Goal: Transaction & Acquisition: Purchase product/service

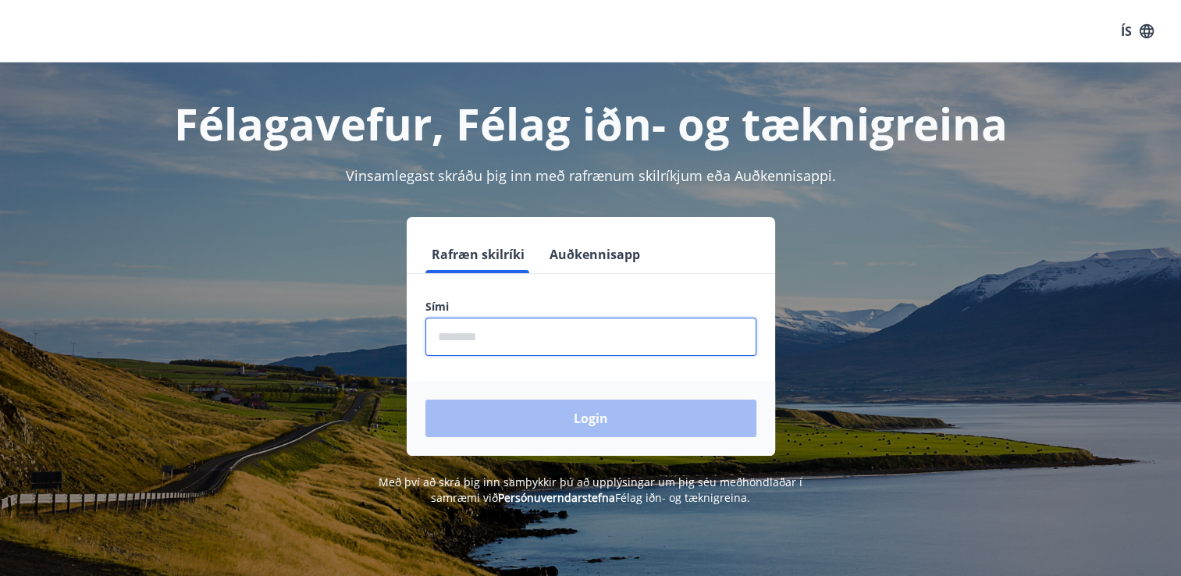
click at [495, 333] on input "phone" at bounding box center [590, 337] width 331 height 38
type input "********"
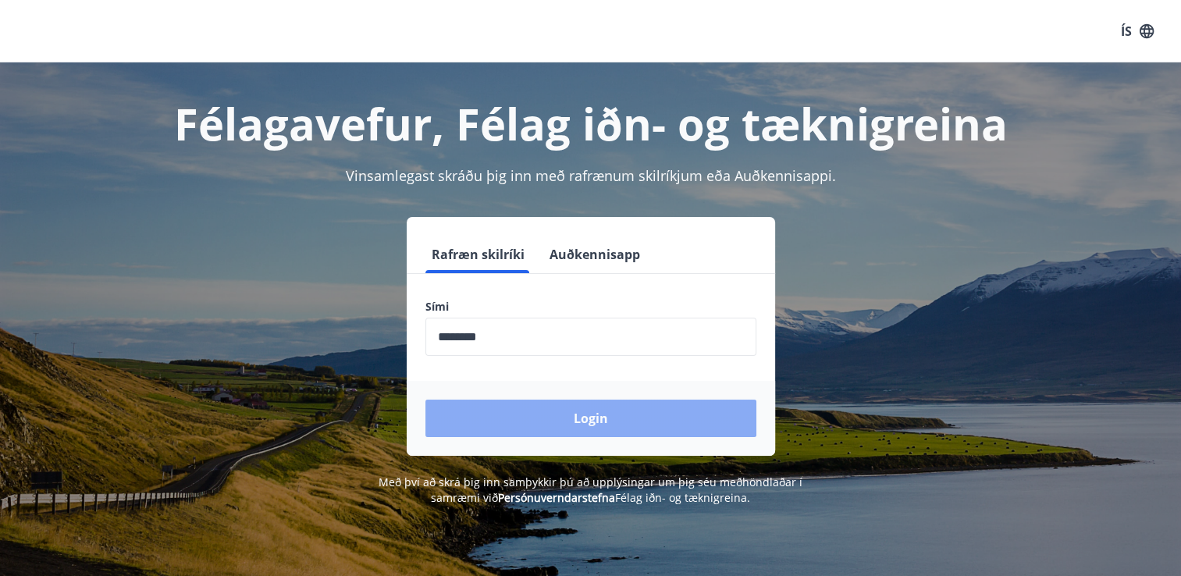
click at [493, 423] on button "Login" at bounding box center [590, 418] width 331 height 37
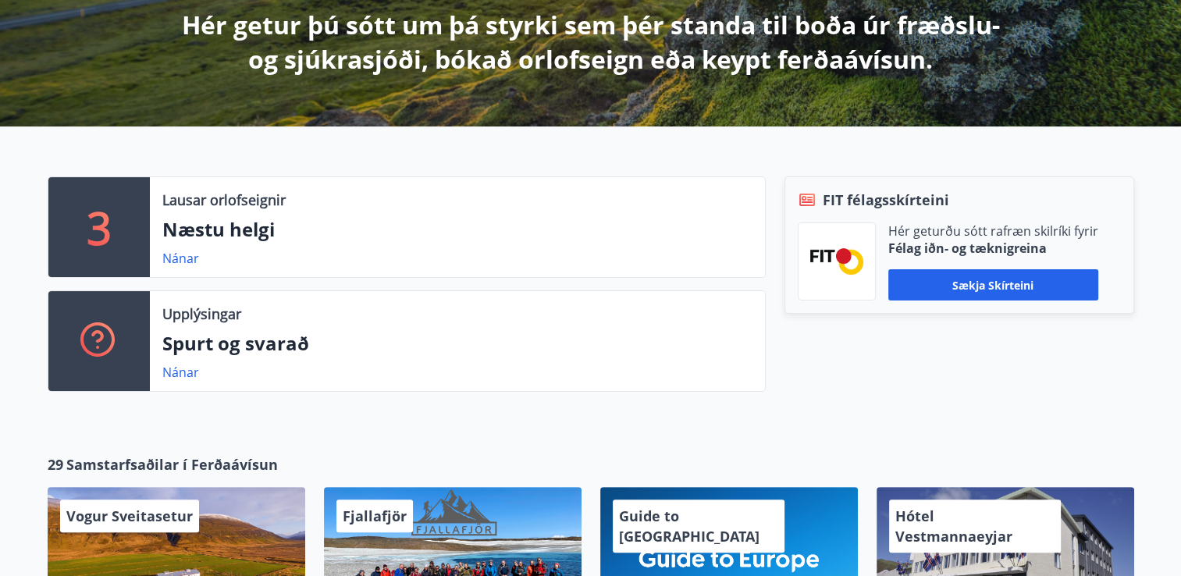
scroll to position [312, 0]
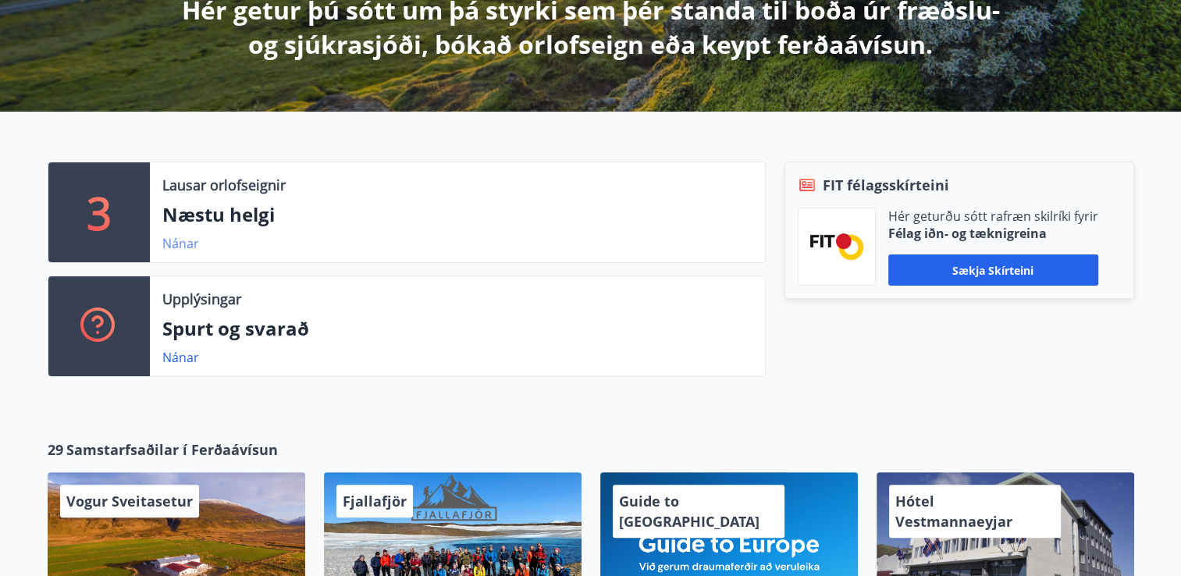
click at [176, 242] on link "Nánar" at bounding box center [180, 243] width 37 height 17
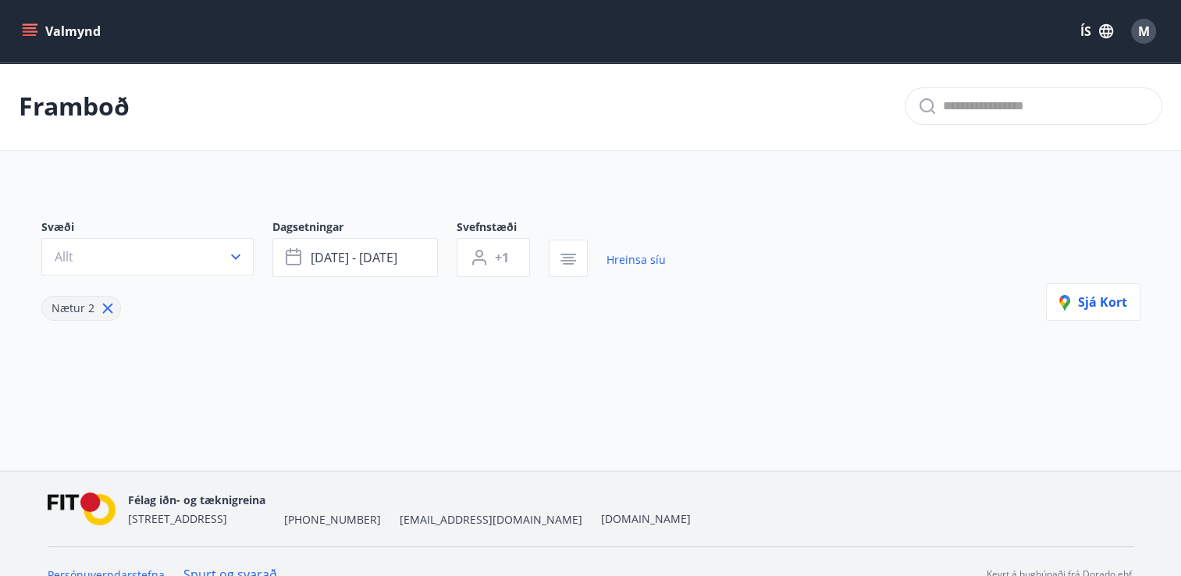
type input "*"
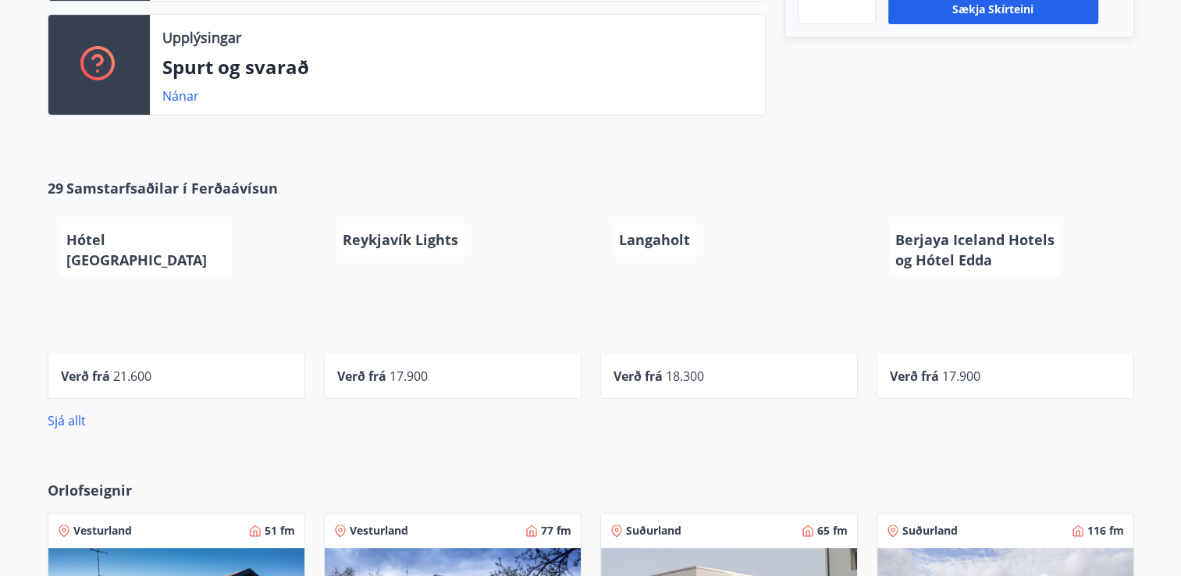
scroll to position [546, 0]
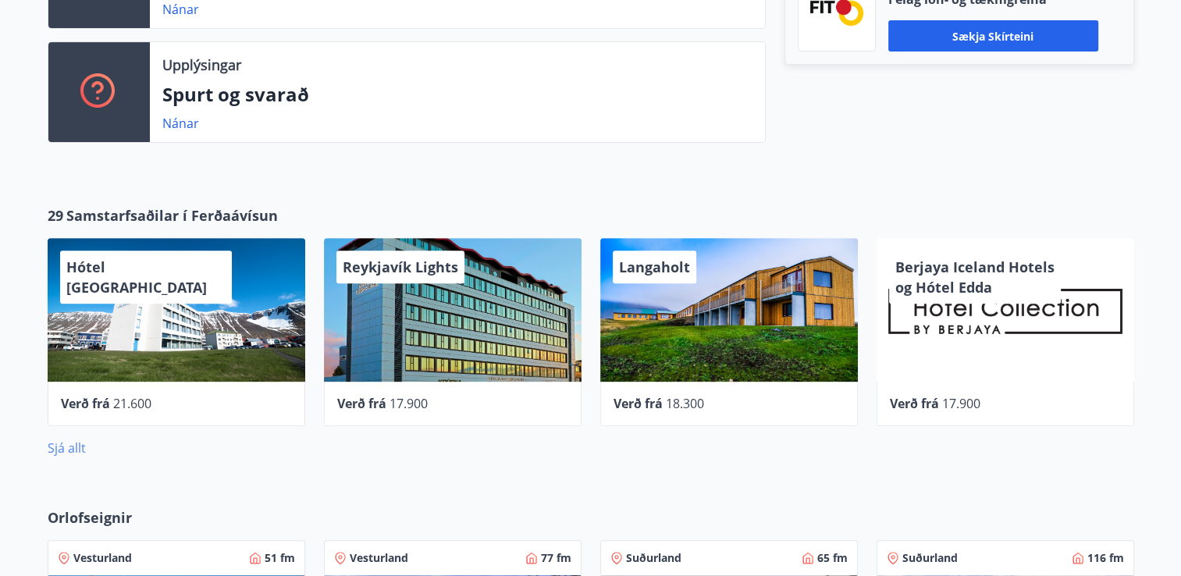
click at [60, 447] on link "Sjá allt" at bounding box center [67, 447] width 38 height 17
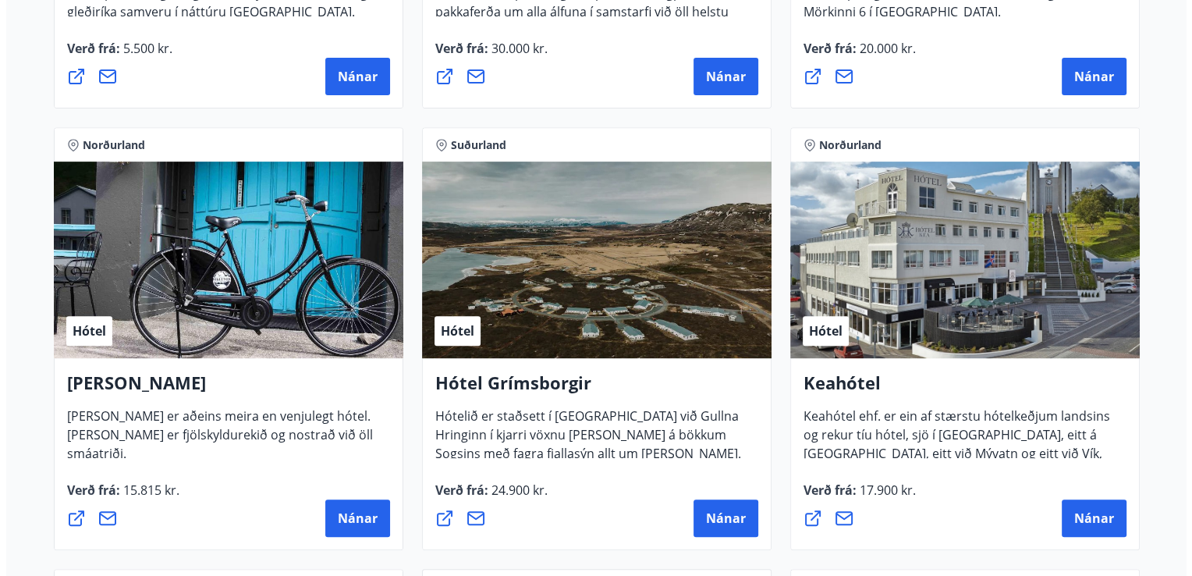
scroll to position [624, 0]
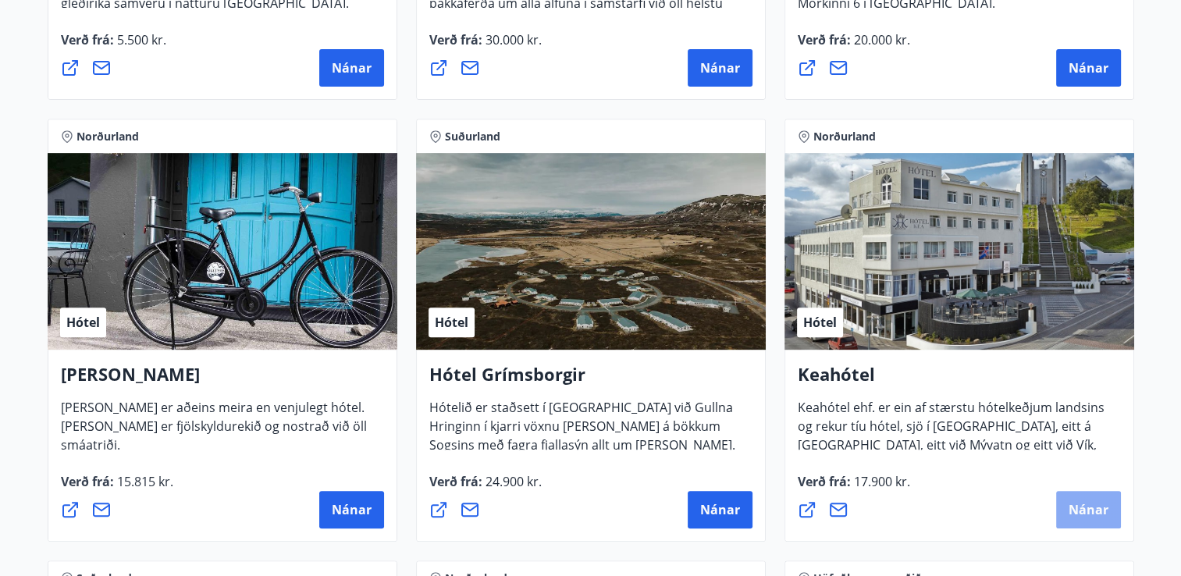
click at [1087, 507] on span "Nánar" at bounding box center [1088, 509] width 40 height 17
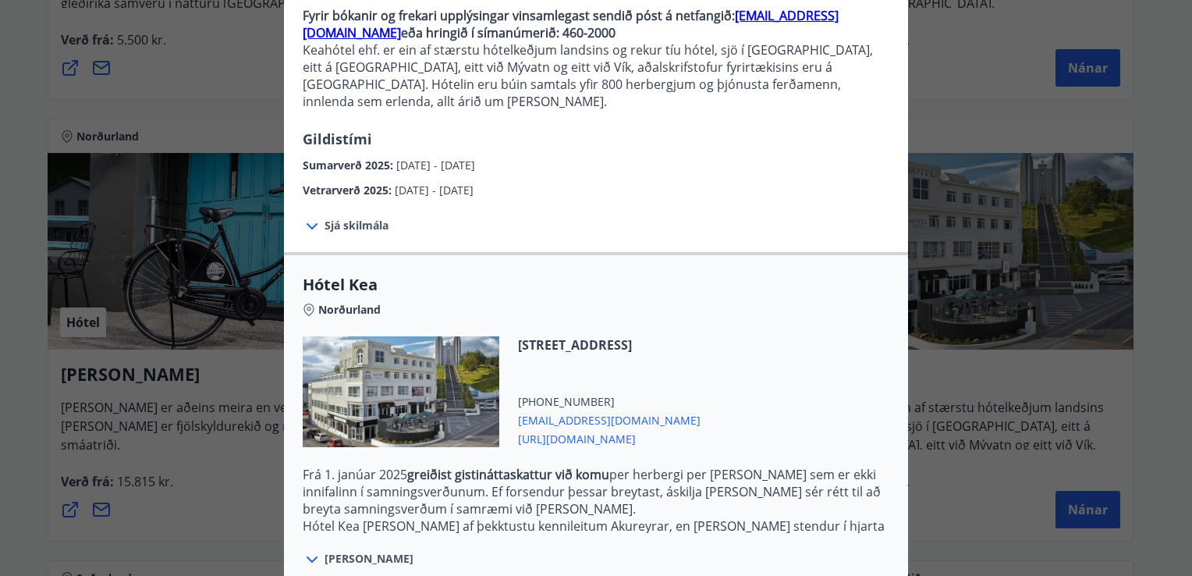
scroll to position [234, 0]
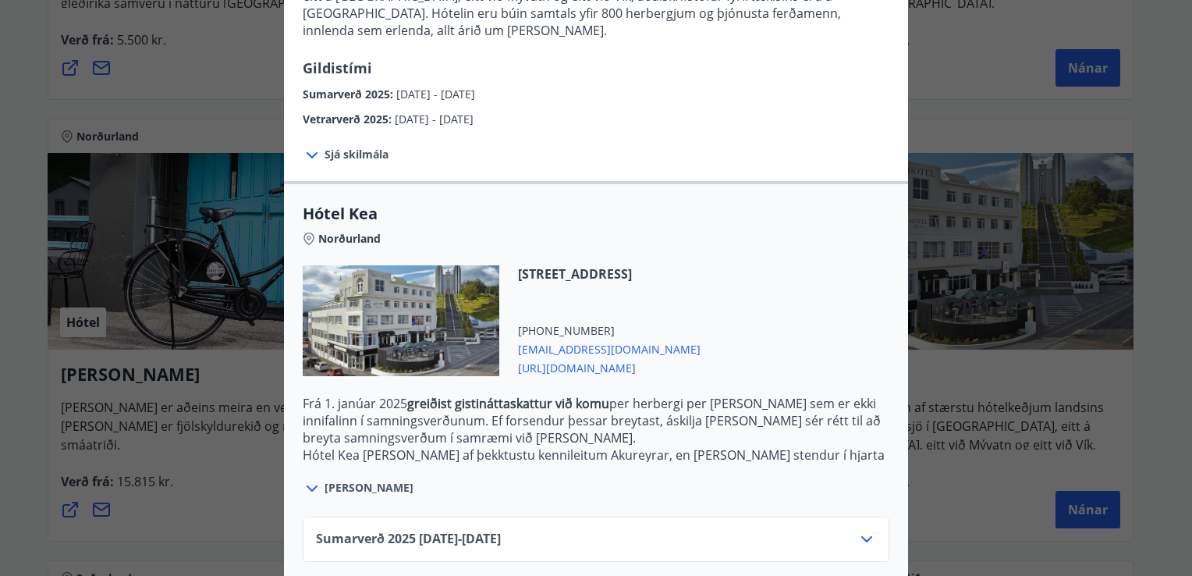
click at [306, 479] on icon at bounding box center [312, 488] width 19 height 19
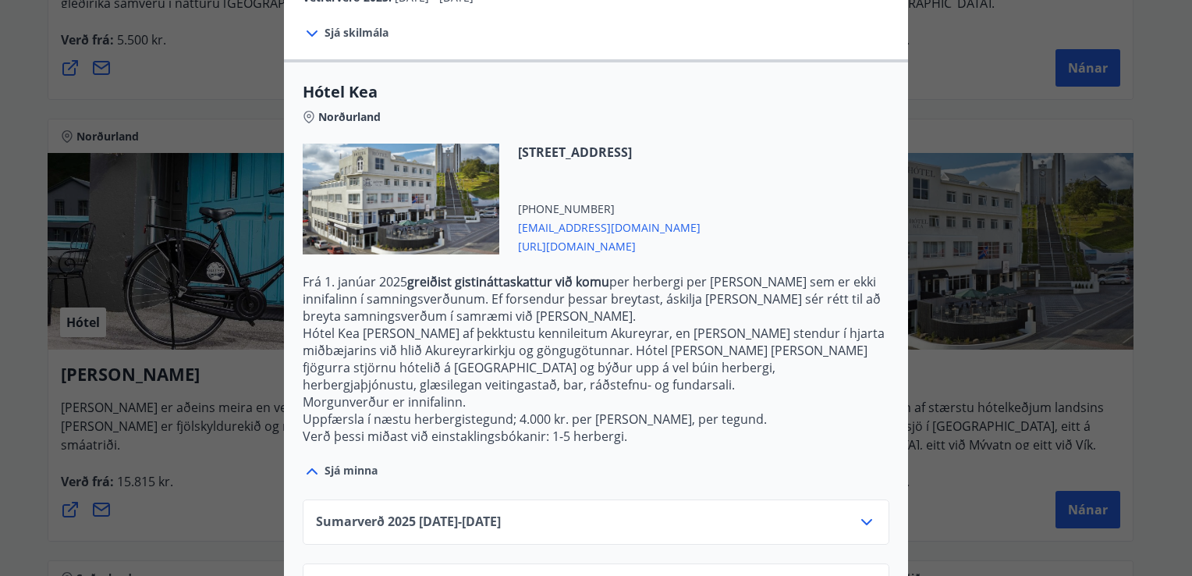
scroll to position [383, 0]
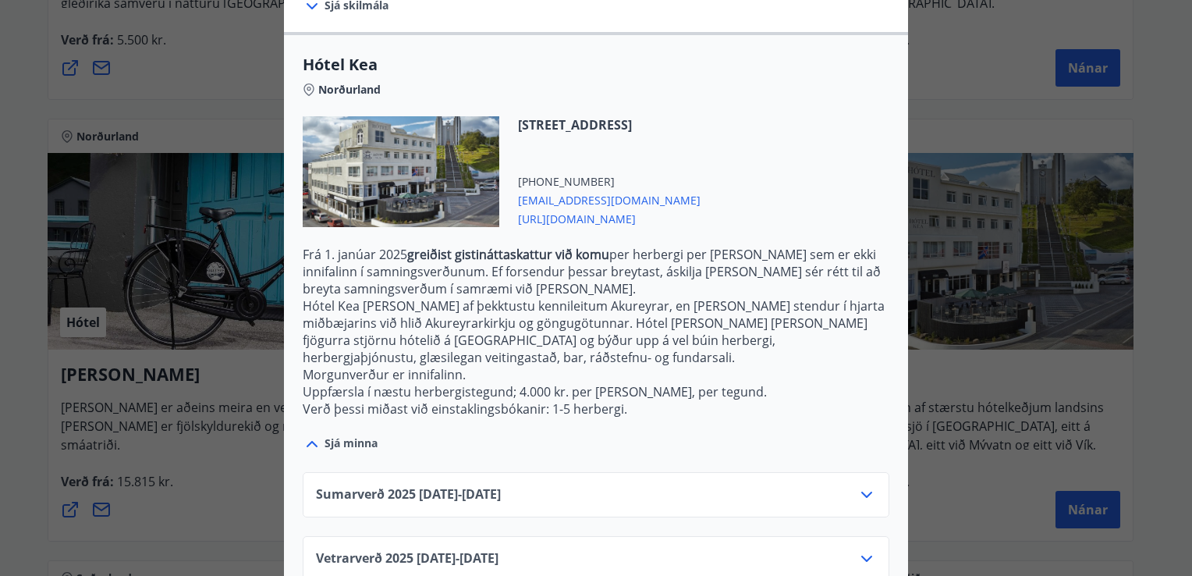
click at [862, 492] on icon at bounding box center [866, 495] width 11 height 6
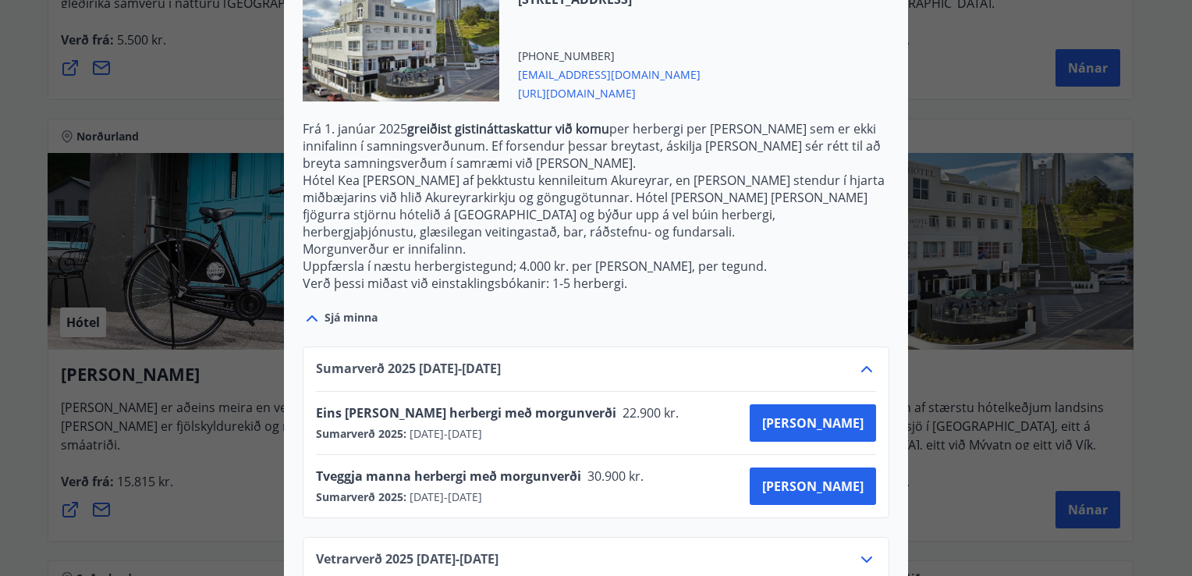
scroll to position [509, 0]
click at [861, 550] on icon at bounding box center [867, 559] width 19 height 19
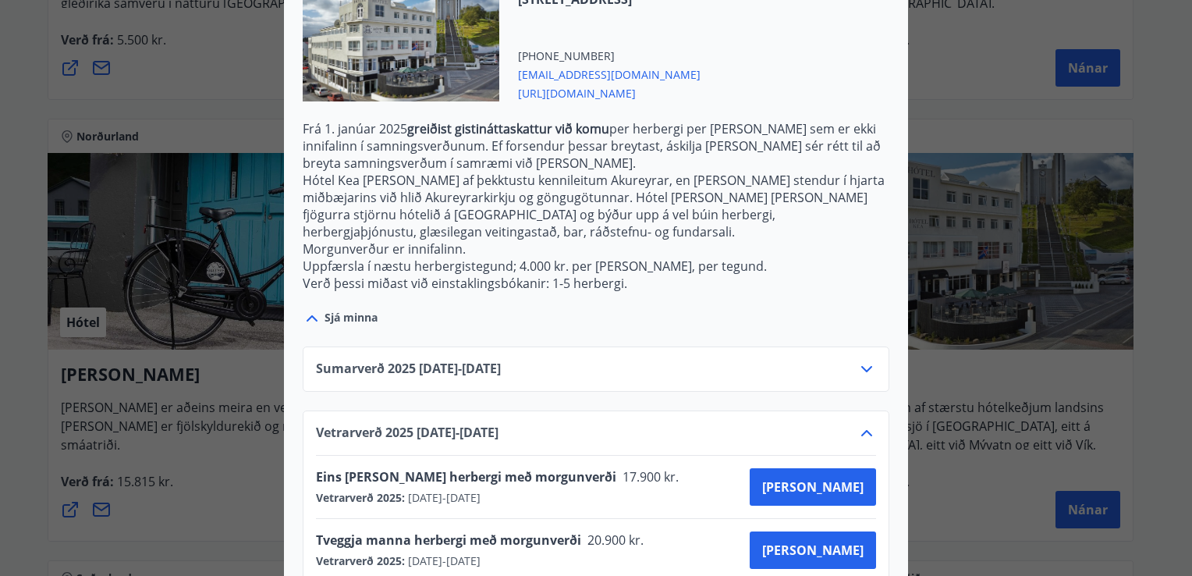
click at [861, 366] on icon at bounding box center [866, 369] width 11 height 6
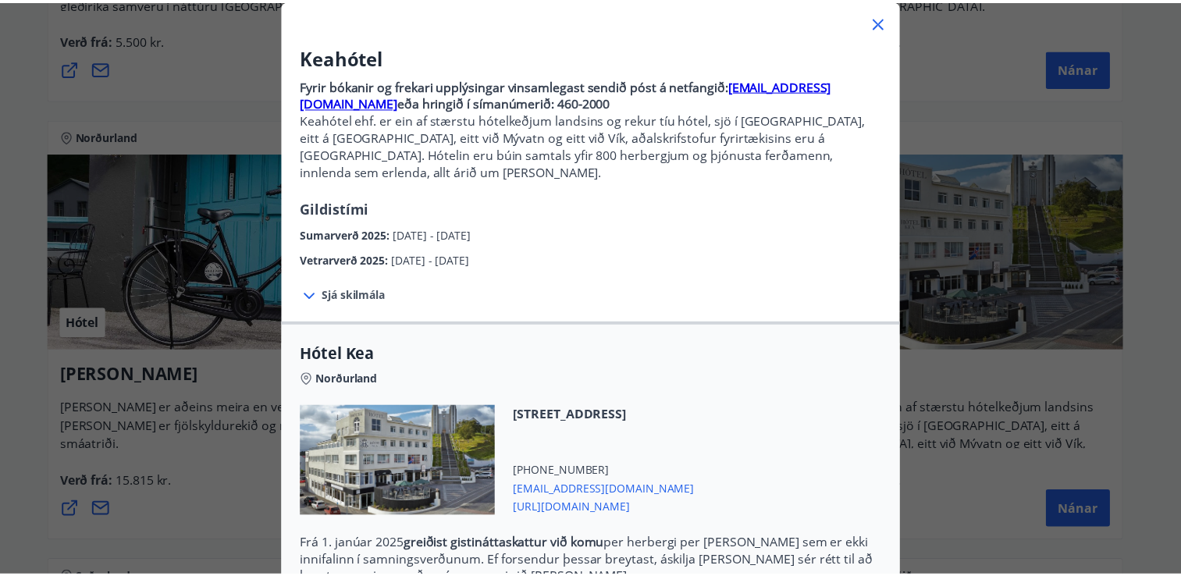
scroll to position [0, 0]
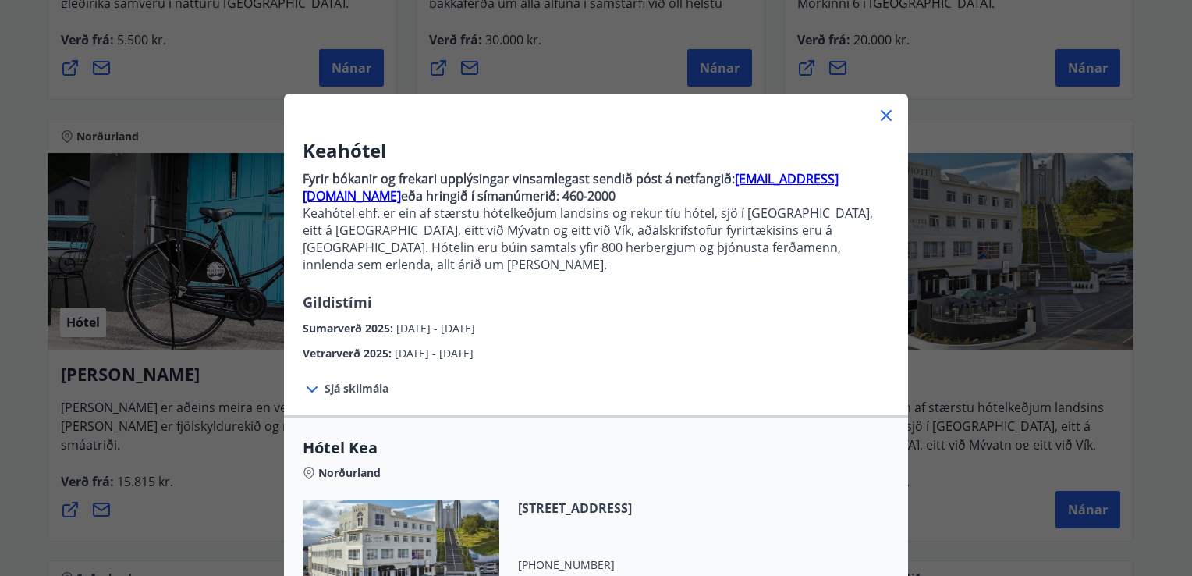
click at [882, 114] on icon at bounding box center [886, 115] width 11 height 11
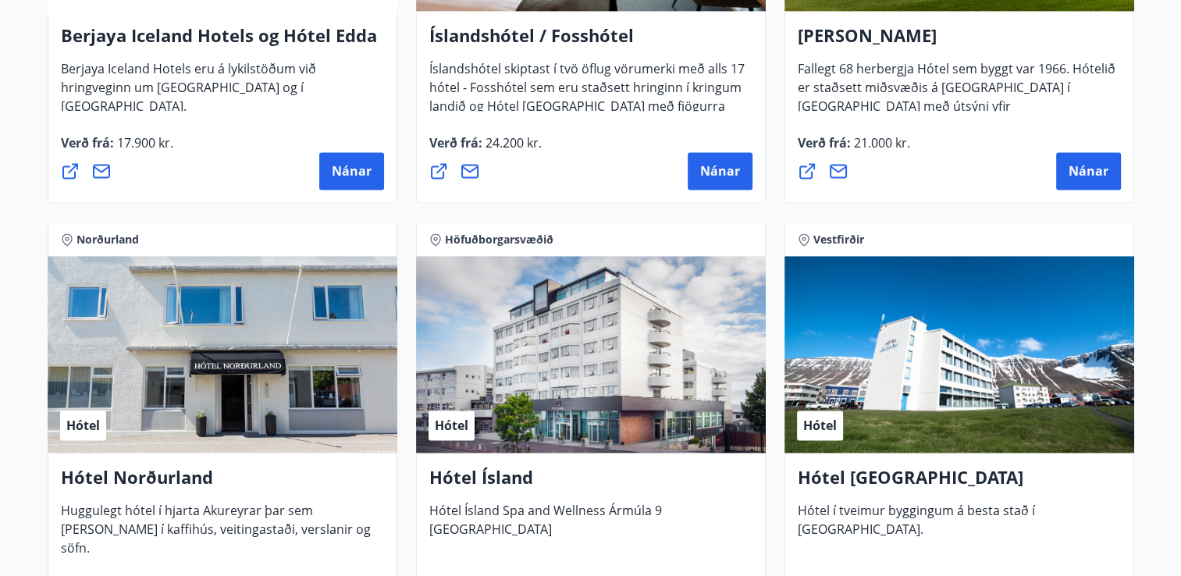
scroll to position [2263, 0]
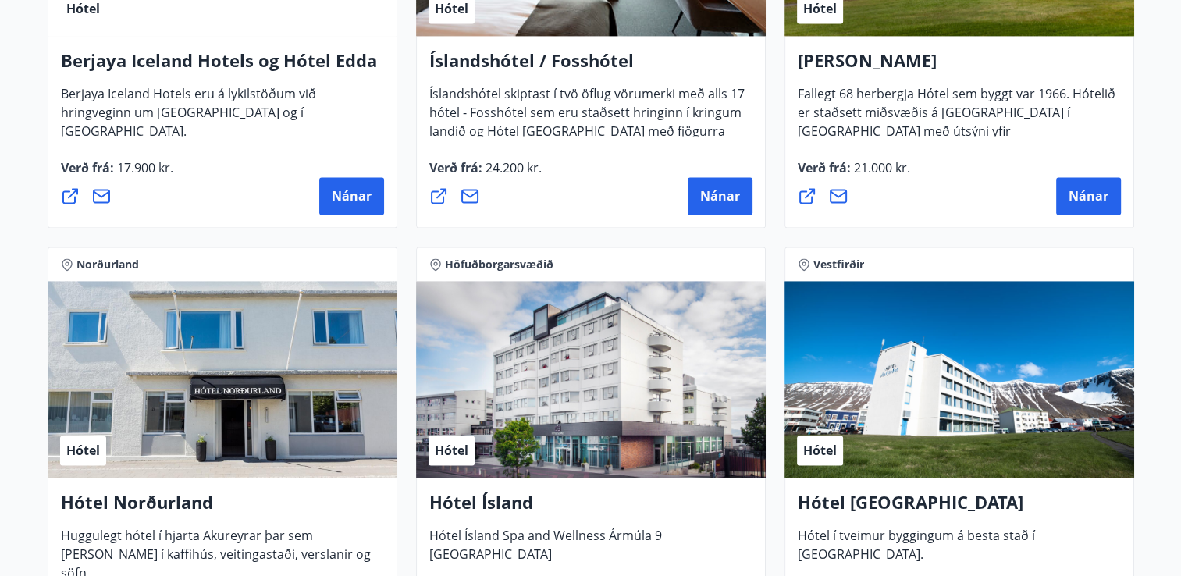
click at [70, 196] on icon at bounding box center [70, 195] width 19 height 19
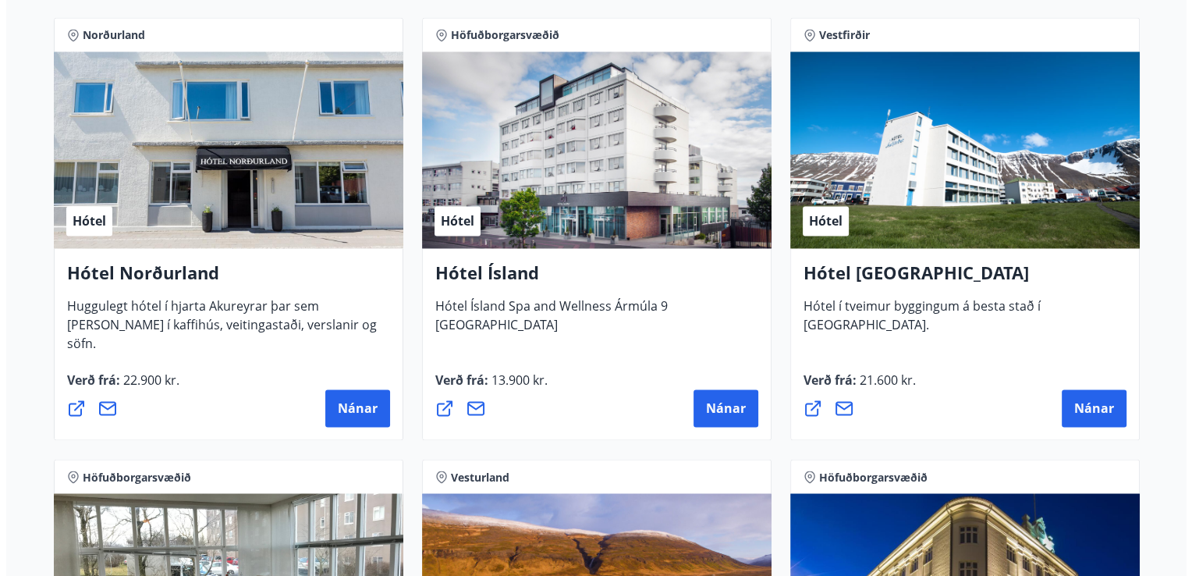
scroll to position [2497, 0]
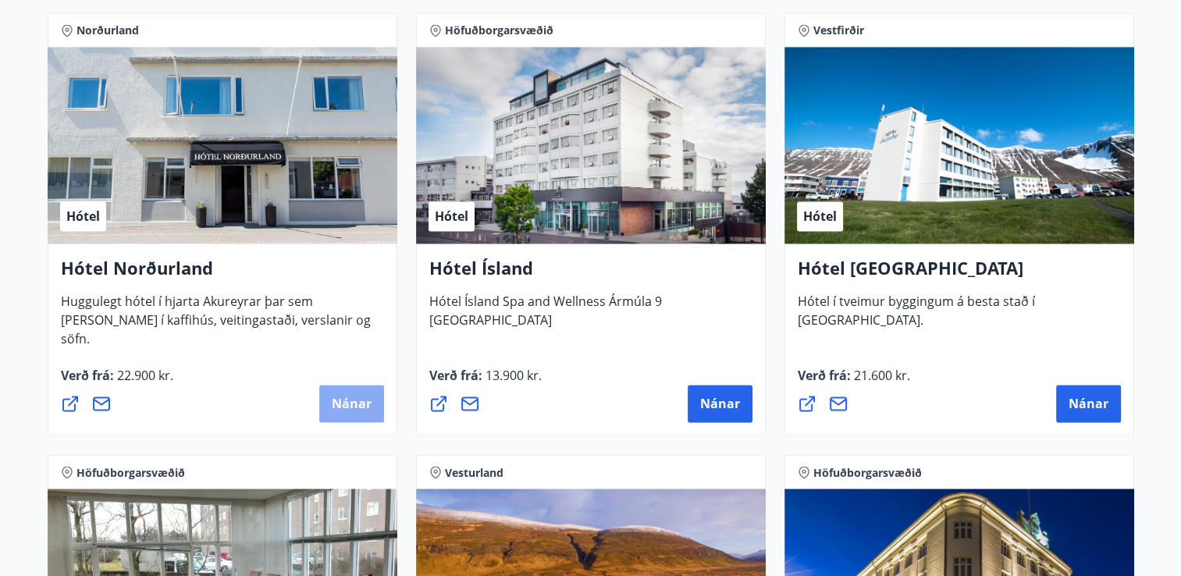
click at [346, 401] on span "Nánar" at bounding box center [352, 403] width 40 height 17
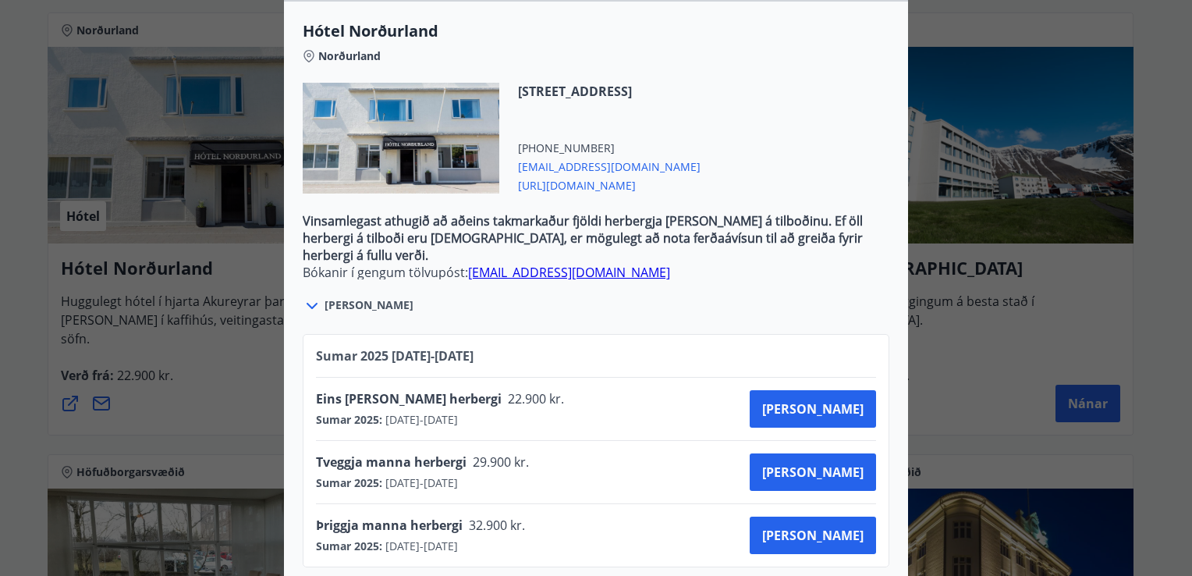
scroll to position [481, 0]
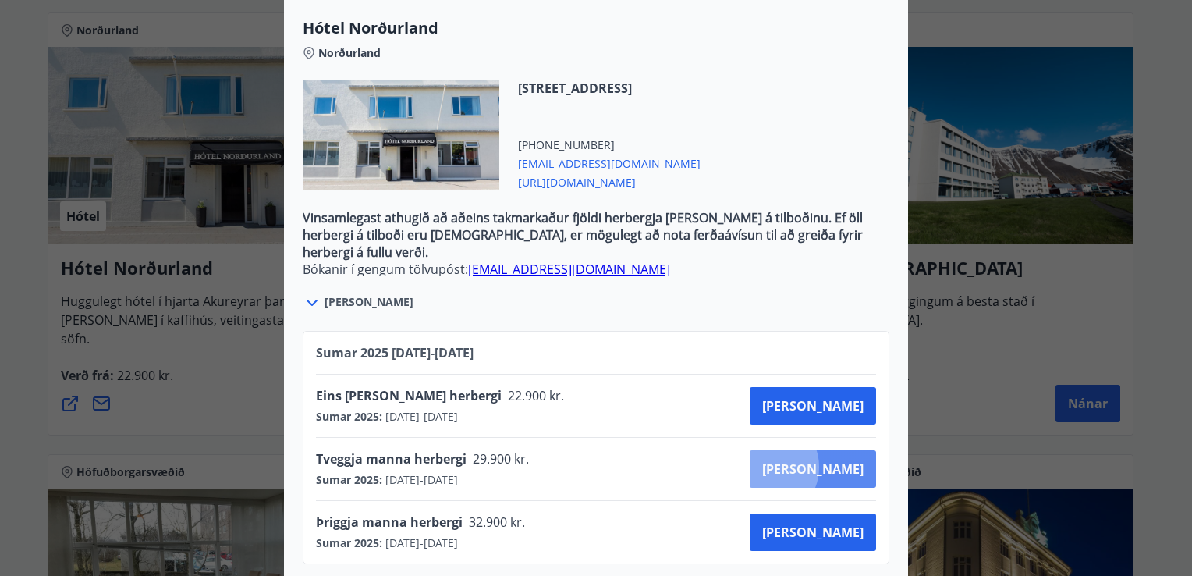
click at [821, 460] on span "Kaupa" at bounding box center [812, 468] width 101 height 17
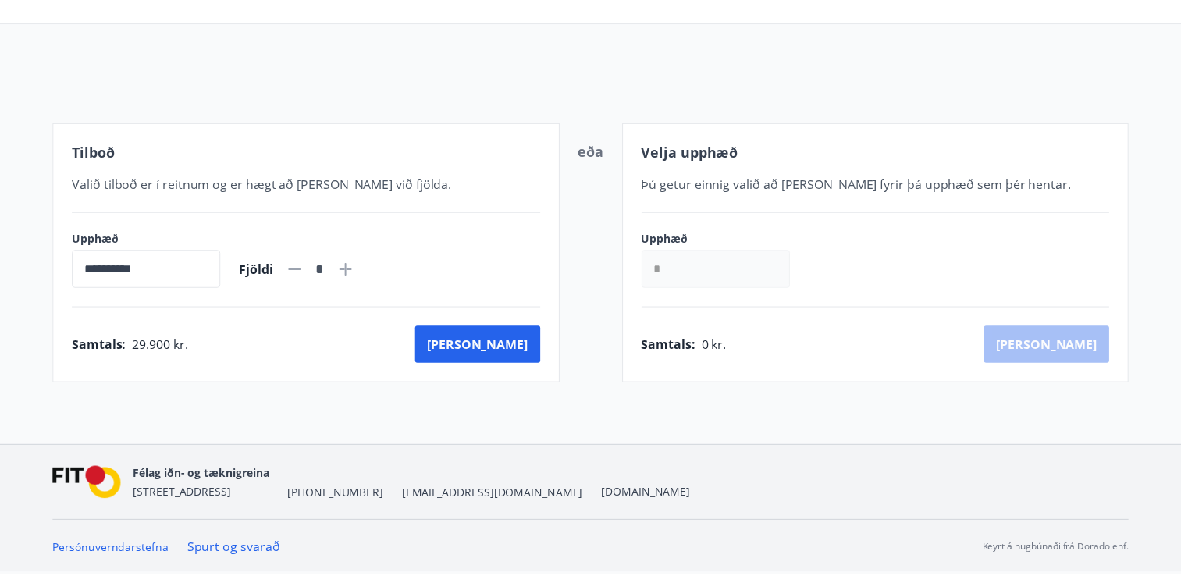
scroll to position [125, 0]
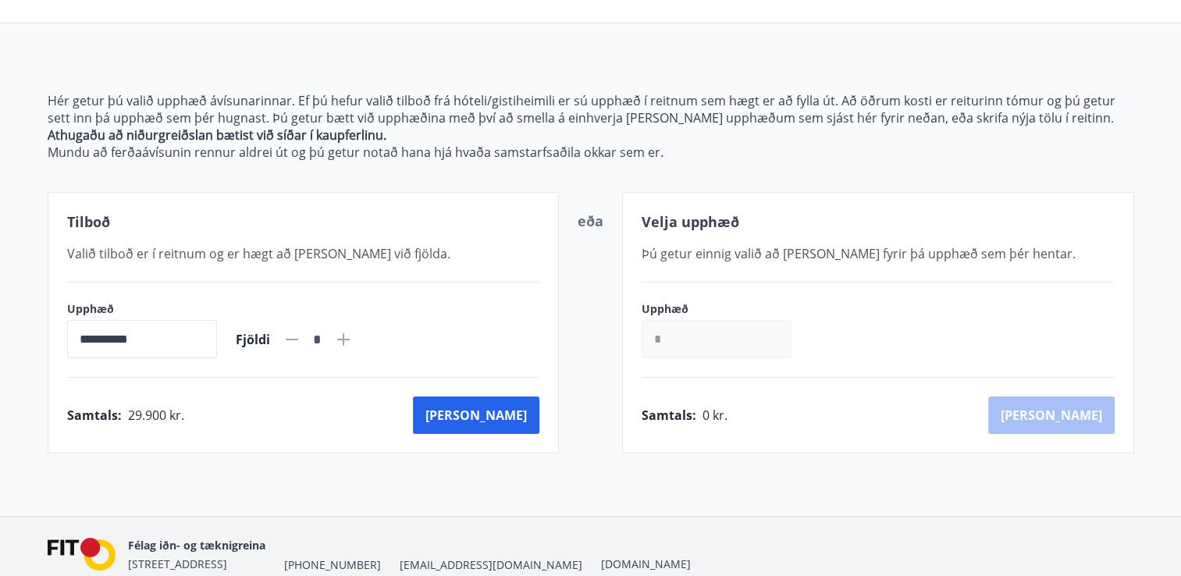
click at [350, 336] on icon at bounding box center [343, 339] width 12 height 12
type input "*"
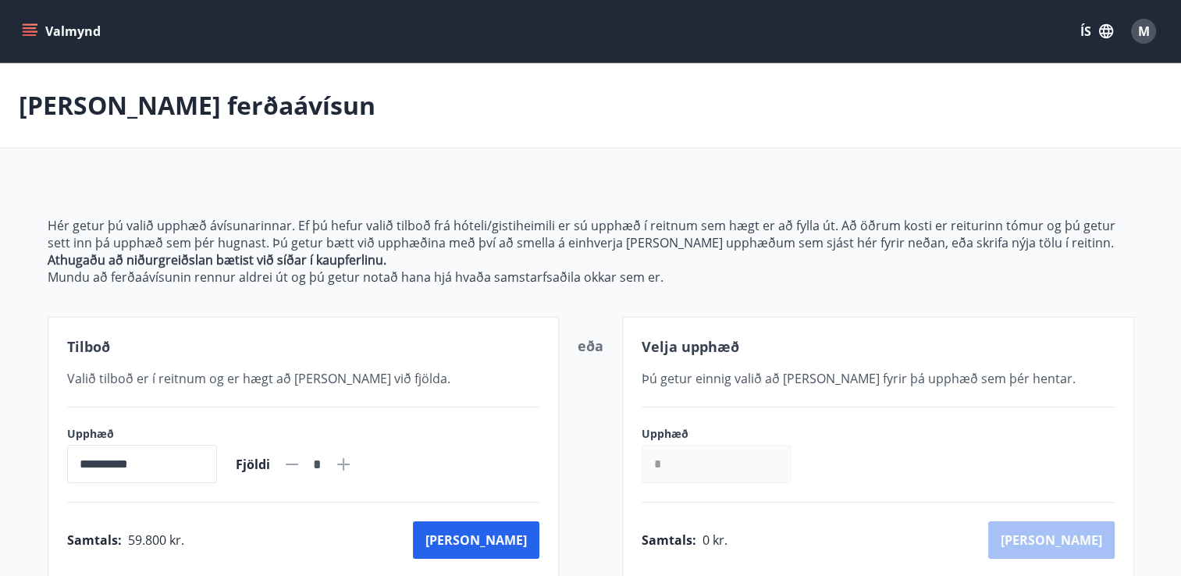
scroll to position [78, 0]
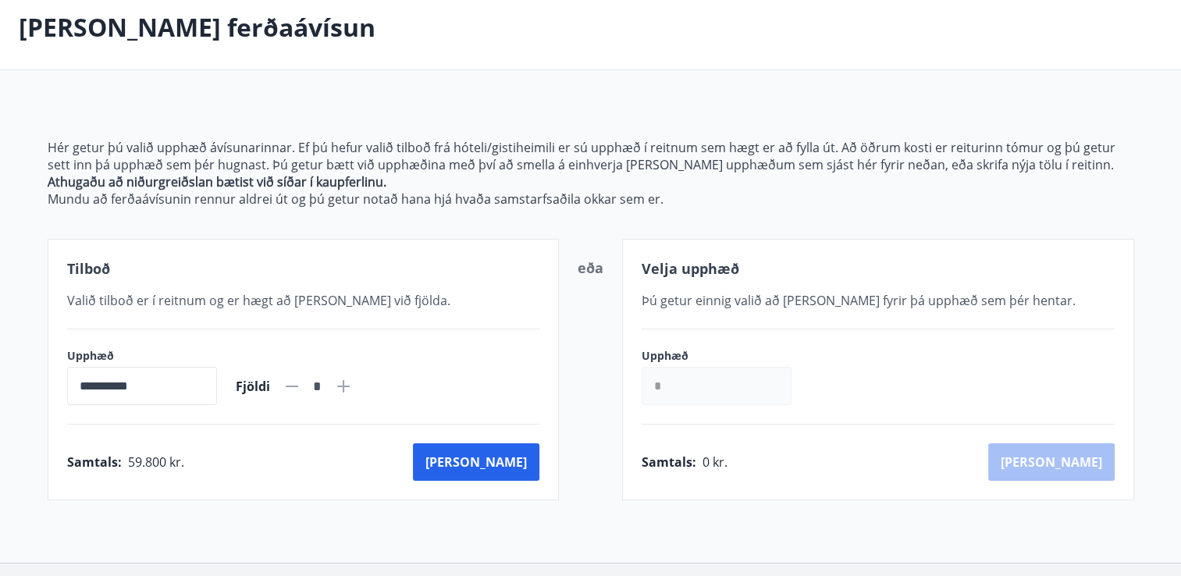
click at [685, 387] on input "*" at bounding box center [716, 386] width 150 height 38
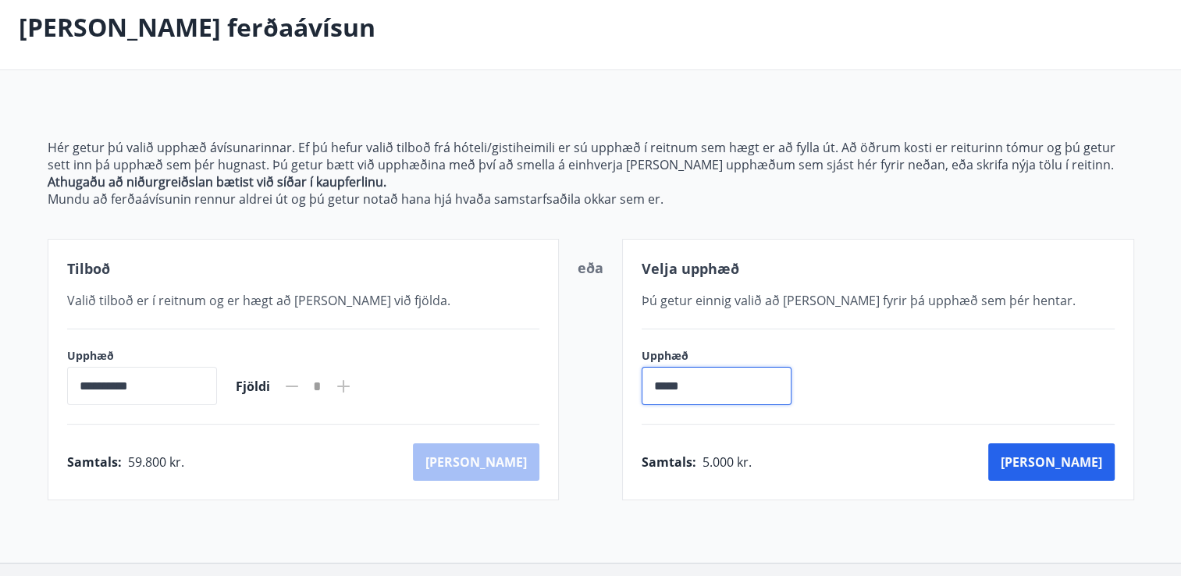
type input "*****"
click at [592, 463] on div "eða" at bounding box center [590, 369] width 26 height 224
click at [597, 338] on div "eða" at bounding box center [590, 369] width 26 height 224
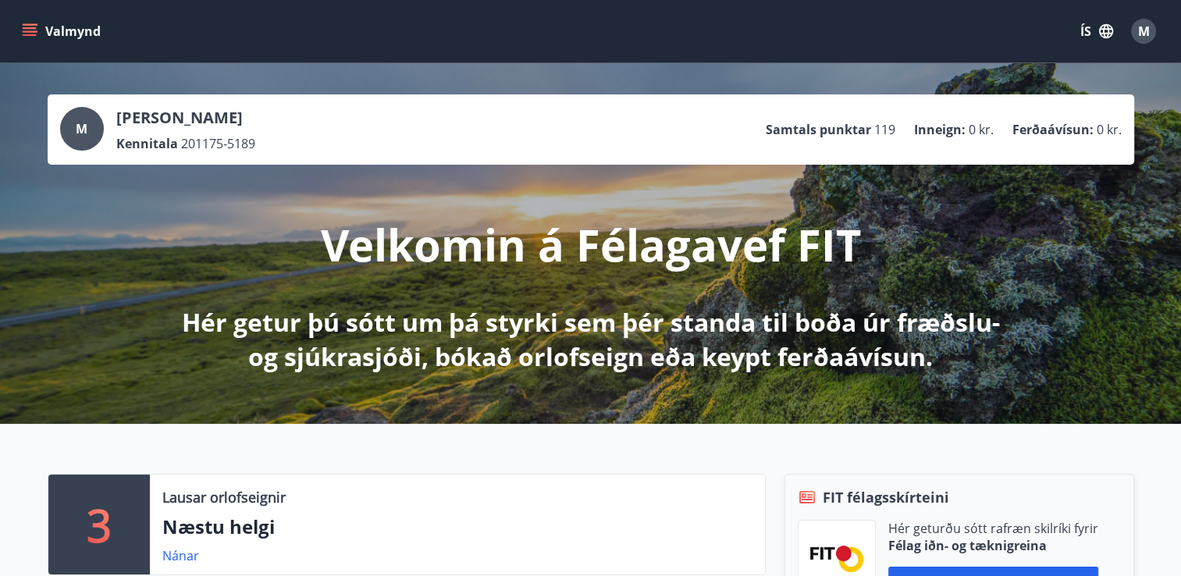
click at [37, 30] on button "Valmynd" at bounding box center [63, 31] width 88 height 28
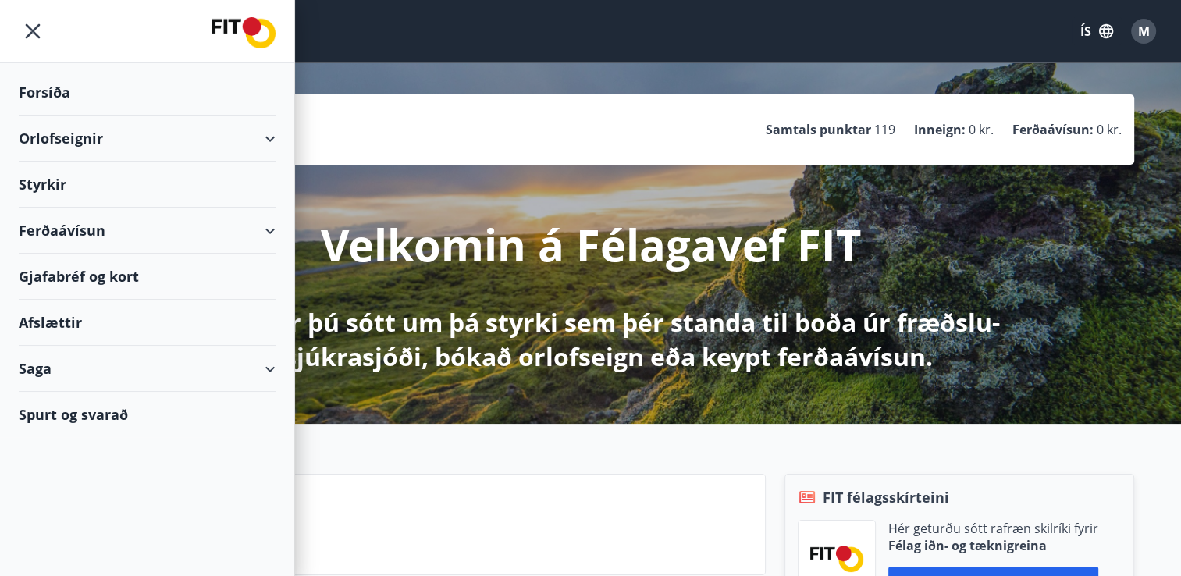
click at [88, 230] on div "Ferðaávísun" at bounding box center [147, 231] width 257 height 46
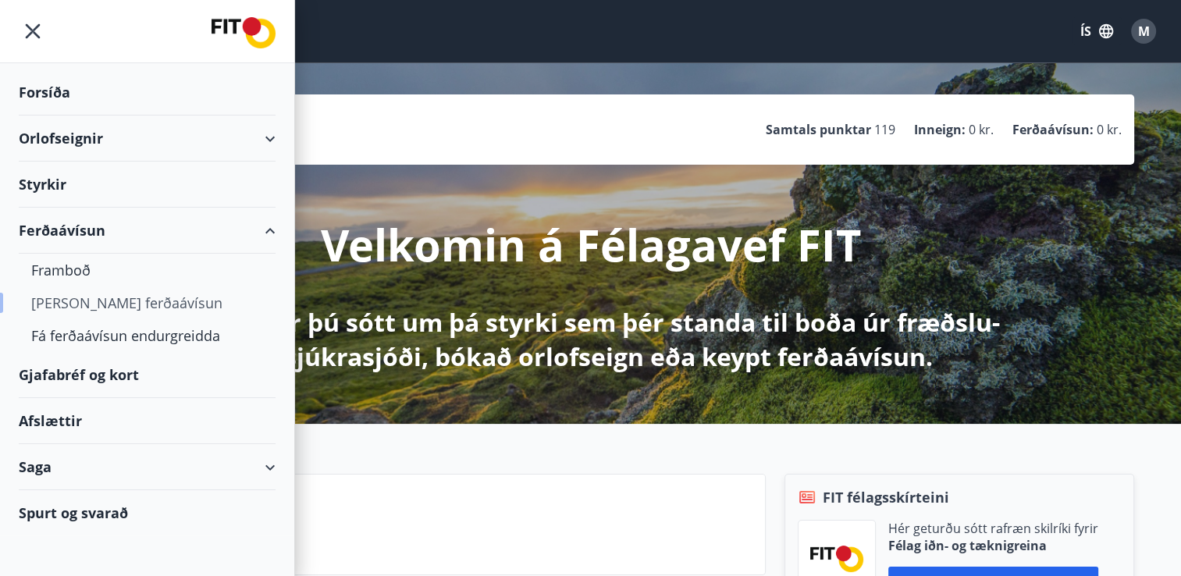
click at [85, 304] on div "Kaupa ferðaávísun" at bounding box center [147, 302] width 232 height 33
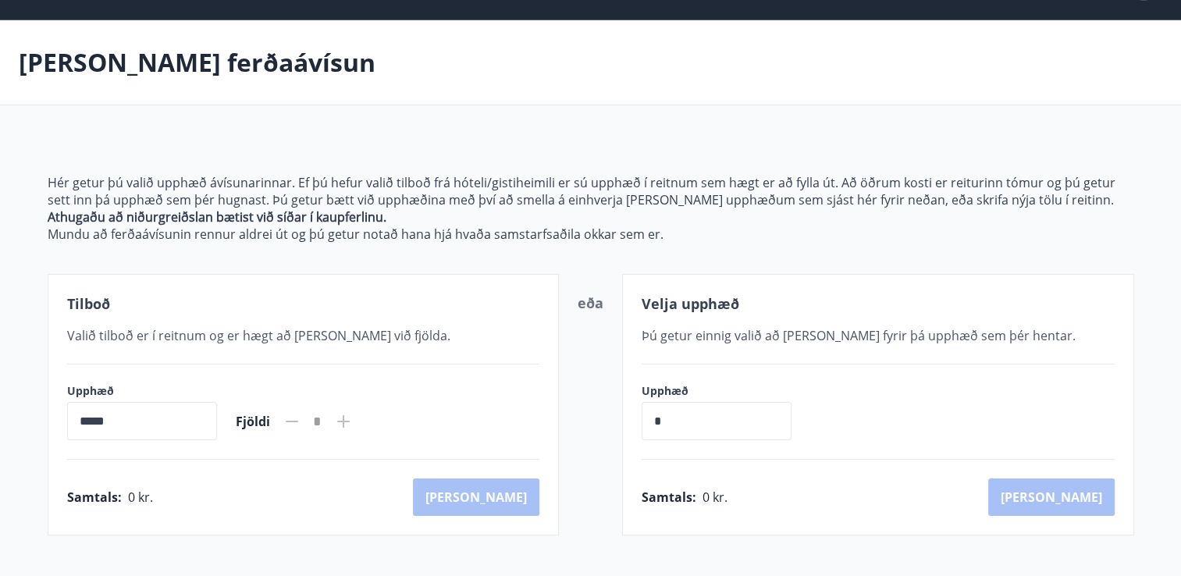
scroll to position [37, 0]
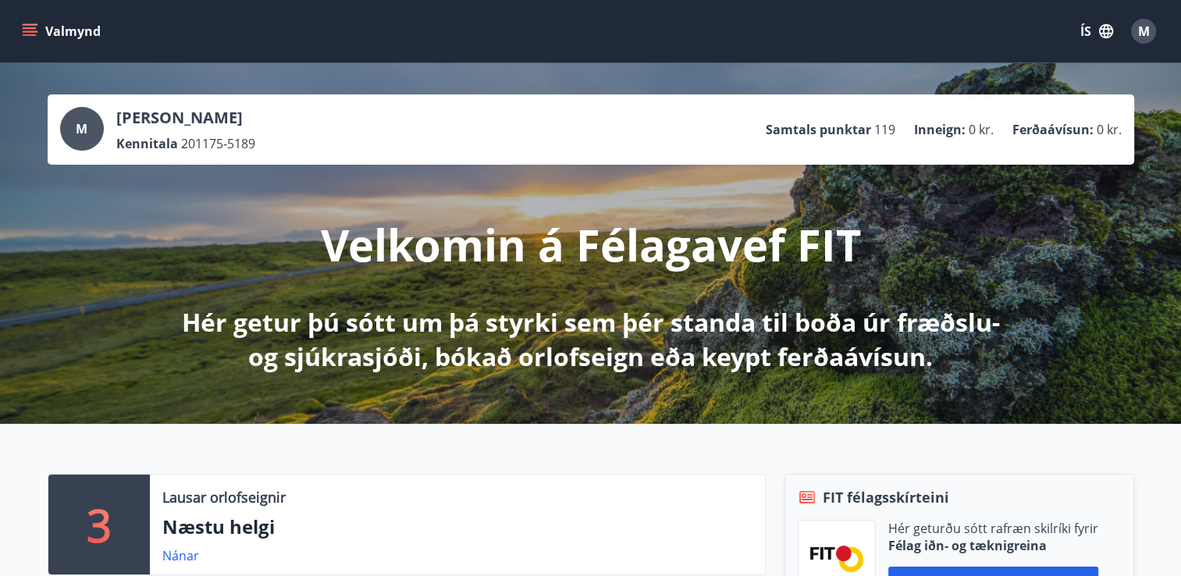
click at [27, 29] on icon "menu" at bounding box center [30, 31] width 16 height 16
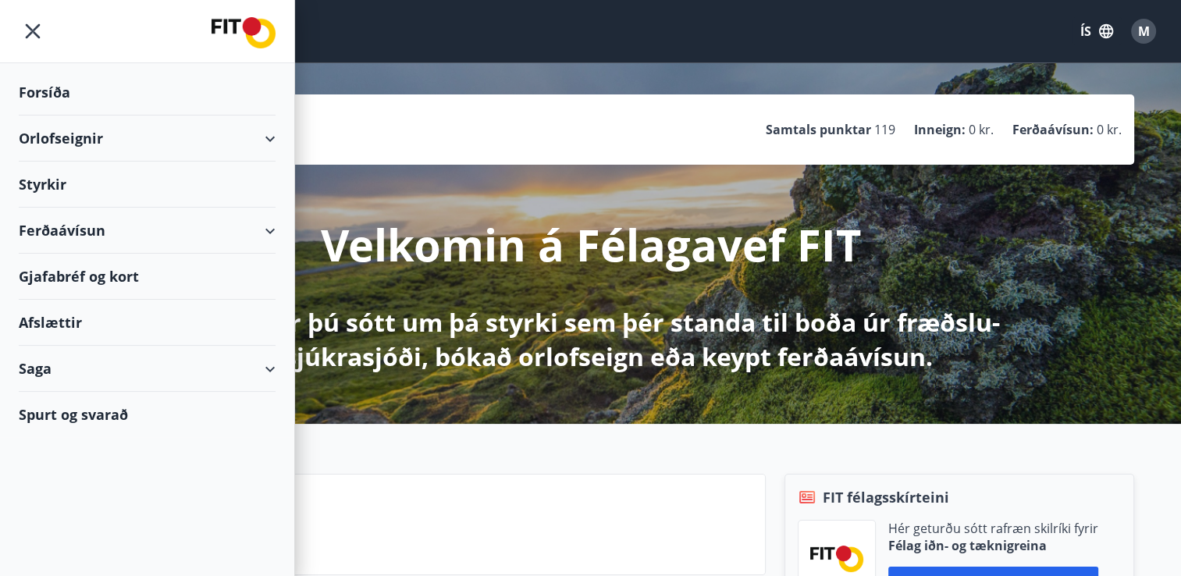
click at [275, 227] on div "Ferðaávísun" at bounding box center [147, 231] width 257 height 46
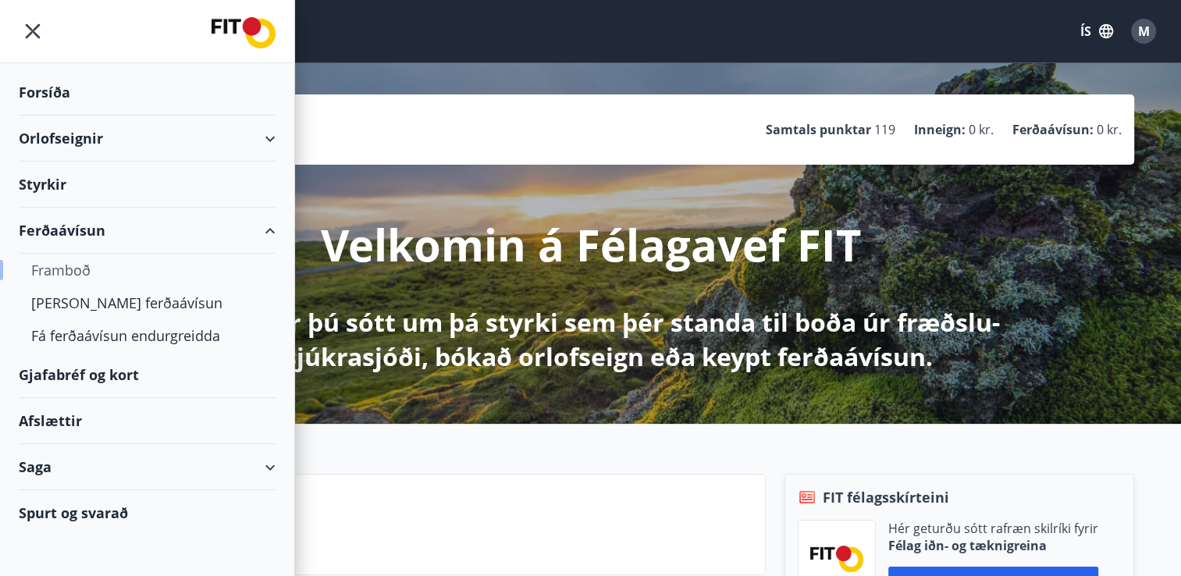
click at [70, 268] on div "Framboð" at bounding box center [147, 270] width 232 height 33
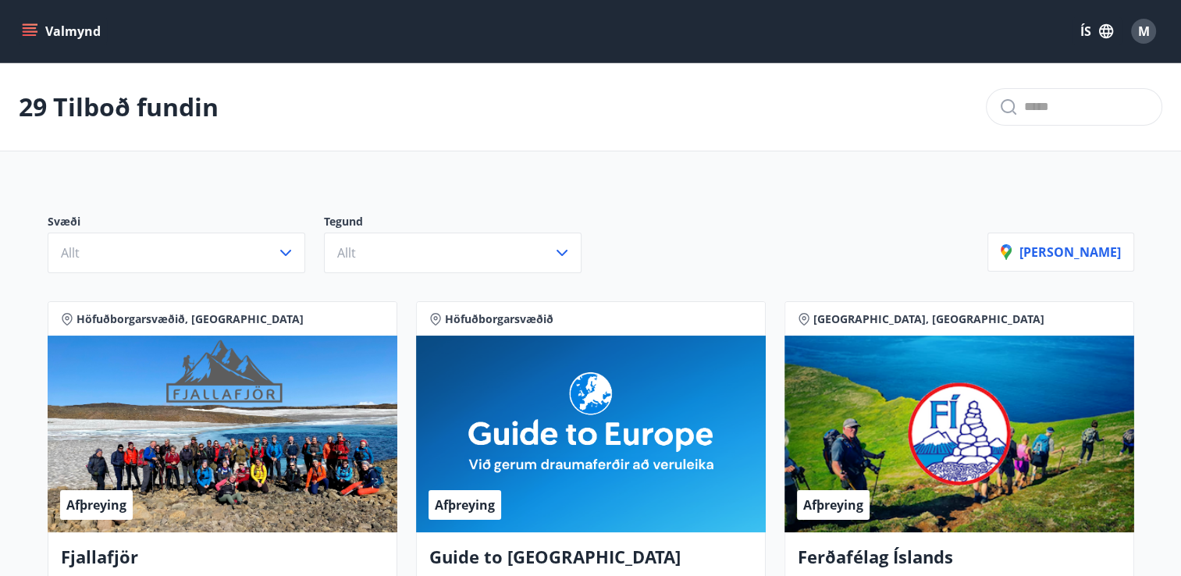
click at [32, 27] on icon "menu" at bounding box center [30, 31] width 16 height 16
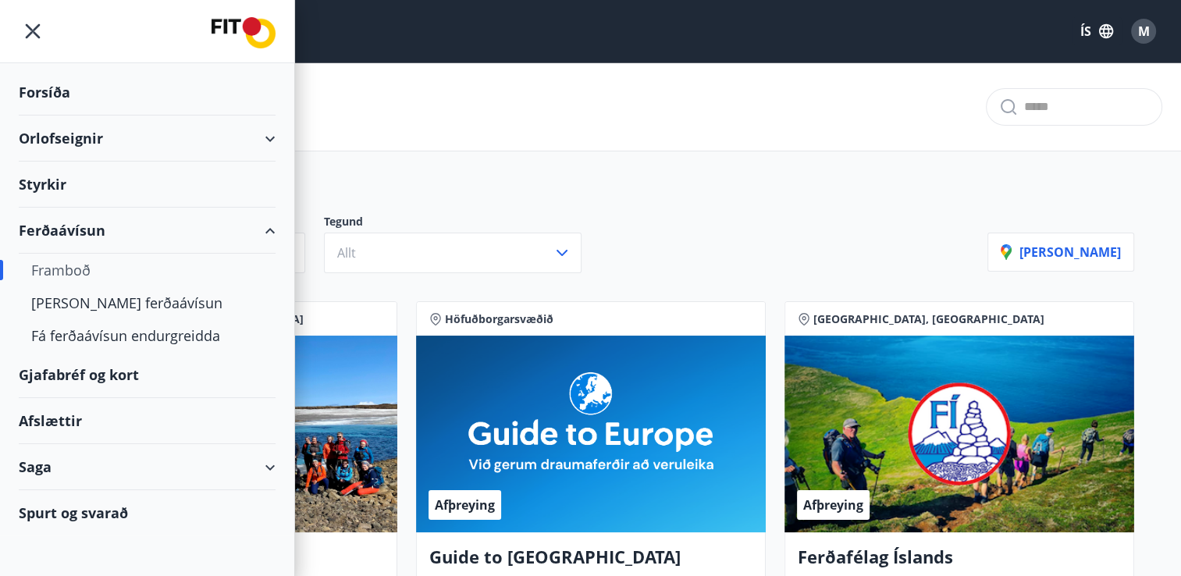
click at [94, 507] on div "Spurt og svarað" at bounding box center [147, 512] width 257 height 45
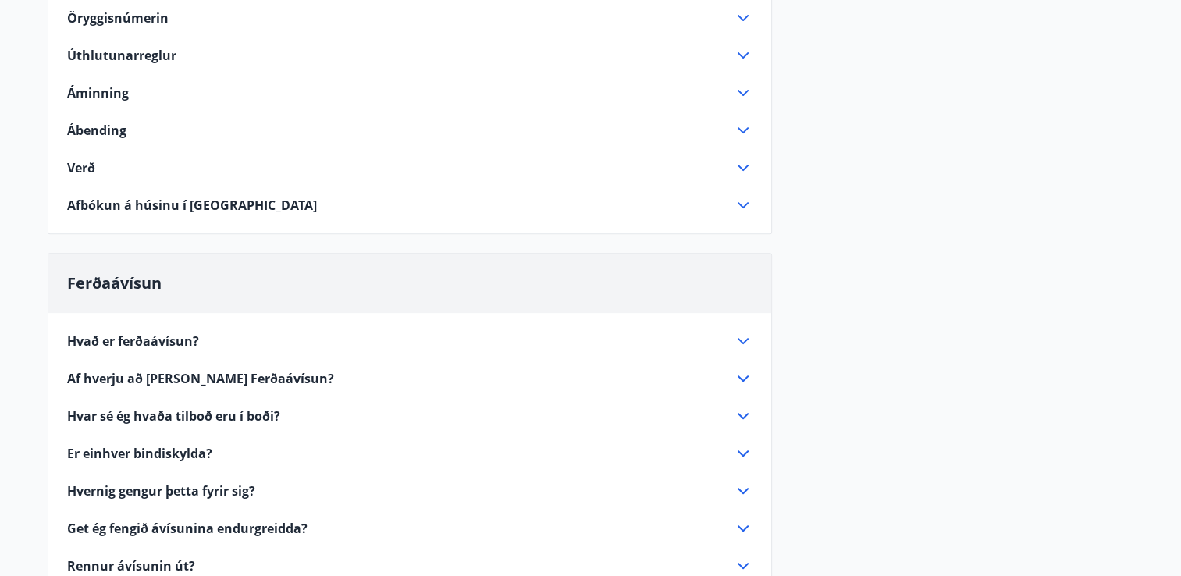
scroll to position [702, 0]
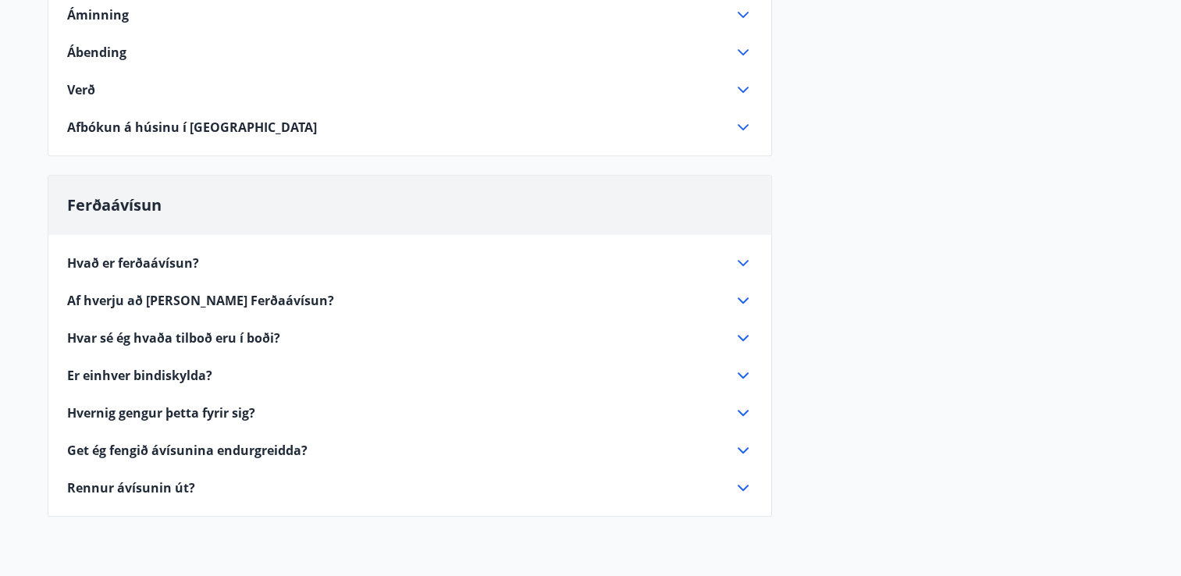
click at [145, 261] on span "Hvað er ferðaávísun?" at bounding box center [133, 262] width 132 height 17
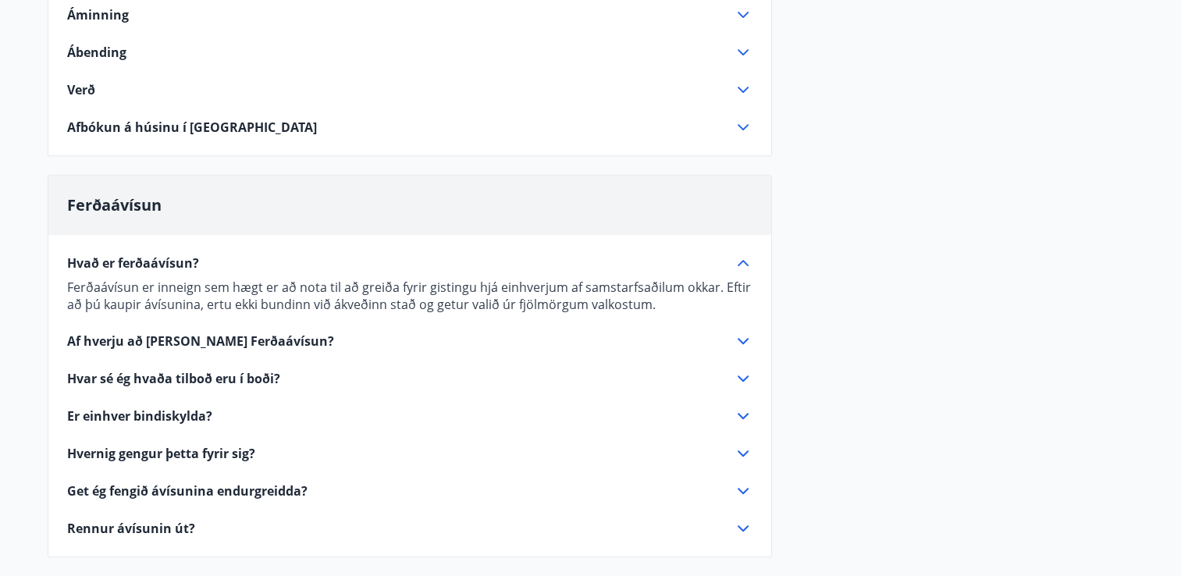
click at [150, 343] on span "Af hverju að kaupa Ferðaávísun?" at bounding box center [200, 340] width 267 height 17
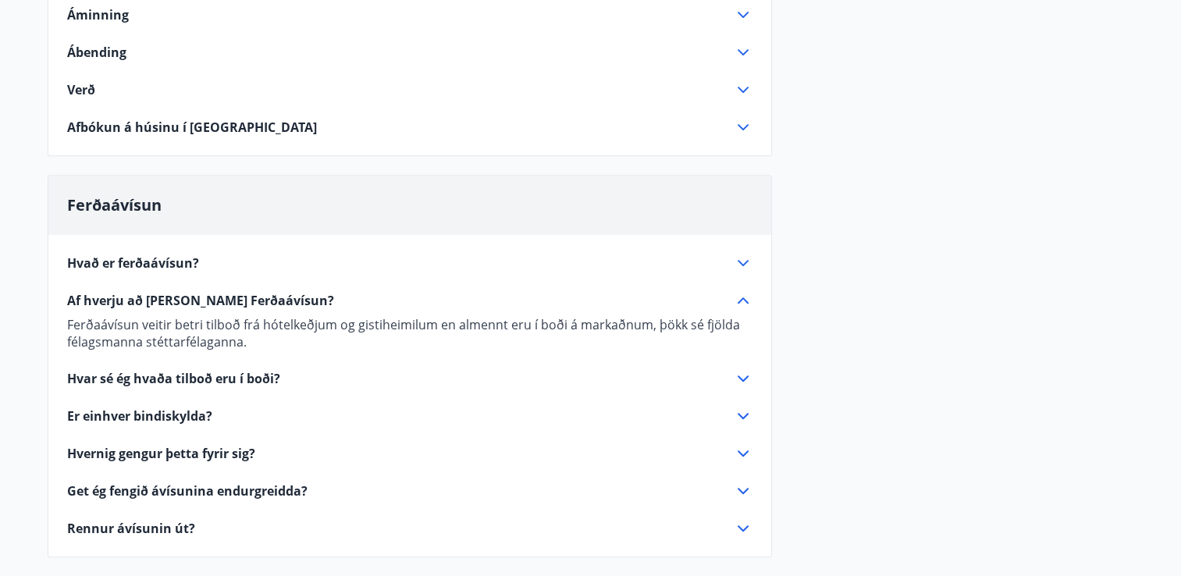
click at [178, 375] on span "Hvar sé ég hvaða tilboð eru í boði?" at bounding box center [173, 378] width 213 height 17
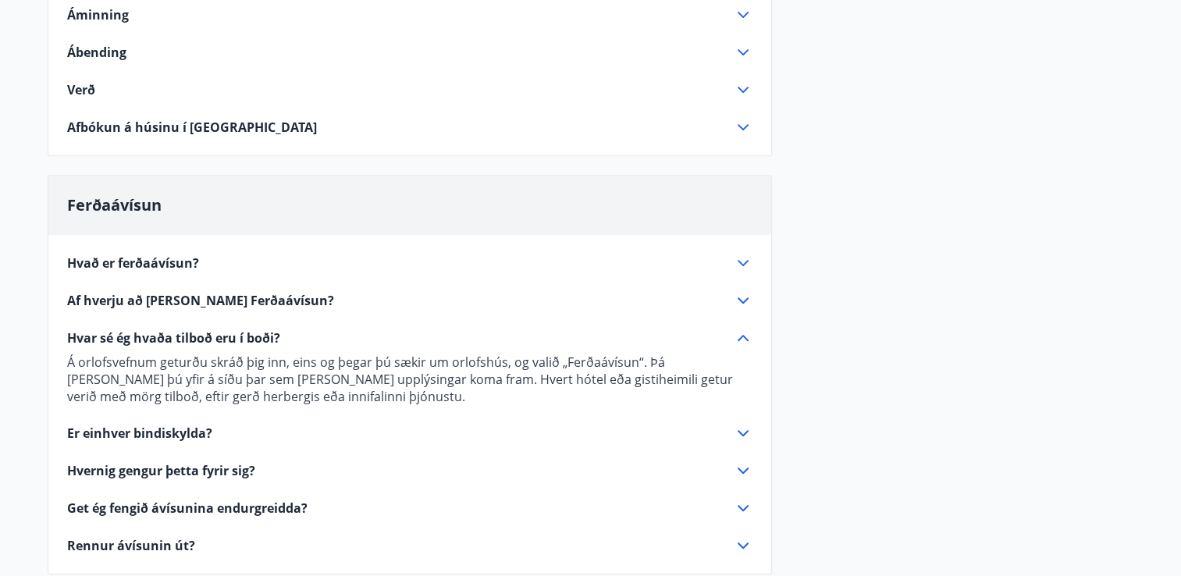
scroll to position [780, 0]
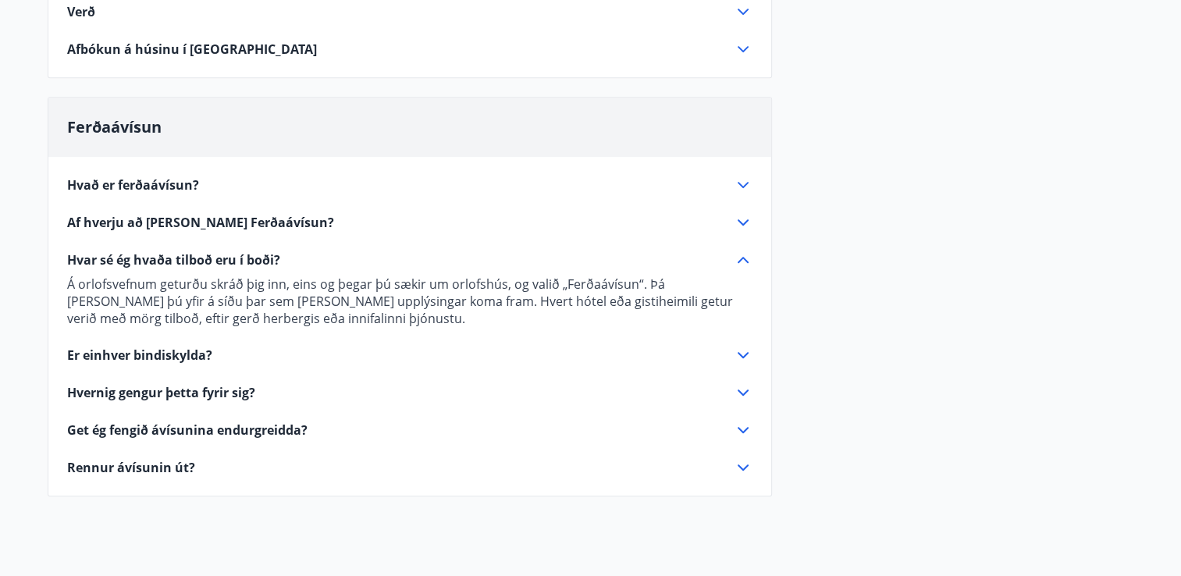
click at [113, 181] on span "Hvað er ferðaávísun?" at bounding box center [133, 184] width 132 height 17
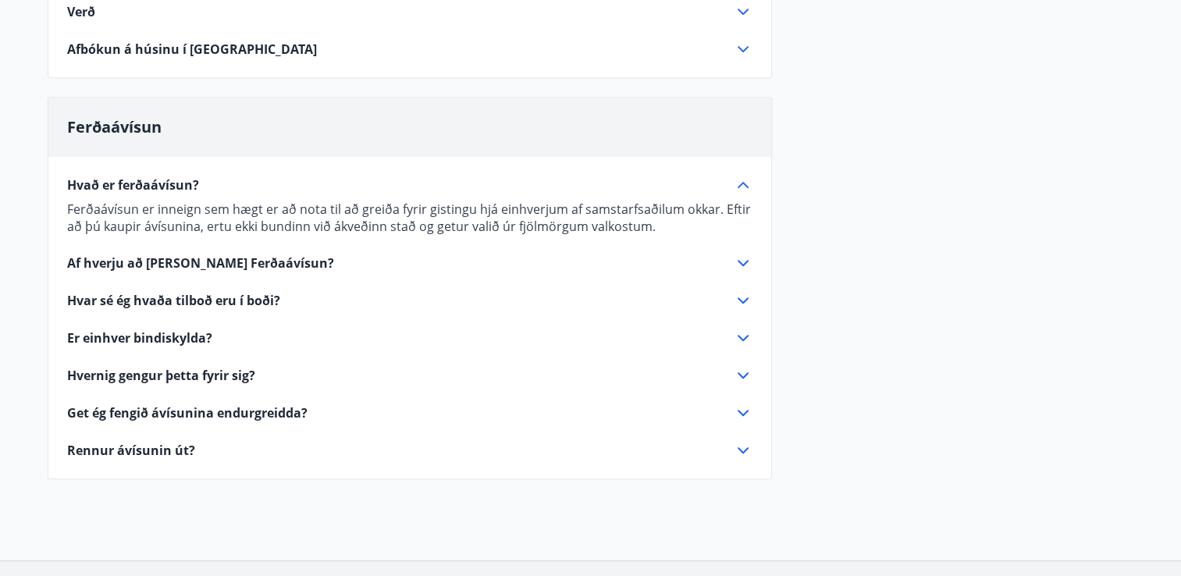
click at [142, 261] on span "Af hverju að kaupa Ferðaávísun?" at bounding box center [200, 262] width 267 height 17
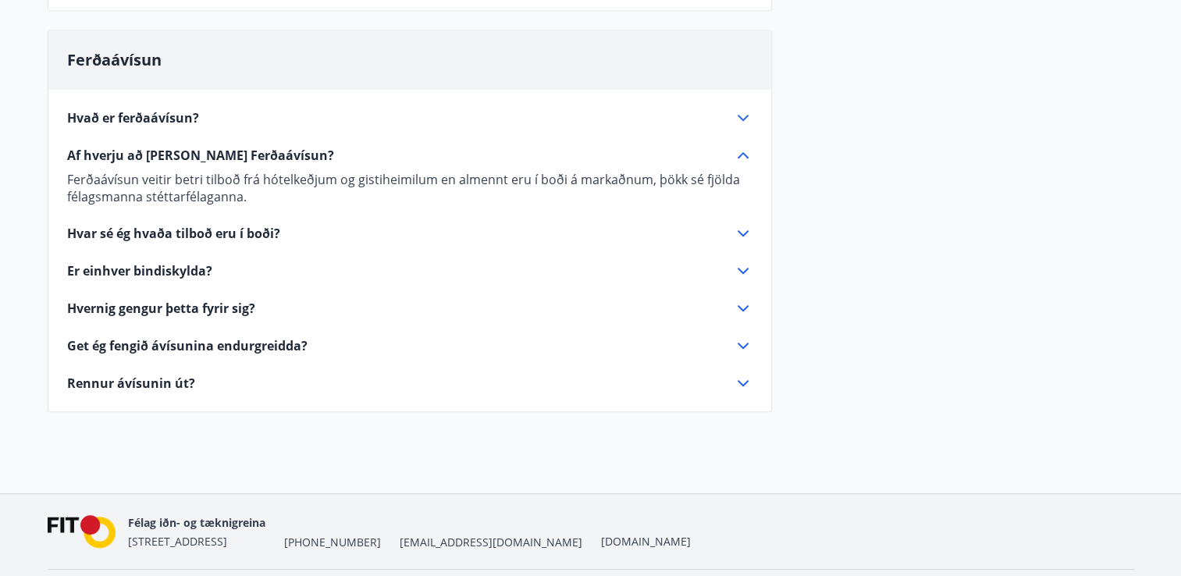
scroll to position [858, 0]
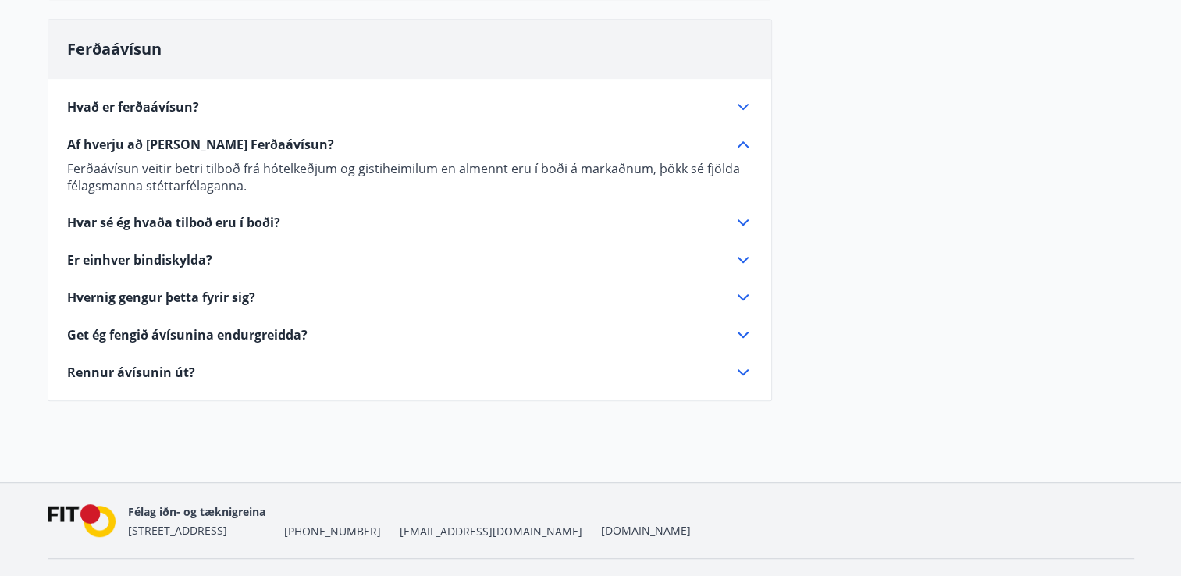
click at [181, 292] on span "Hvernig gengur þetta fyrir sig?" at bounding box center [161, 297] width 188 height 17
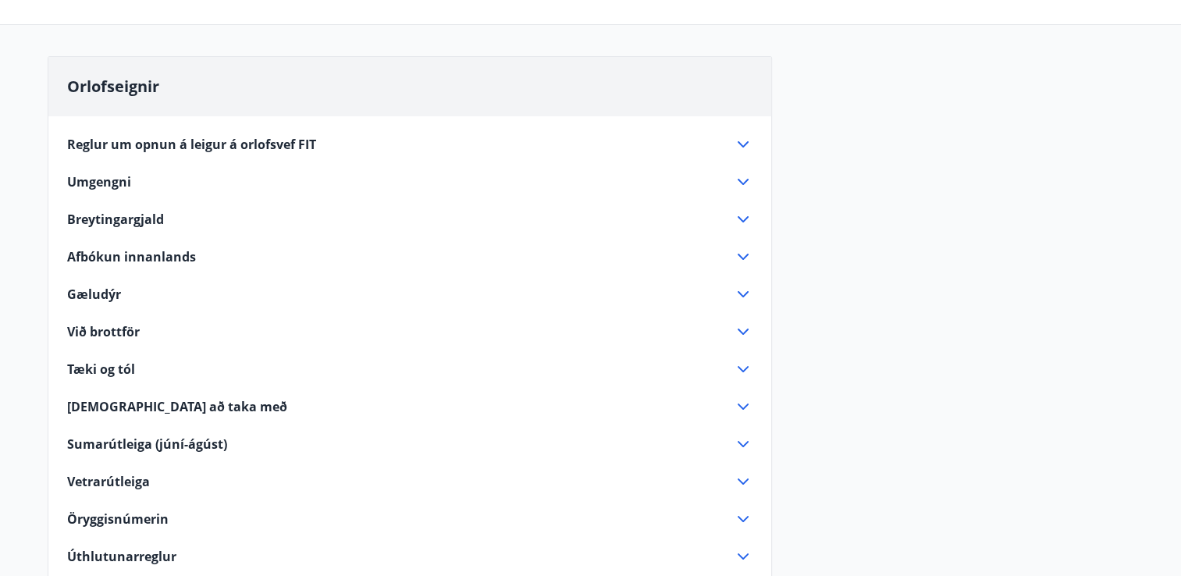
scroll to position [0, 0]
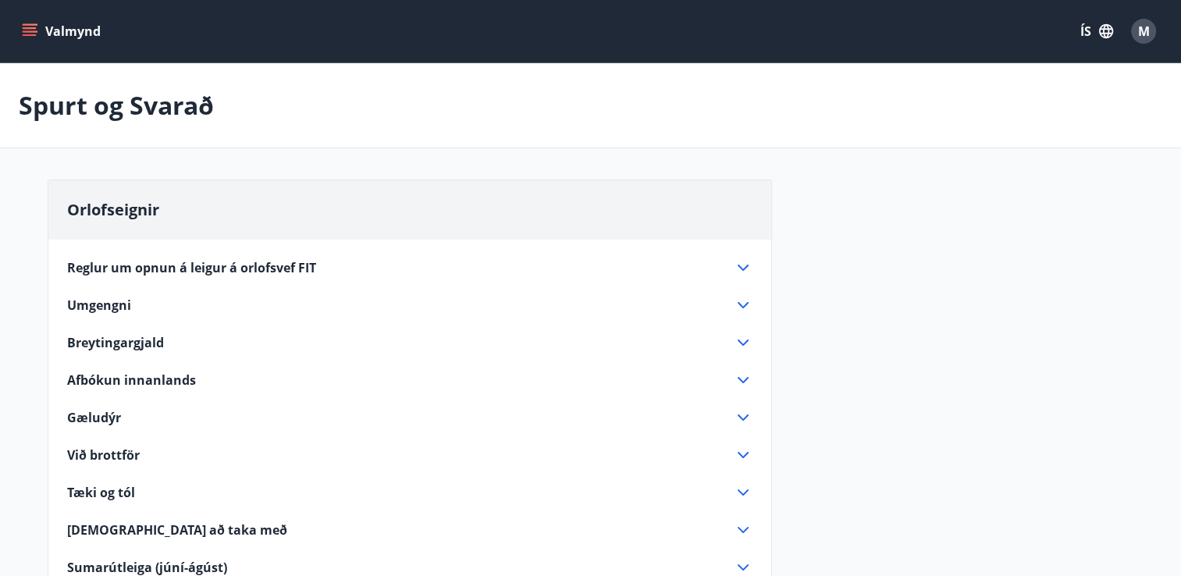
click at [28, 27] on icon "menu" at bounding box center [30, 31] width 16 height 16
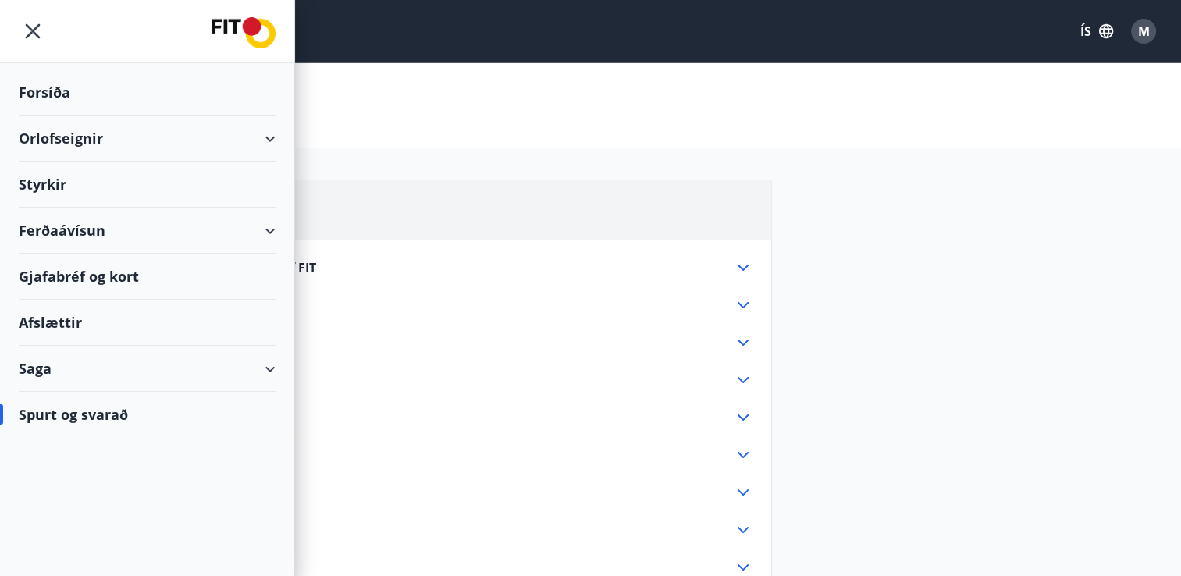
click at [68, 219] on div "Ferðaávísun" at bounding box center [147, 231] width 257 height 46
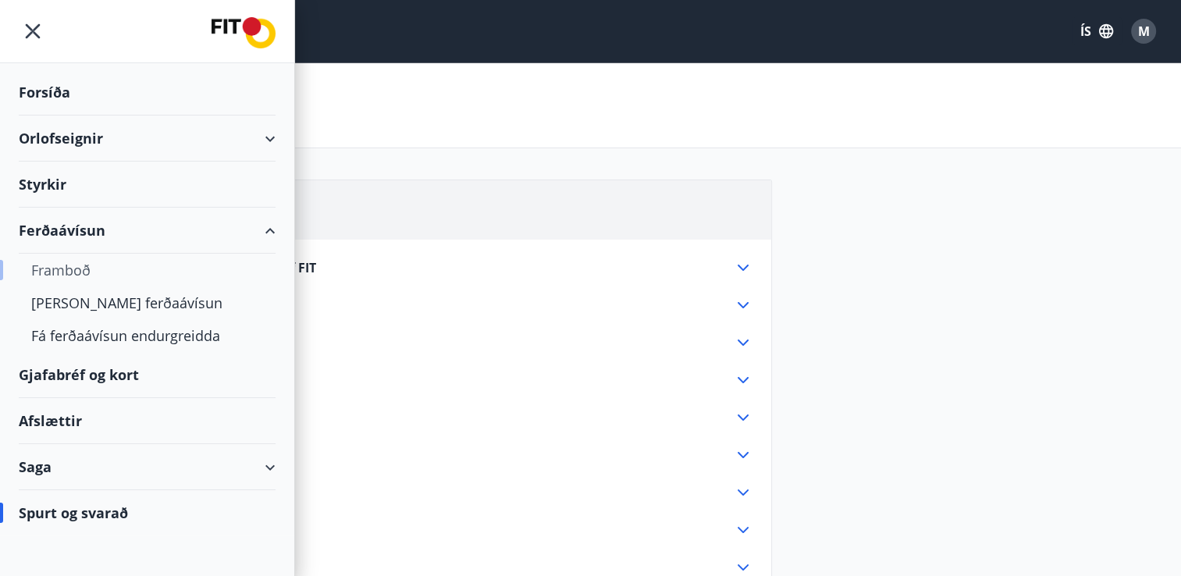
click at [72, 264] on div "Framboð" at bounding box center [147, 270] width 232 height 33
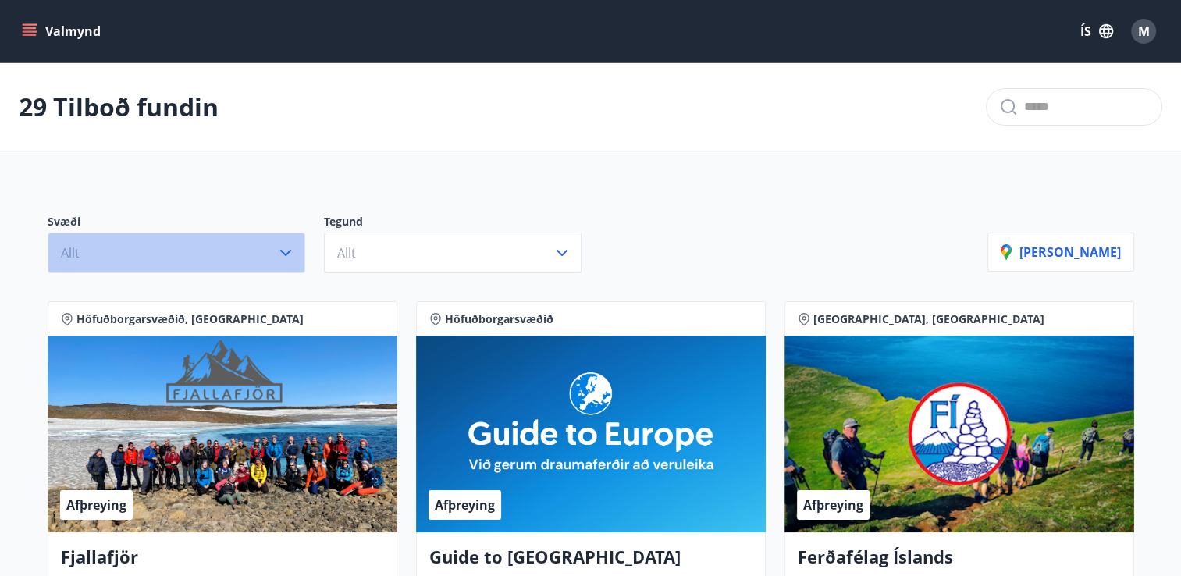
click at [284, 254] on icon "button" at bounding box center [285, 253] width 11 height 6
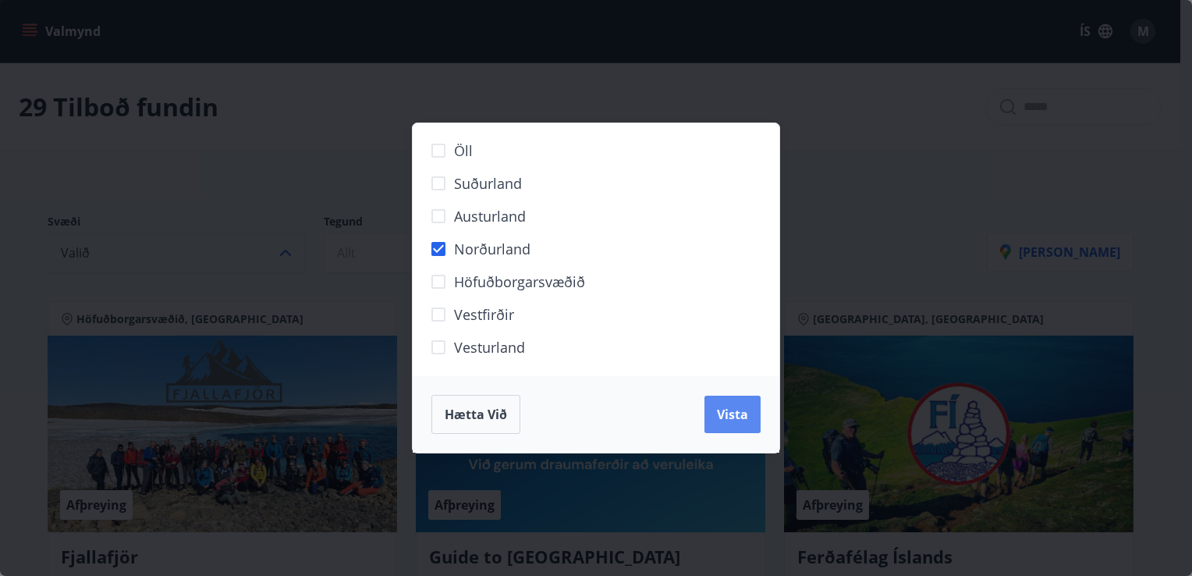
click at [717, 414] on span "Vista" at bounding box center [732, 414] width 31 height 17
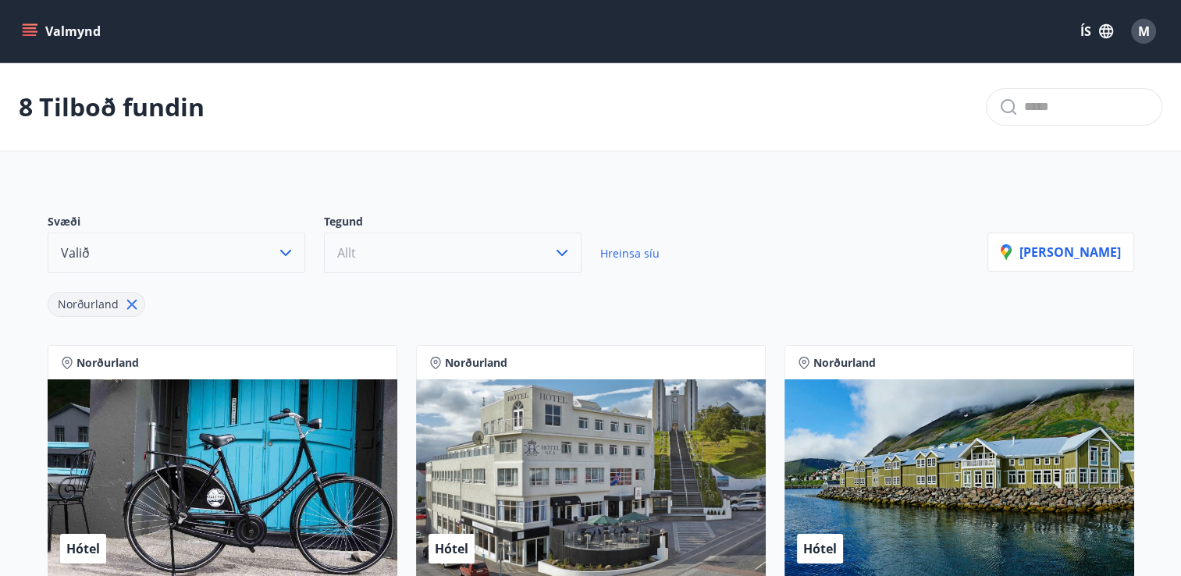
click at [561, 251] on icon "button" at bounding box center [561, 252] width 19 height 19
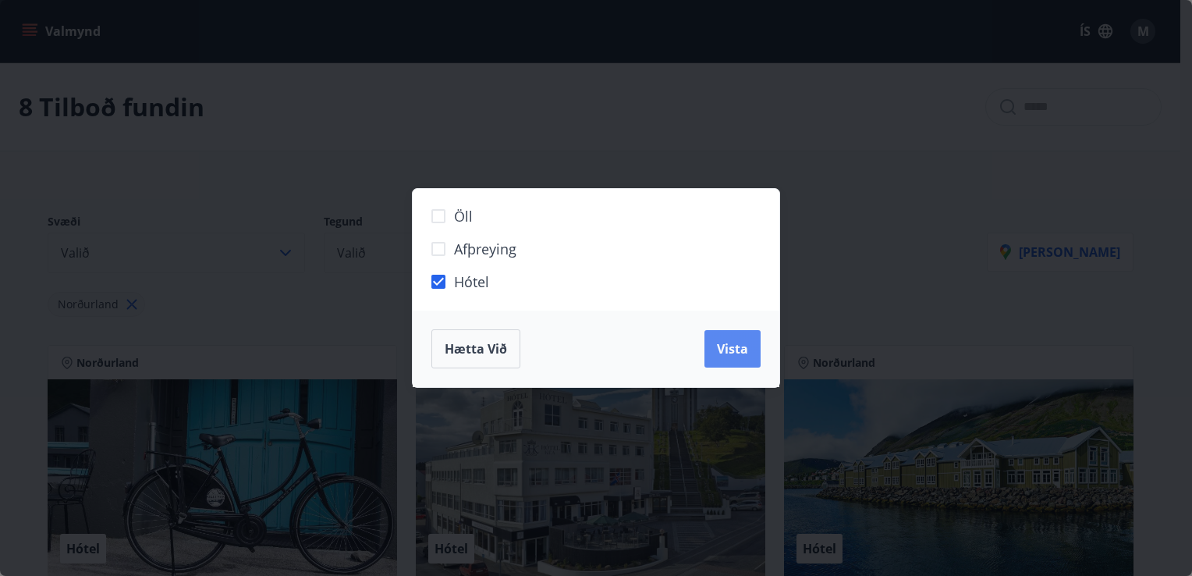
click at [730, 345] on span "Vista" at bounding box center [732, 348] width 31 height 17
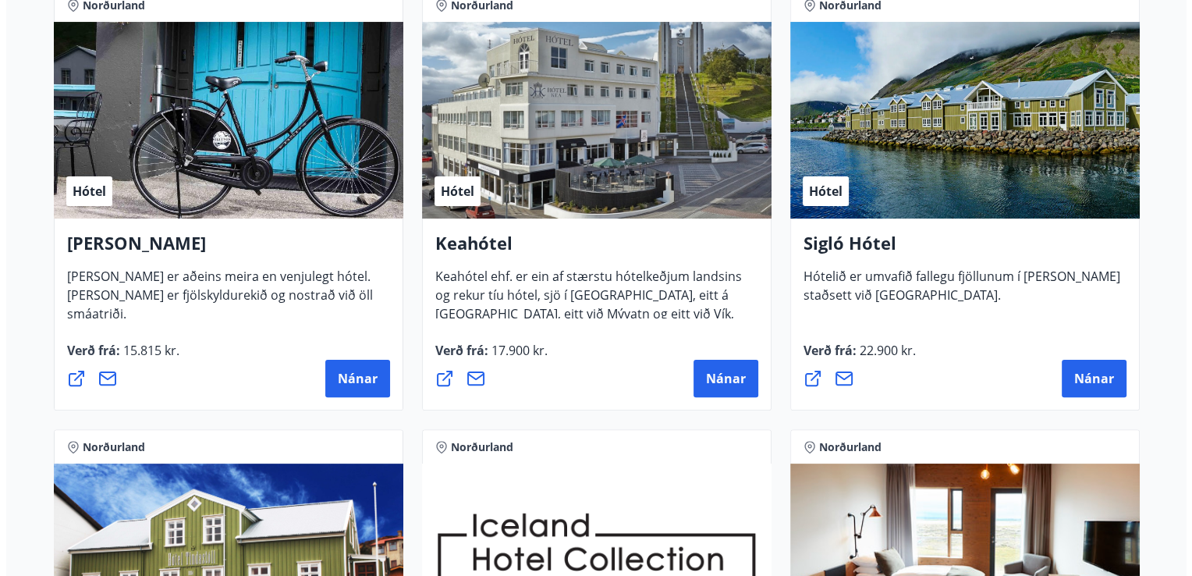
scroll to position [390, 0]
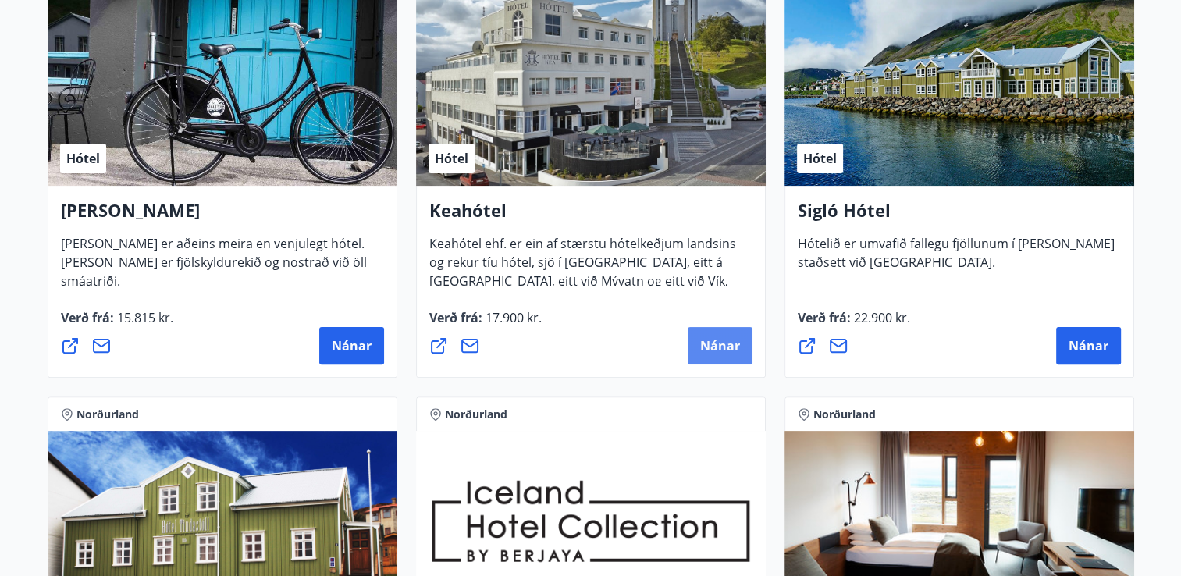
click at [716, 339] on span "Nánar" at bounding box center [720, 345] width 40 height 17
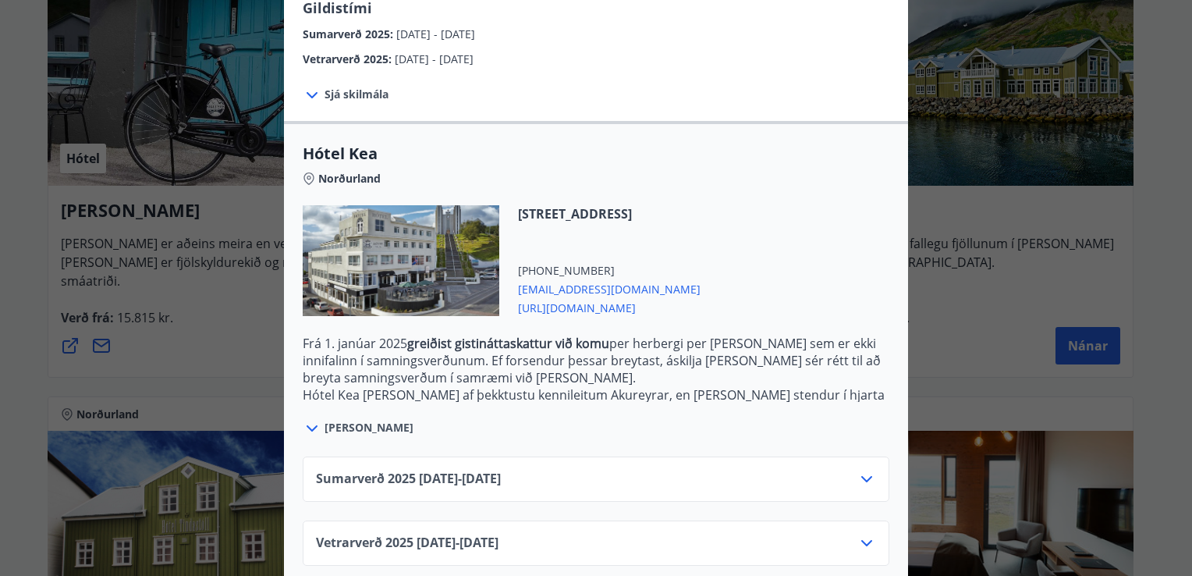
scroll to position [296, 0]
click at [858, 468] on icon at bounding box center [867, 477] width 19 height 19
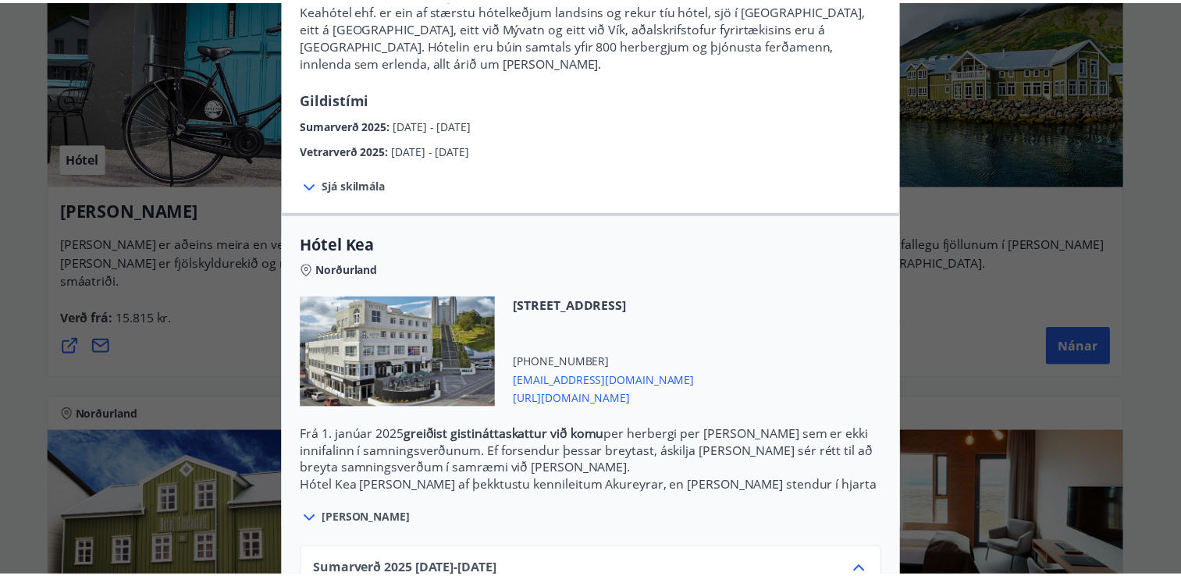
scroll to position [109, 0]
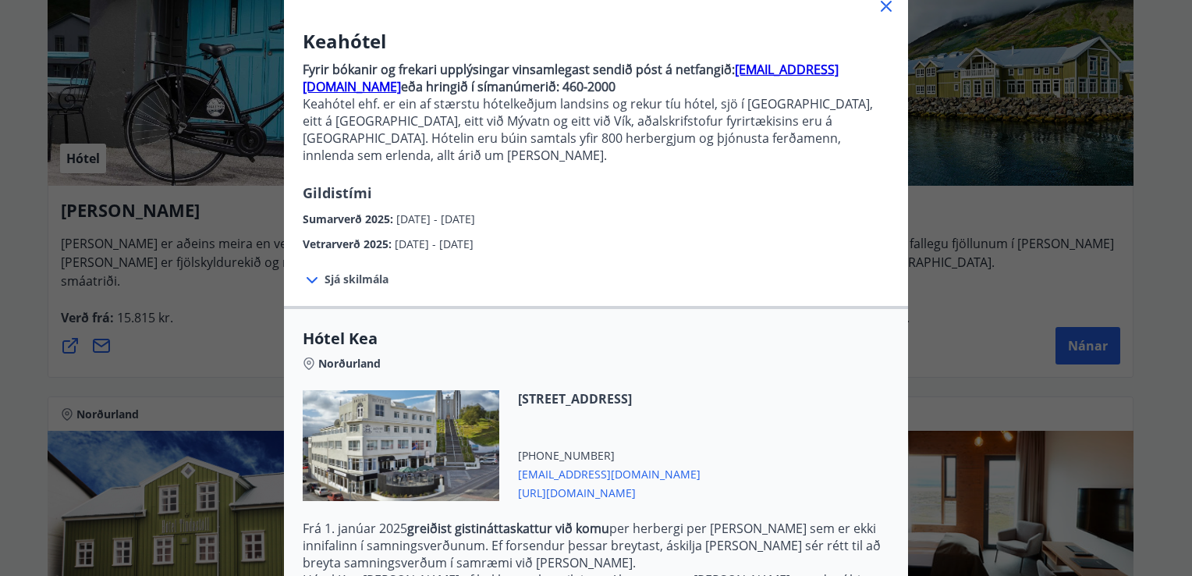
click at [881, 3] on icon at bounding box center [886, 6] width 11 height 11
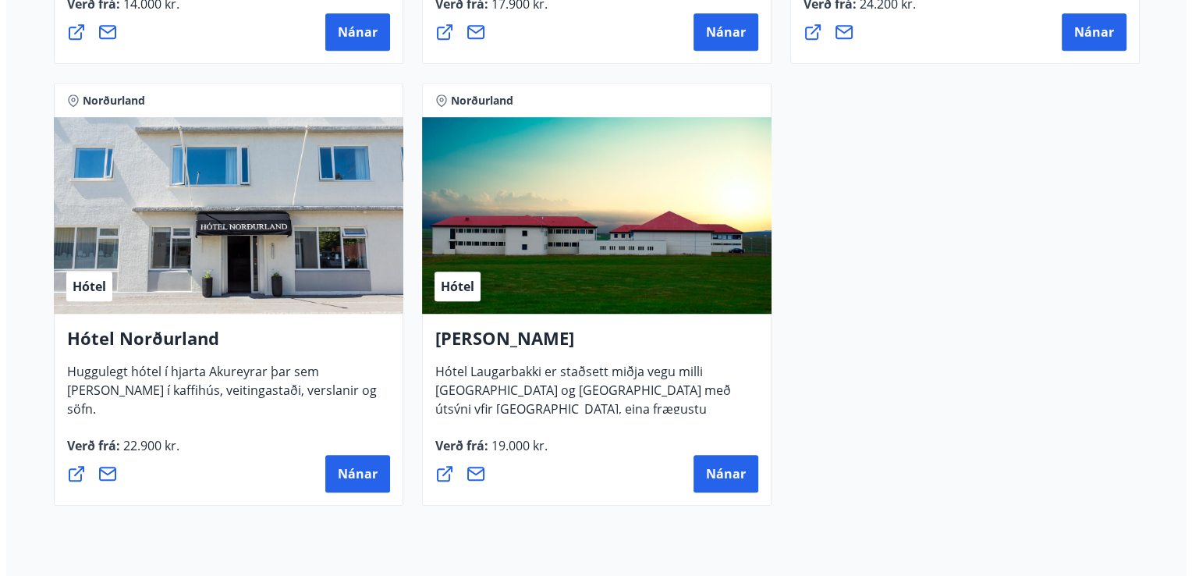
scroll to position [1170, 0]
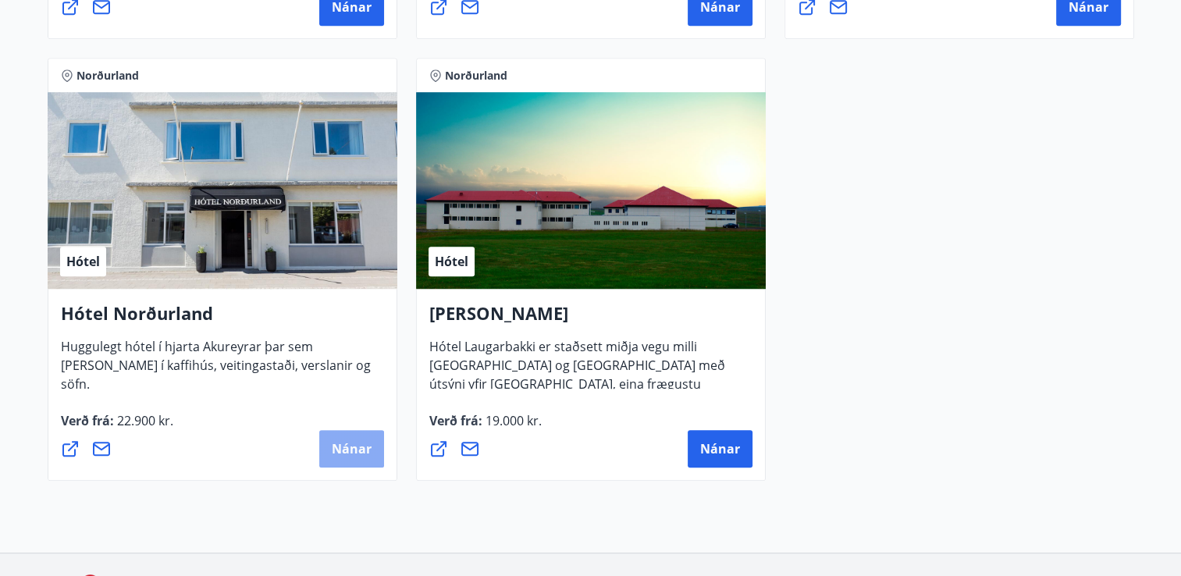
click at [350, 445] on span "Nánar" at bounding box center [352, 448] width 40 height 17
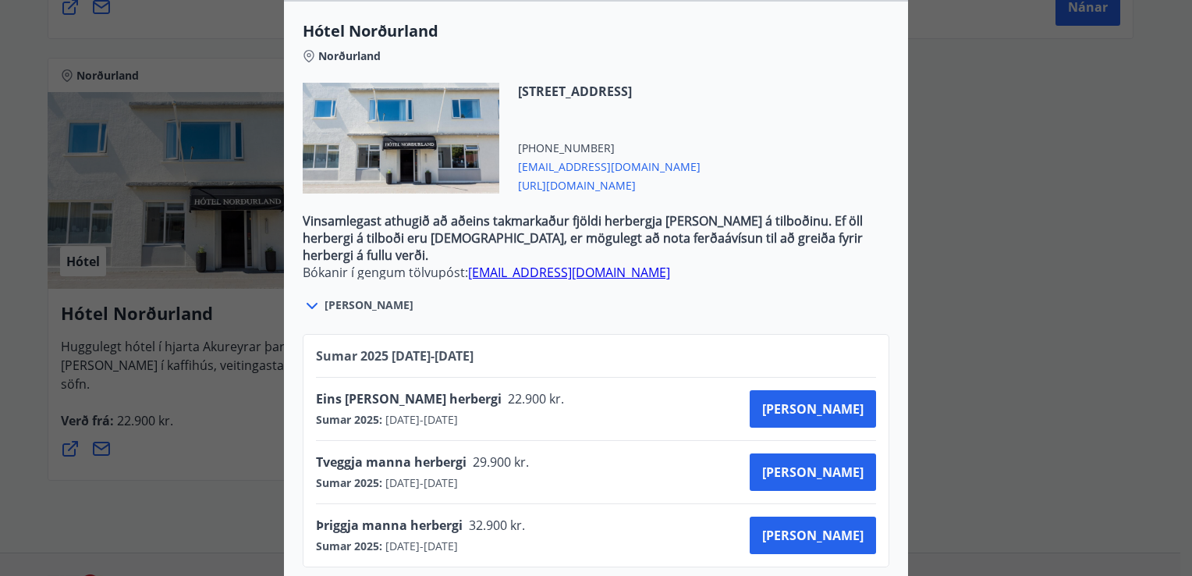
scroll to position [481, 0]
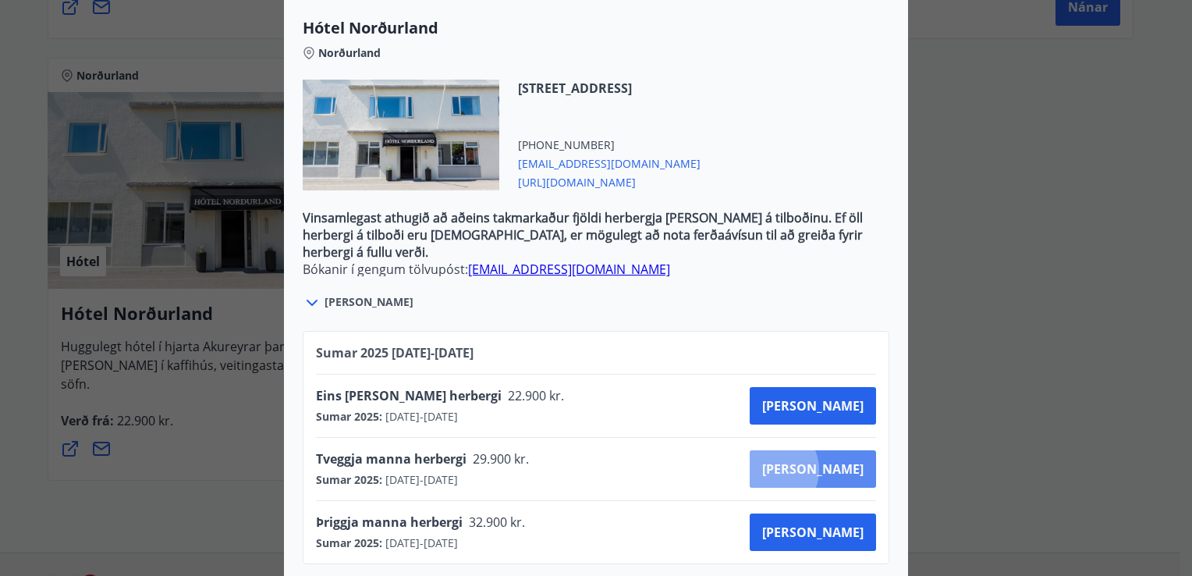
click at [823, 460] on span "Kaupa" at bounding box center [812, 468] width 101 height 17
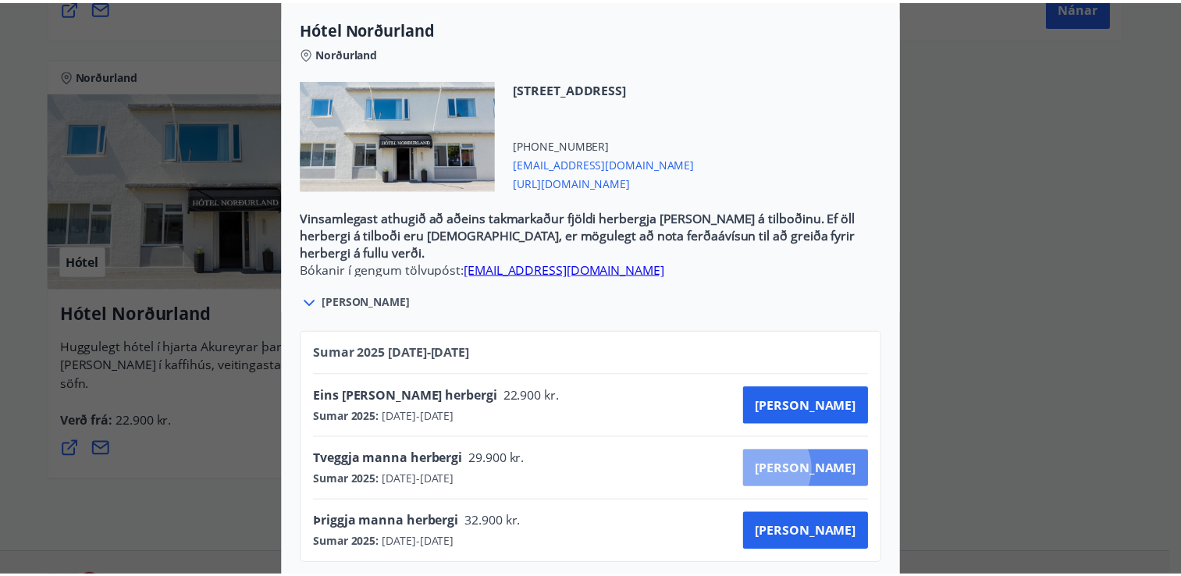
scroll to position [125, 0]
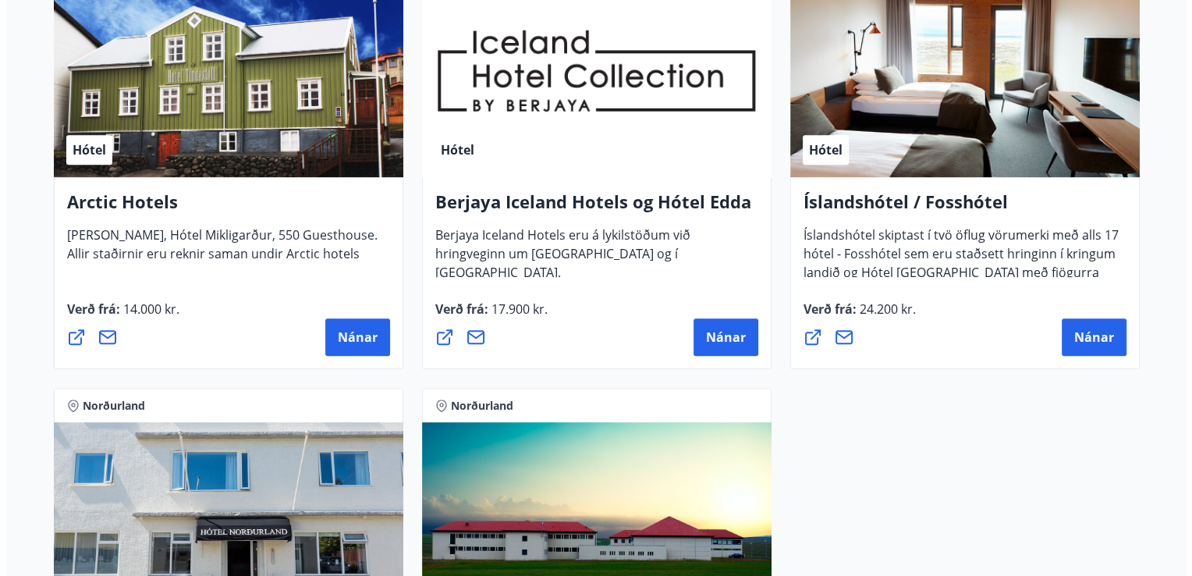
scroll to position [983, 0]
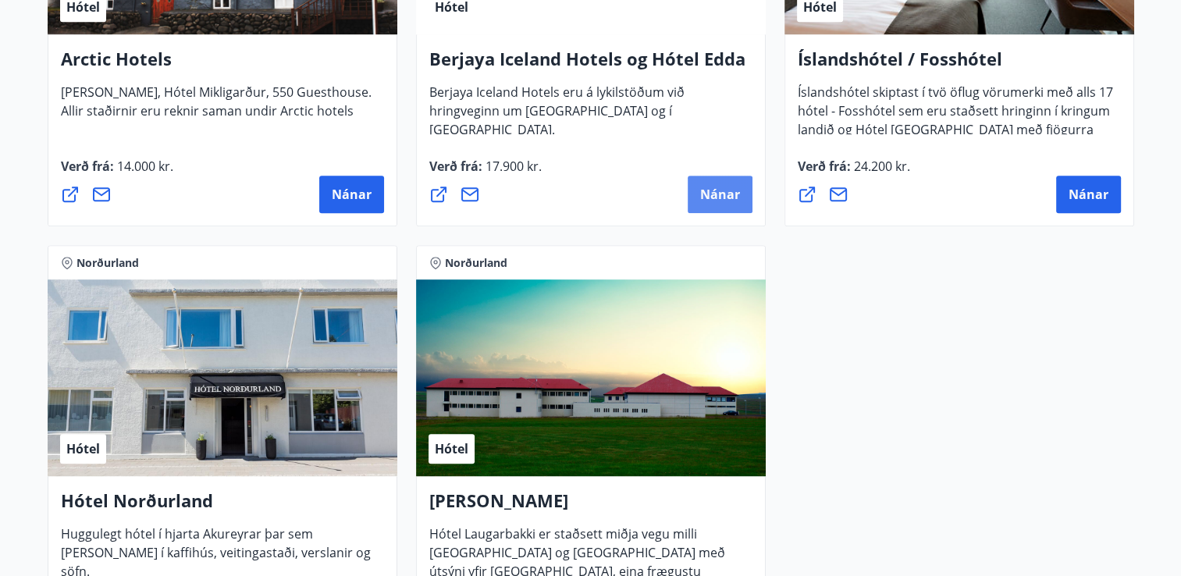
click at [721, 203] on button "Nánar" at bounding box center [719, 194] width 65 height 37
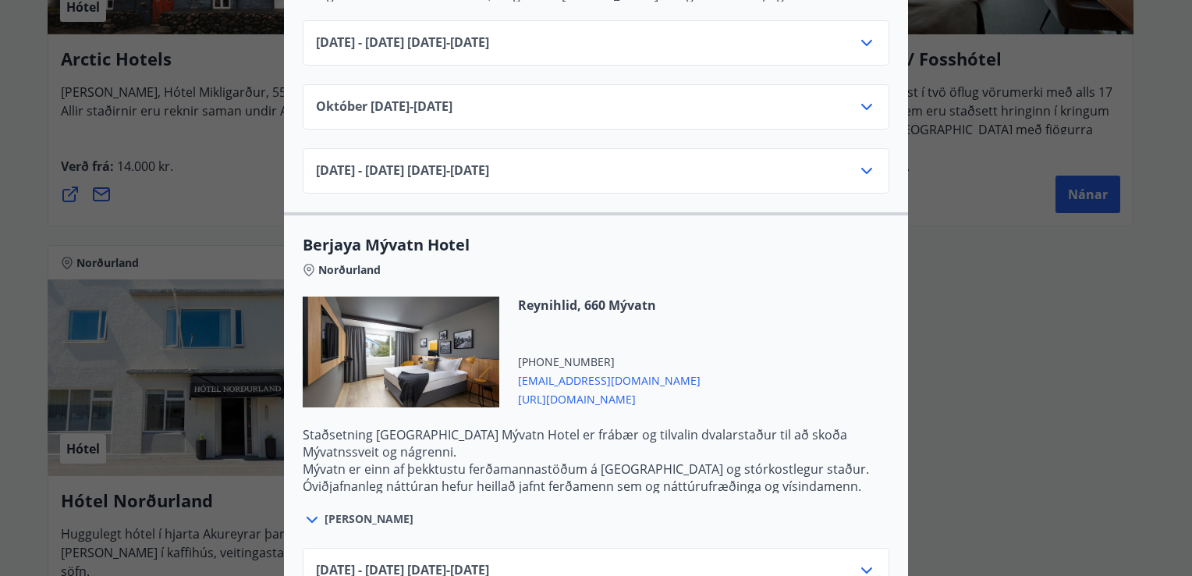
scroll to position [468, 0]
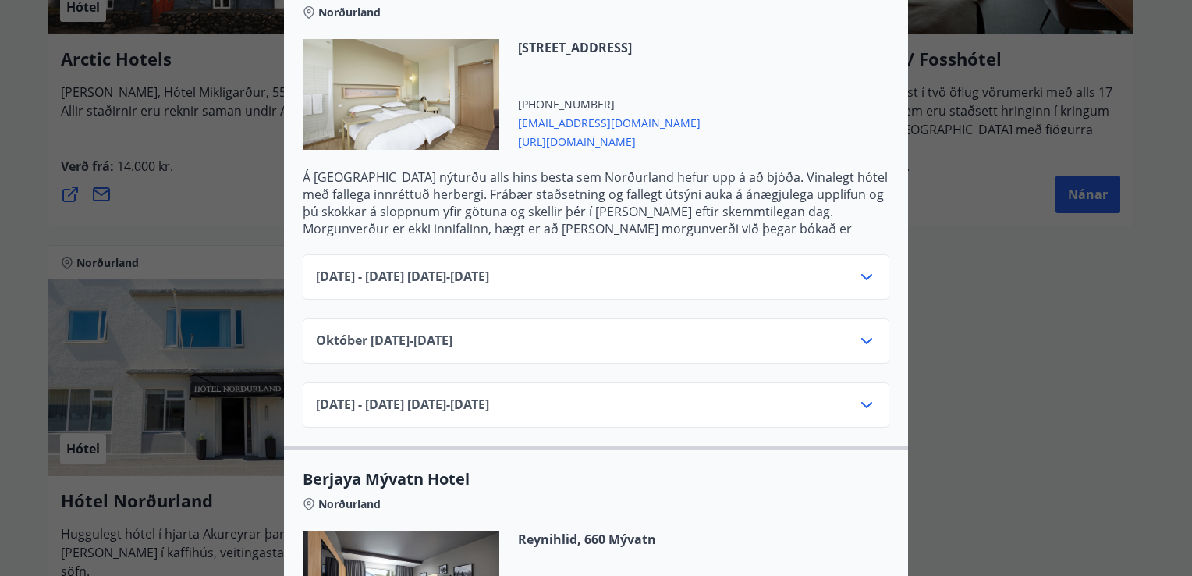
click at [861, 274] on icon at bounding box center [866, 277] width 11 height 6
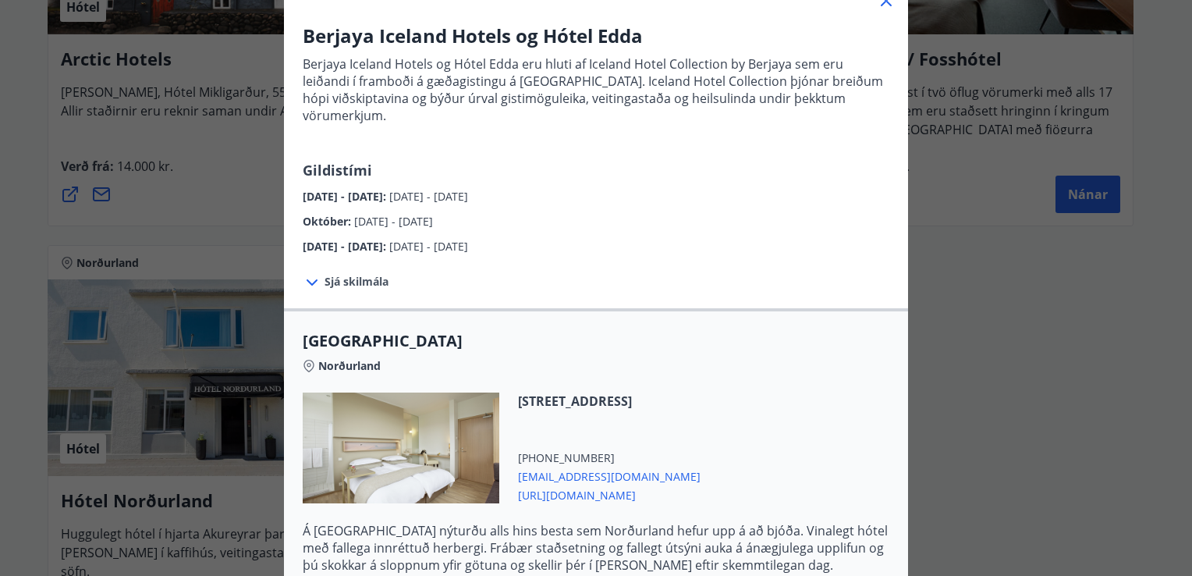
scroll to position [0, 0]
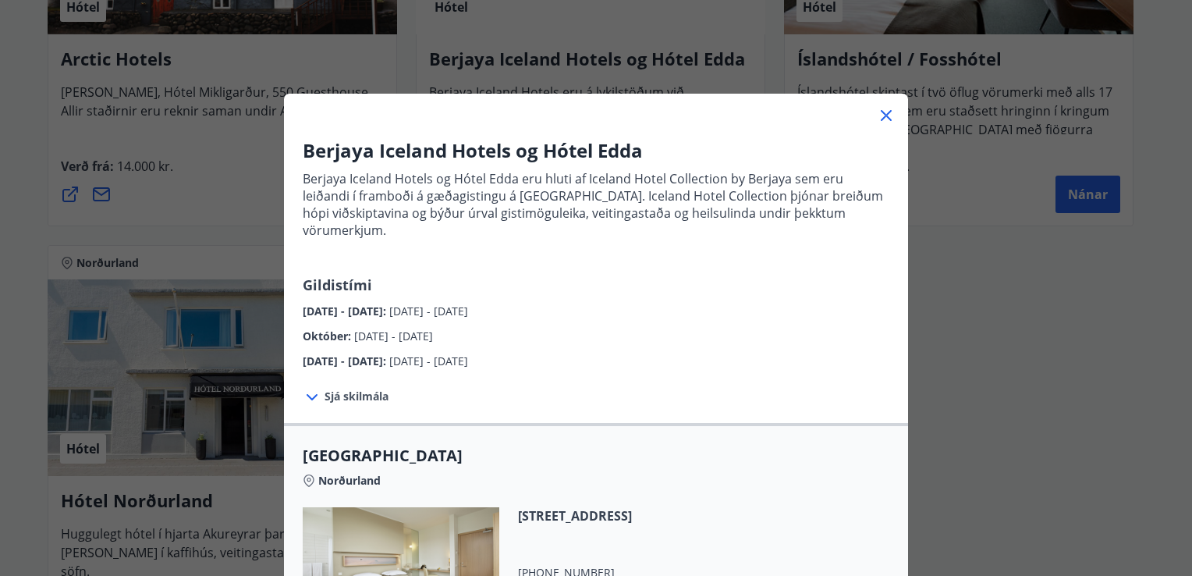
click at [883, 114] on icon at bounding box center [886, 115] width 19 height 19
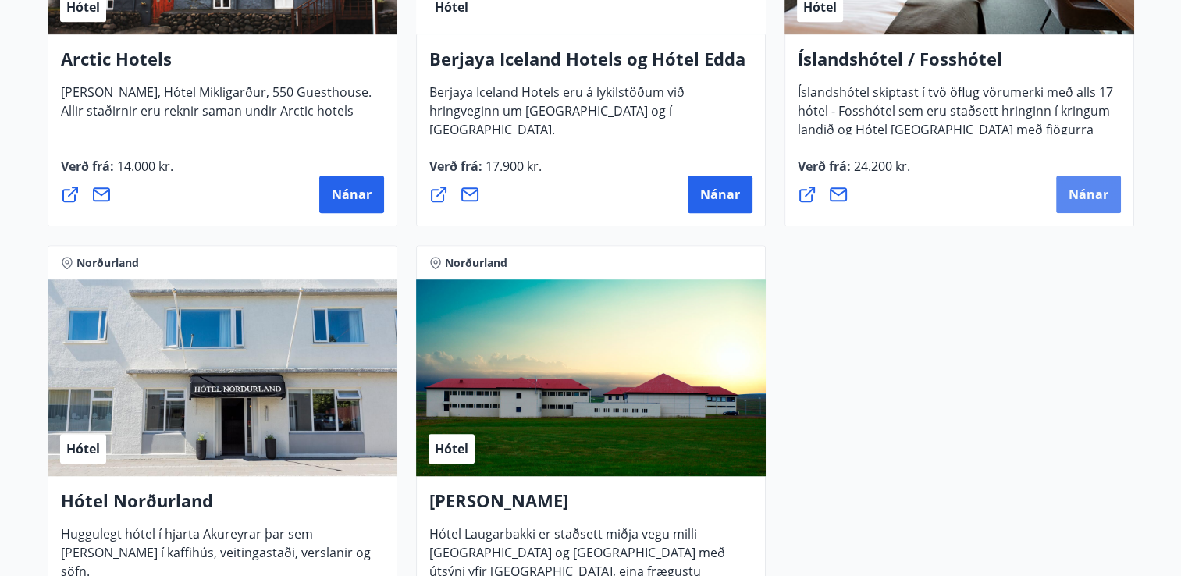
click at [1082, 193] on span "Nánar" at bounding box center [1088, 194] width 40 height 17
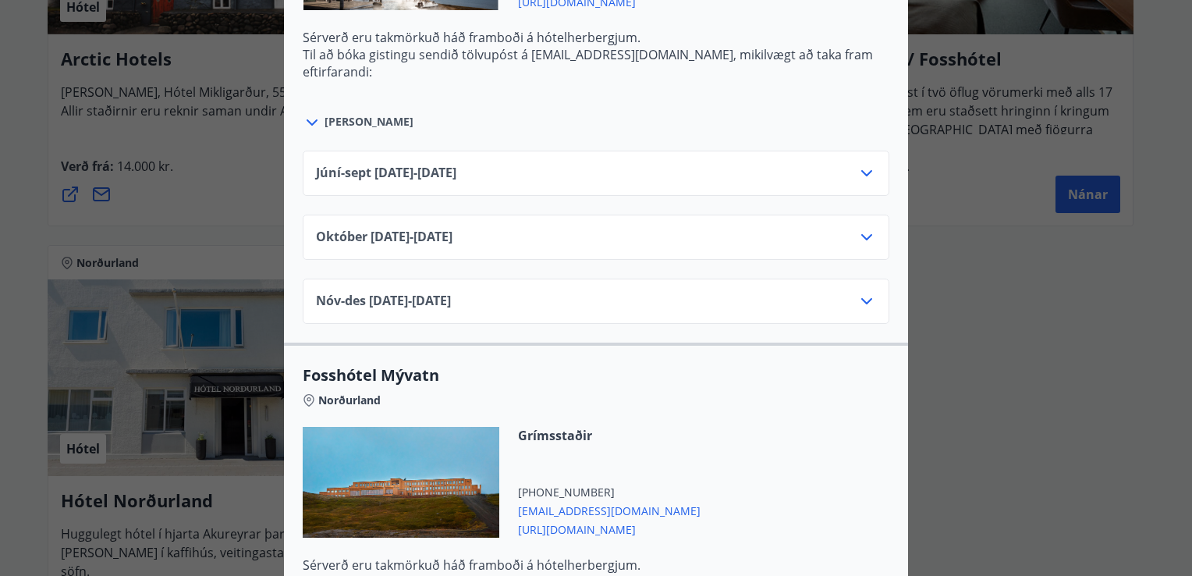
scroll to position [780, 0]
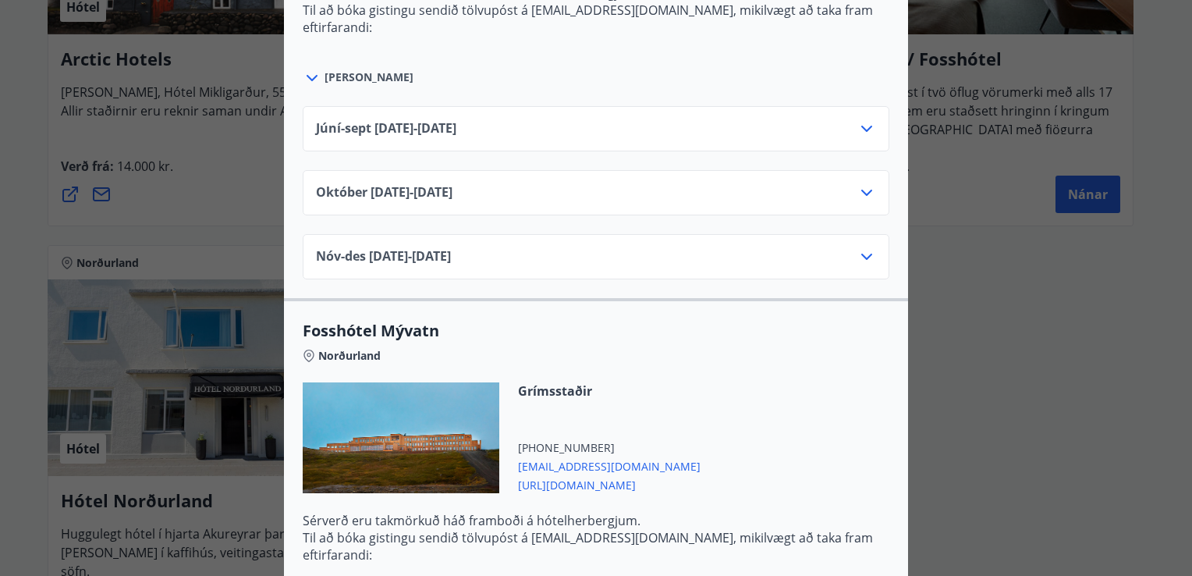
click at [859, 127] on icon at bounding box center [867, 128] width 19 height 19
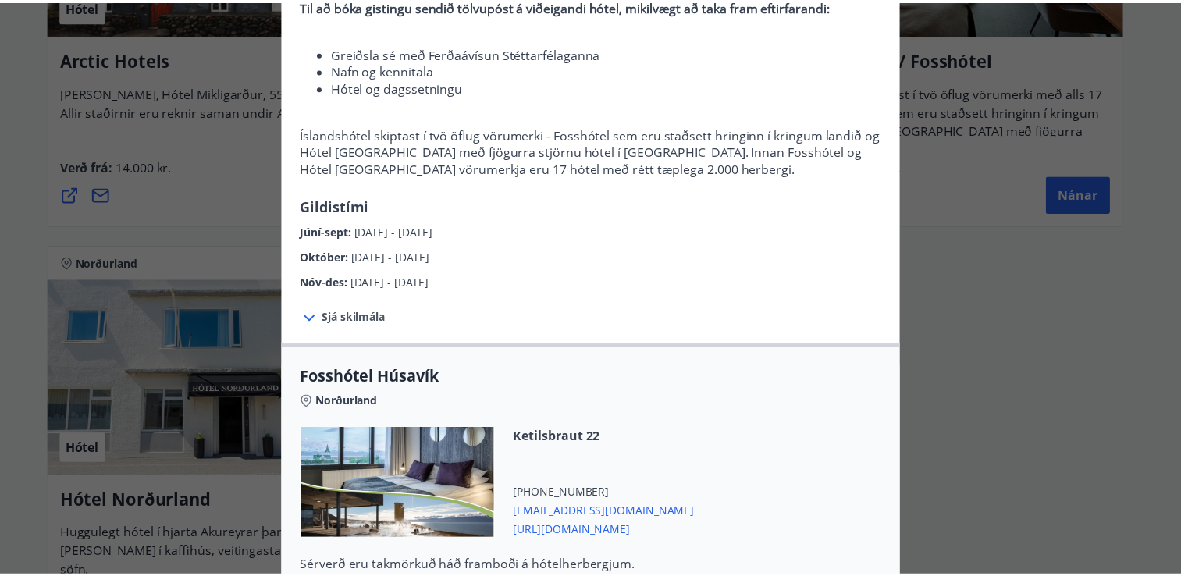
scroll to position [0, 0]
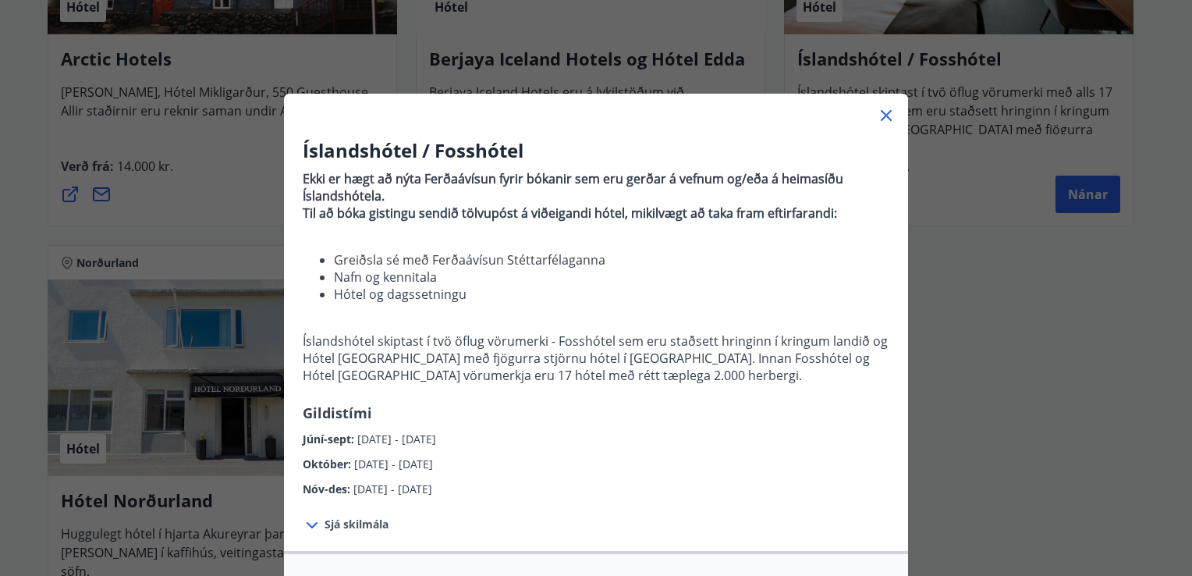
click at [881, 114] on icon at bounding box center [886, 115] width 11 height 11
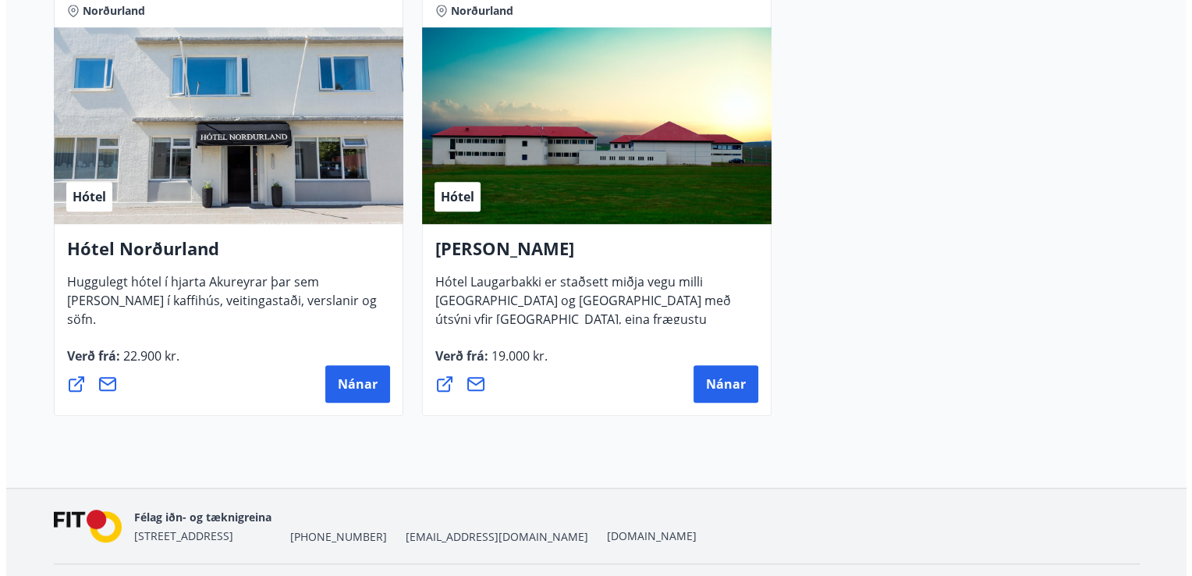
scroll to position [1277, 0]
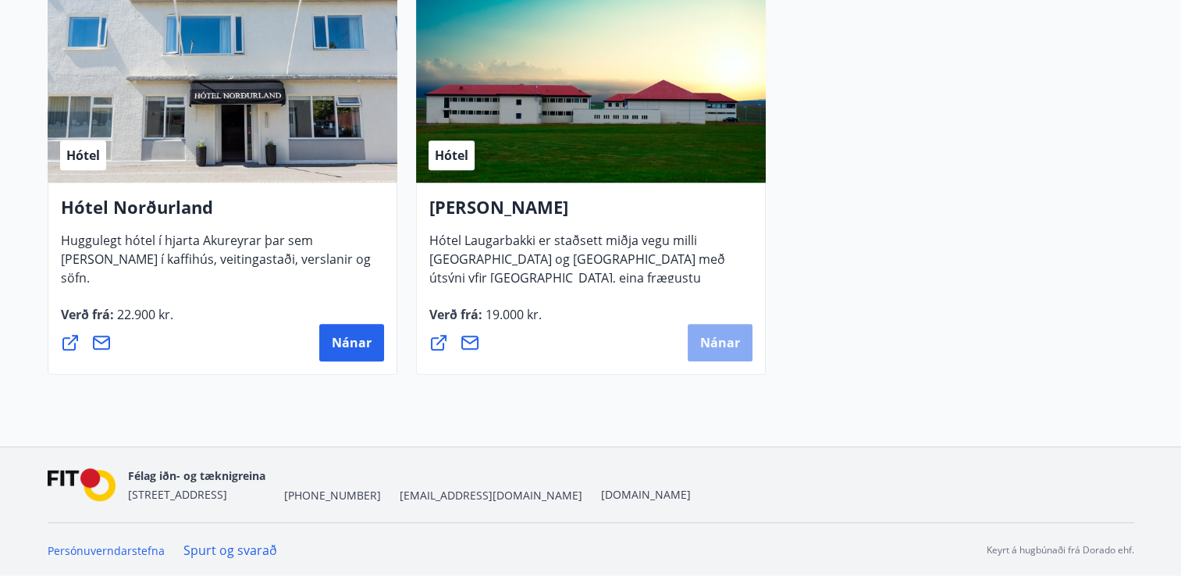
click at [721, 344] on span "Nánar" at bounding box center [720, 342] width 40 height 17
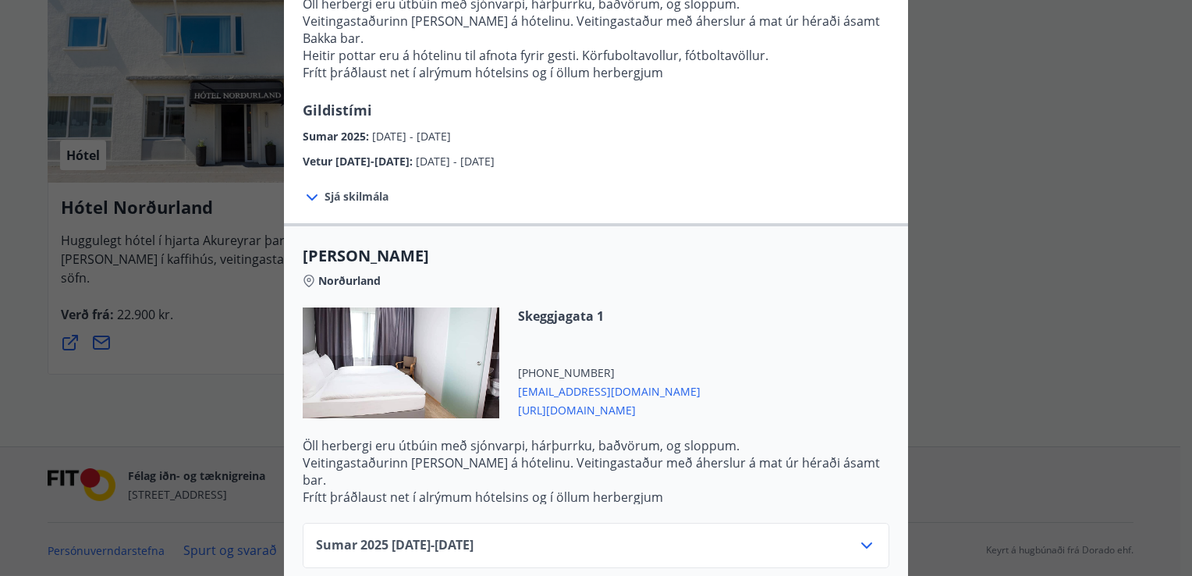
scroll to position [365, 0]
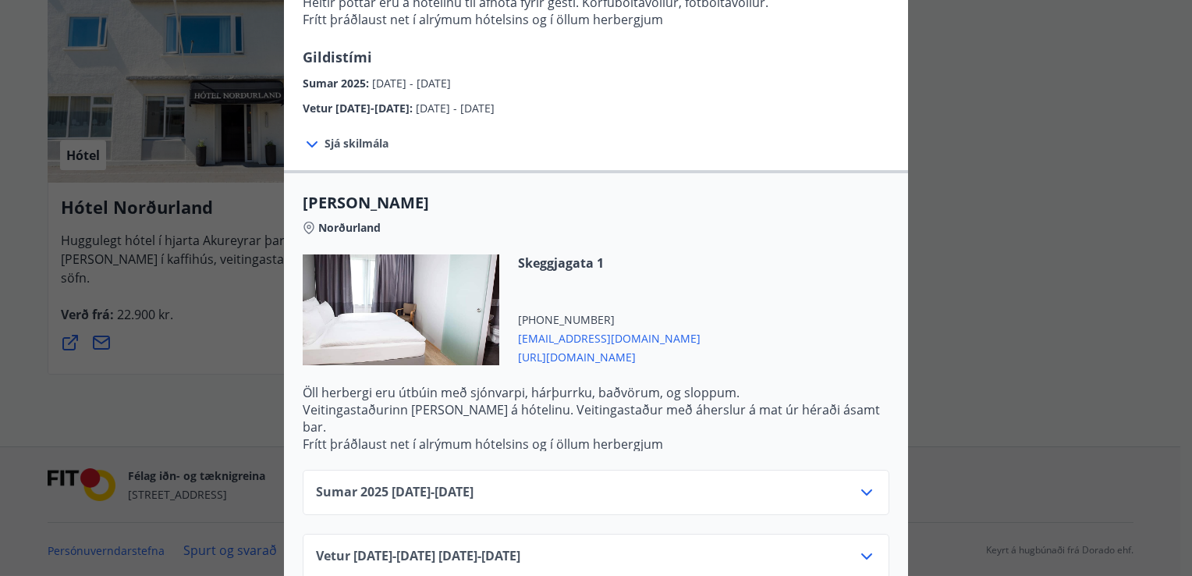
click at [859, 483] on icon at bounding box center [867, 492] width 19 height 19
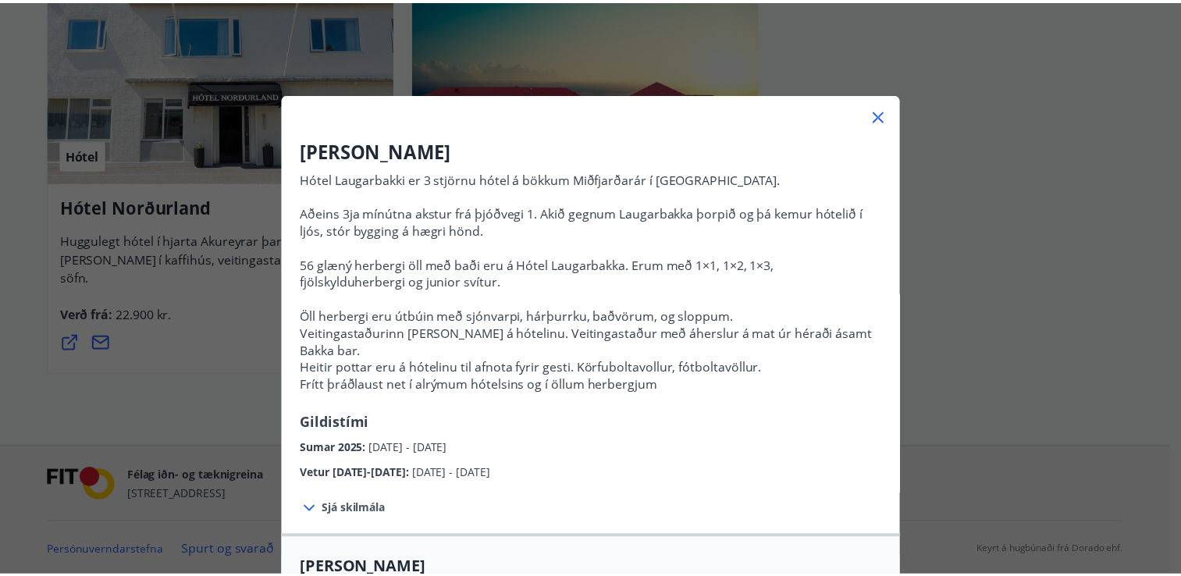
scroll to position [0, 0]
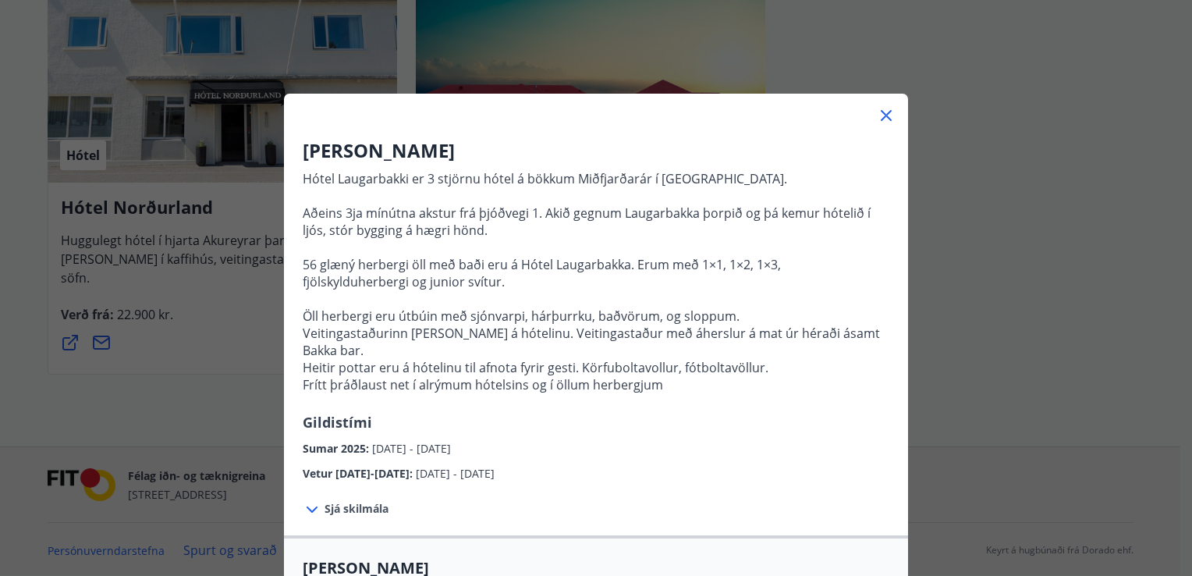
click at [886, 115] on icon at bounding box center [887, 116] width 2 height 2
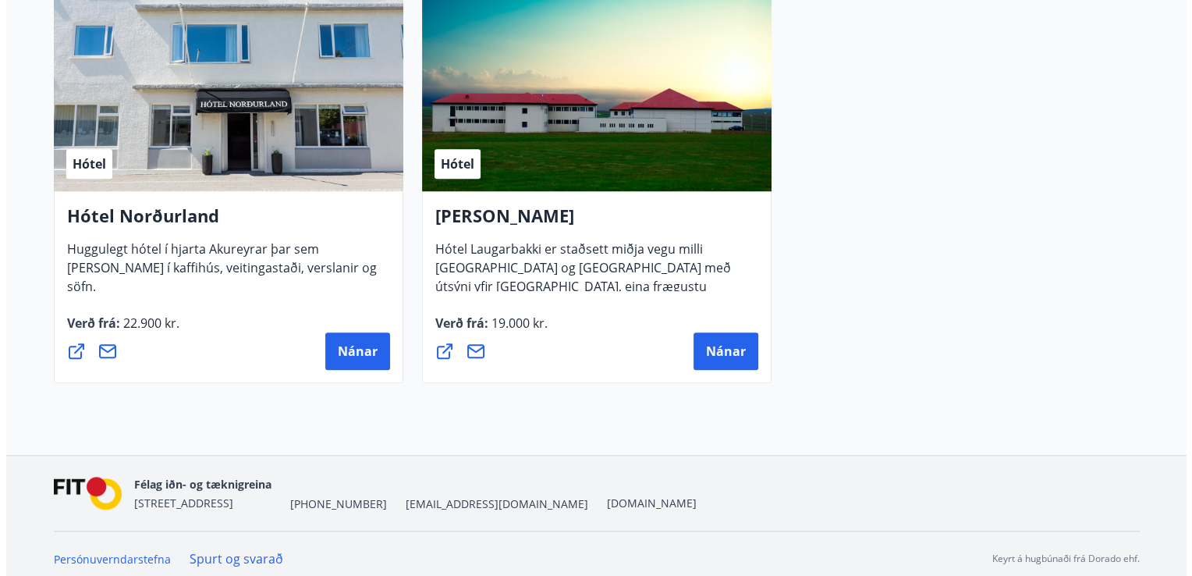
scroll to position [1277, 0]
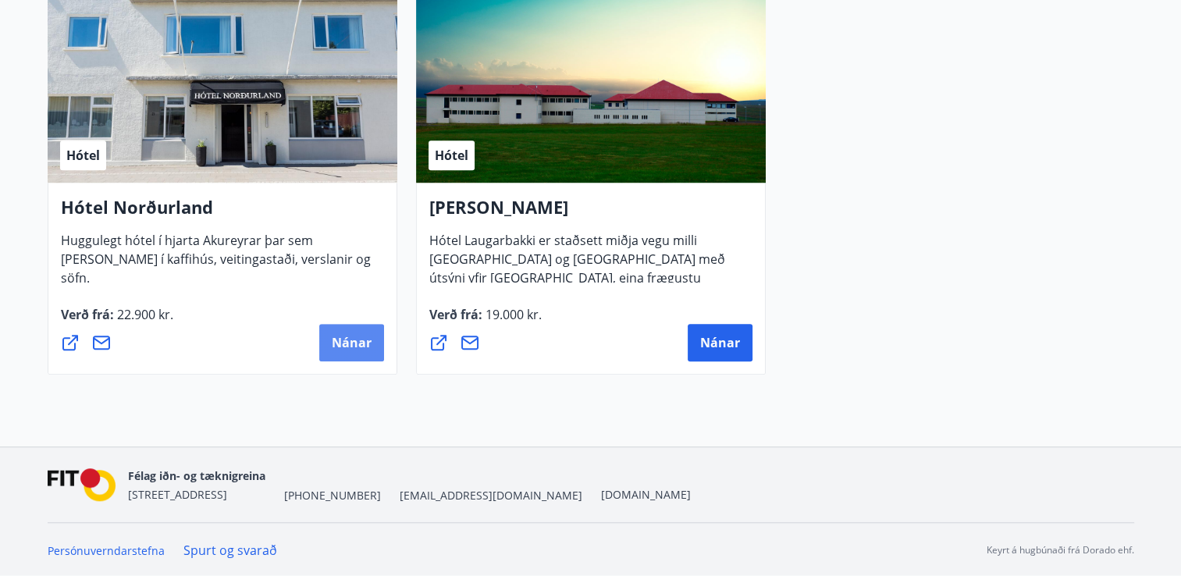
click at [364, 350] on span "Nánar" at bounding box center [352, 342] width 40 height 17
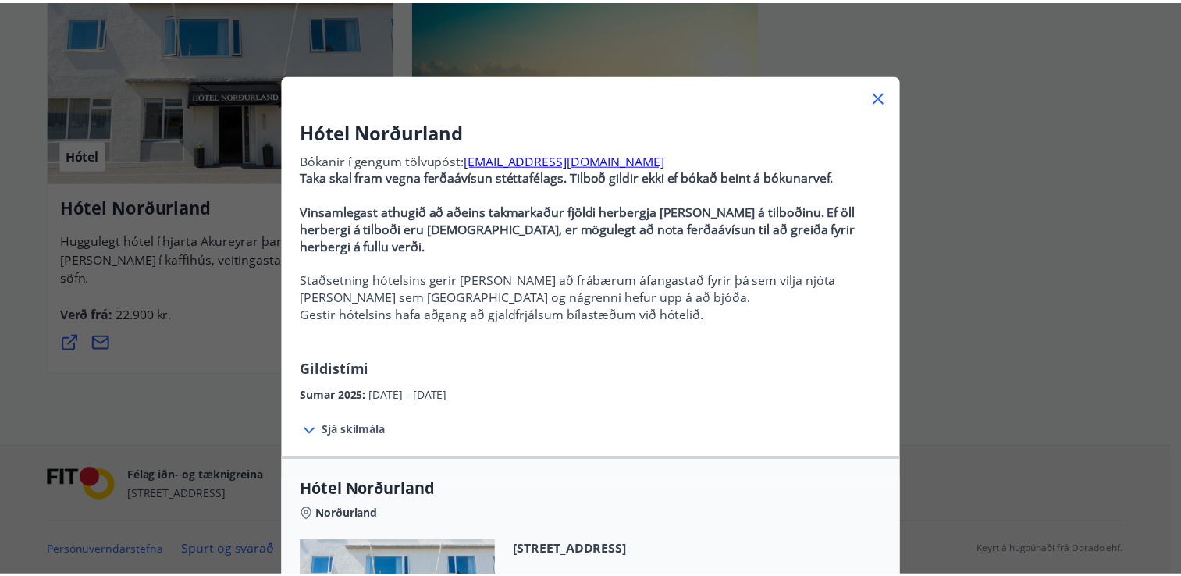
scroll to position [12, 0]
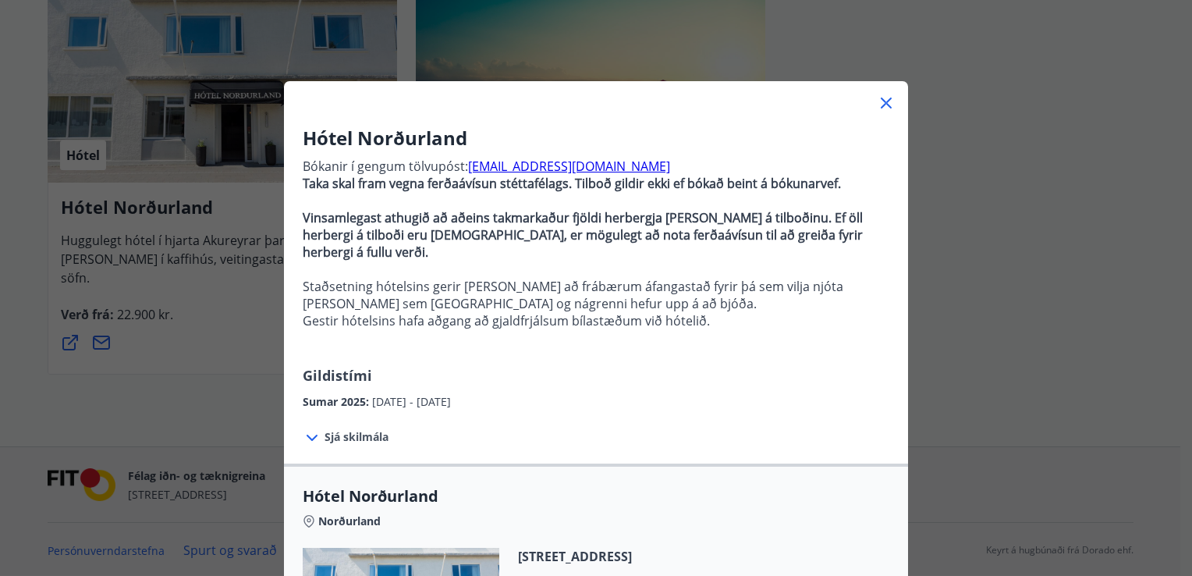
click at [881, 101] on icon at bounding box center [886, 103] width 11 height 11
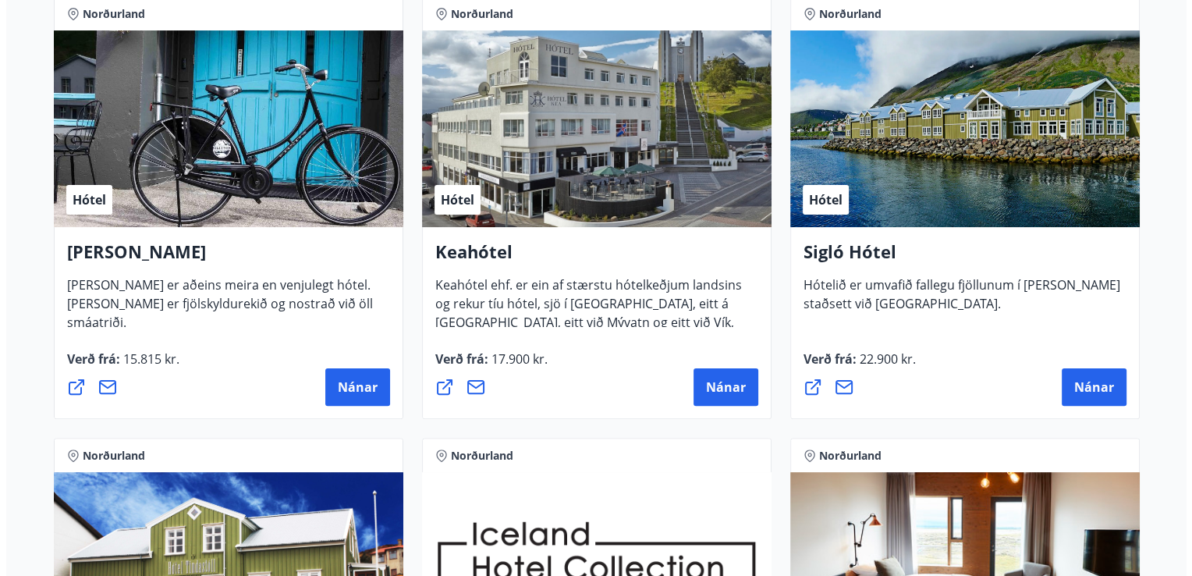
scroll to position [340, 0]
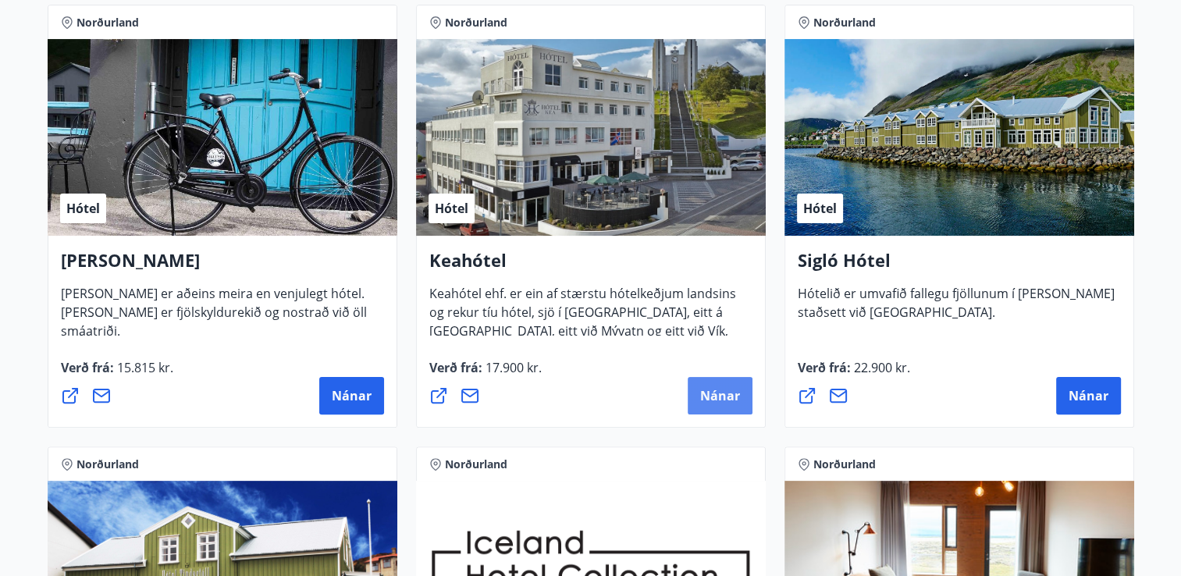
click at [715, 400] on span "Nánar" at bounding box center [720, 395] width 40 height 17
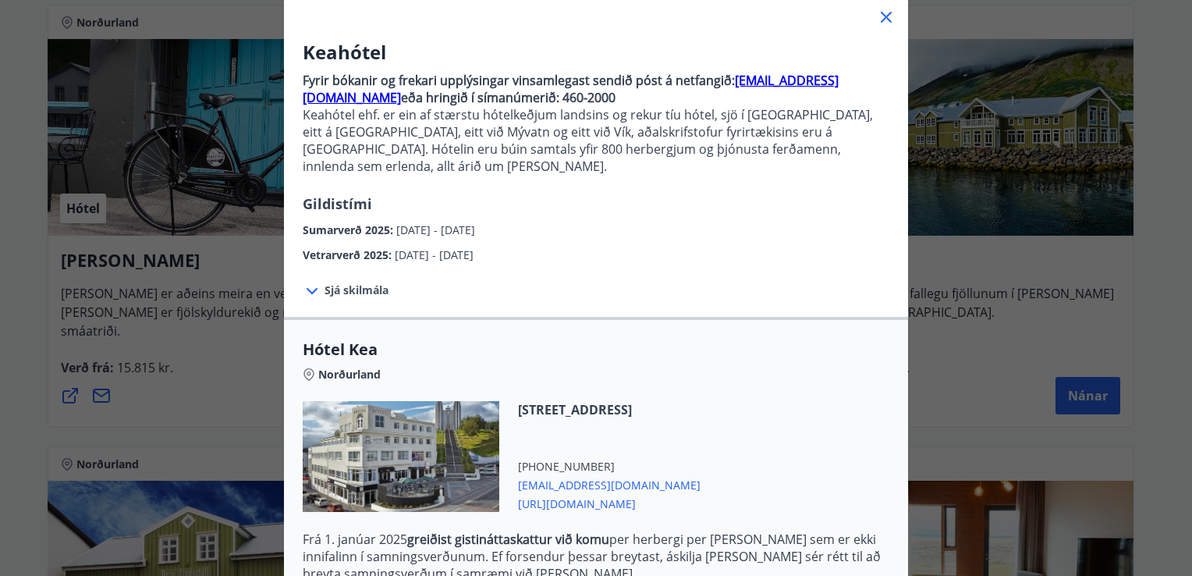
scroll to position [296, 0]
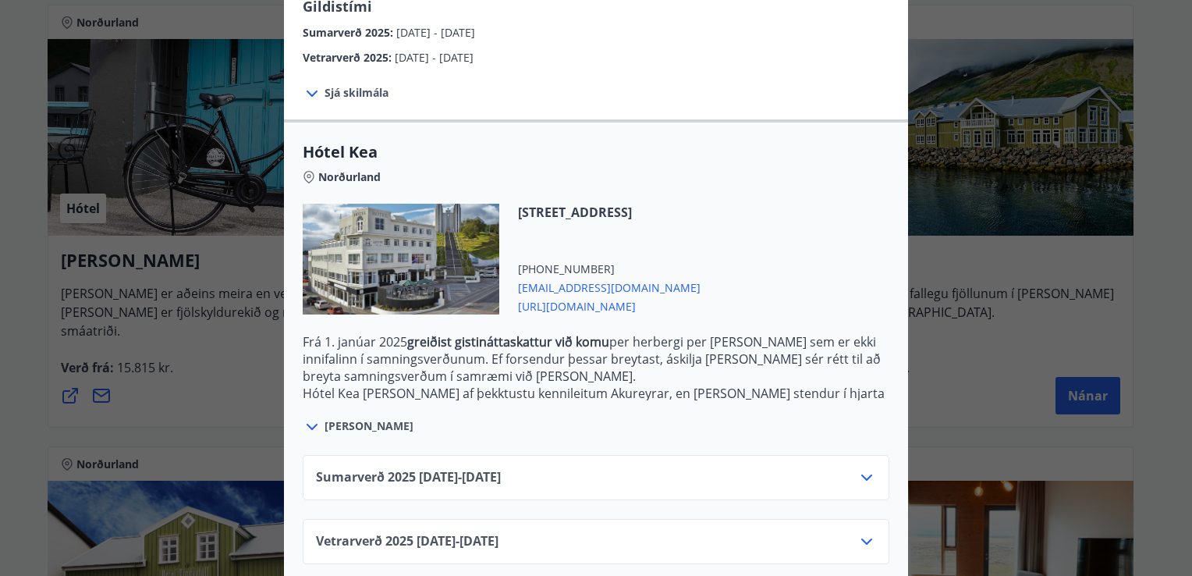
click at [863, 474] on icon at bounding box center [866, 477] width 11 height 6
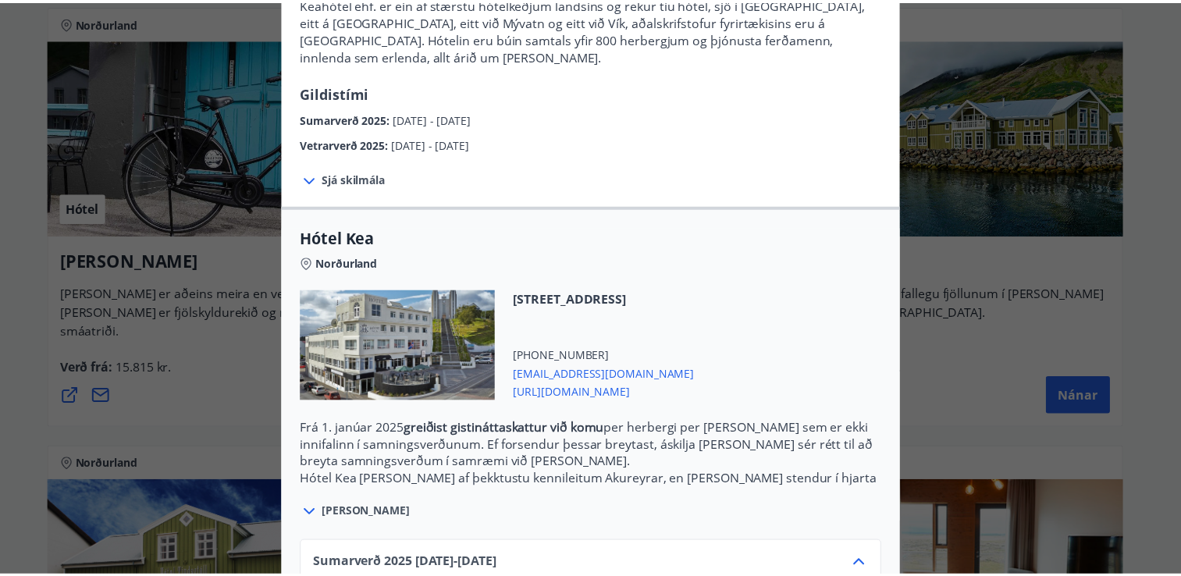
scroll to position [0, 0]
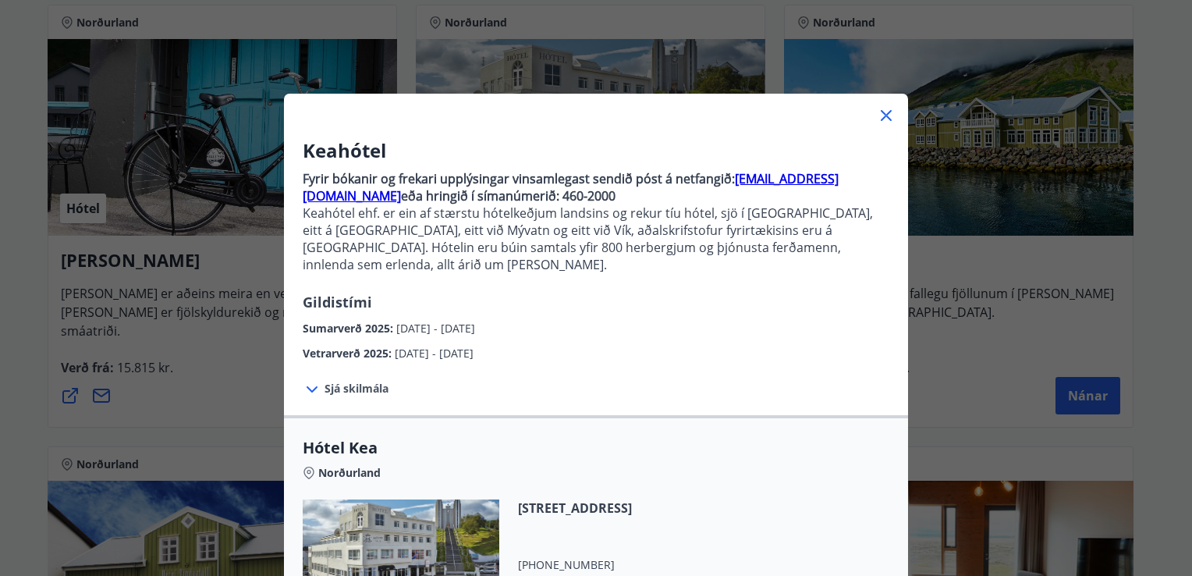
click at [877, 114] on icon at bounding box center [886, 115] width 19 height 19
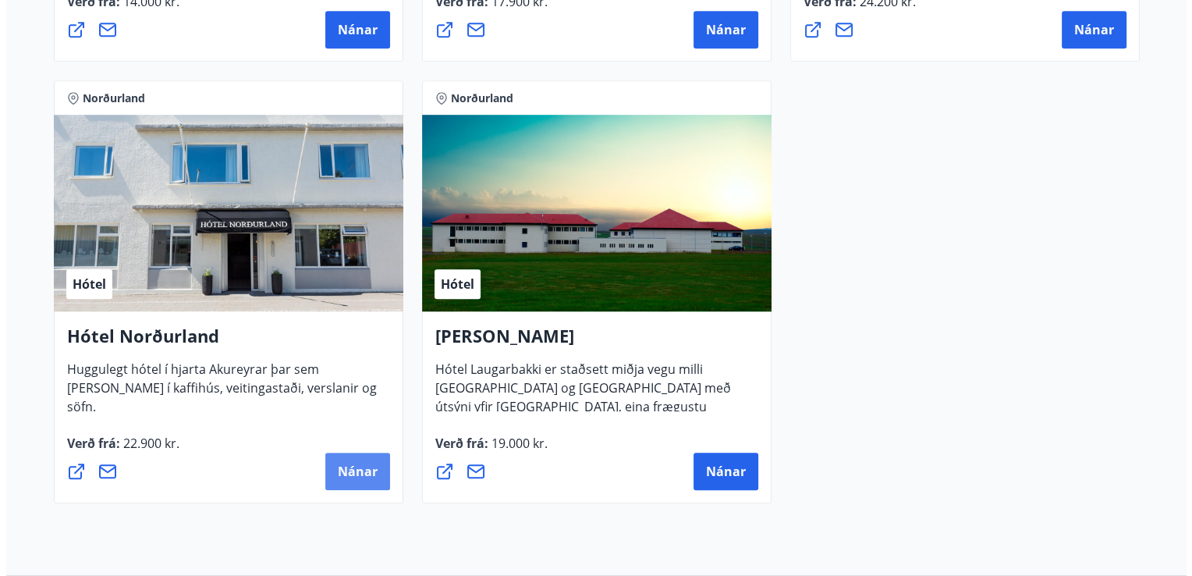
scroll to position [1277, 0]
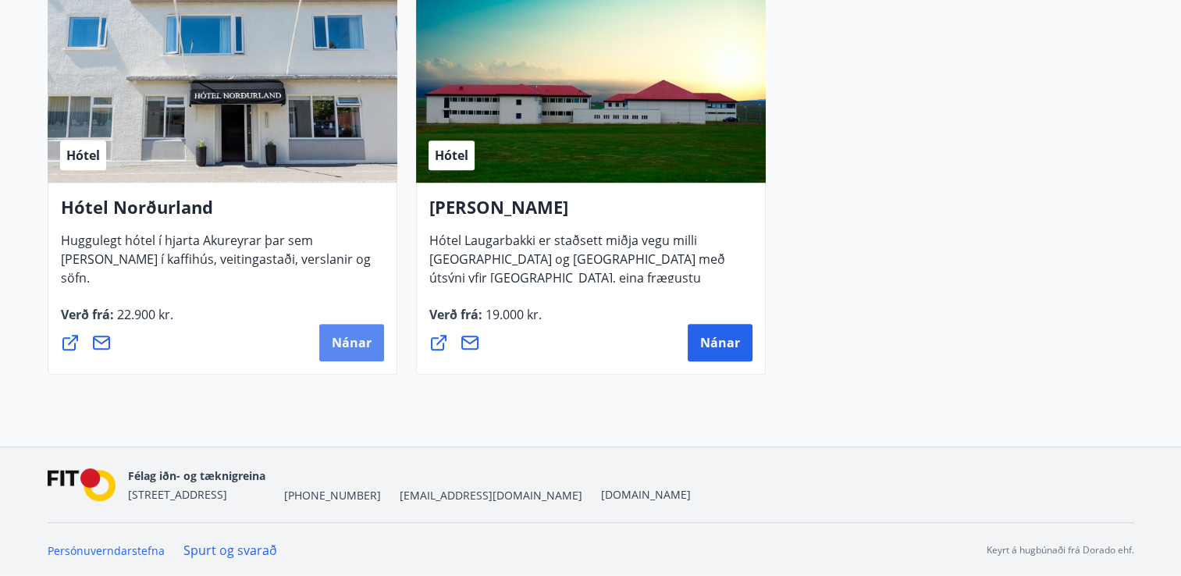
click at [352, 346] on span "Nánar" at bounding box center [352, 342] width 40 height 17
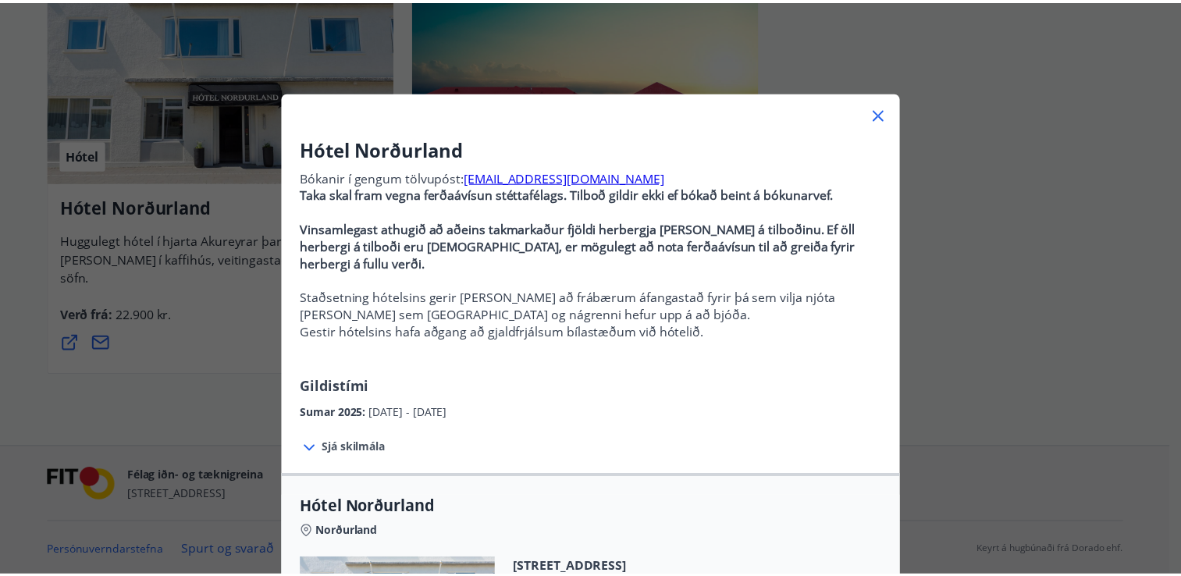
scroll to position [0, 0]
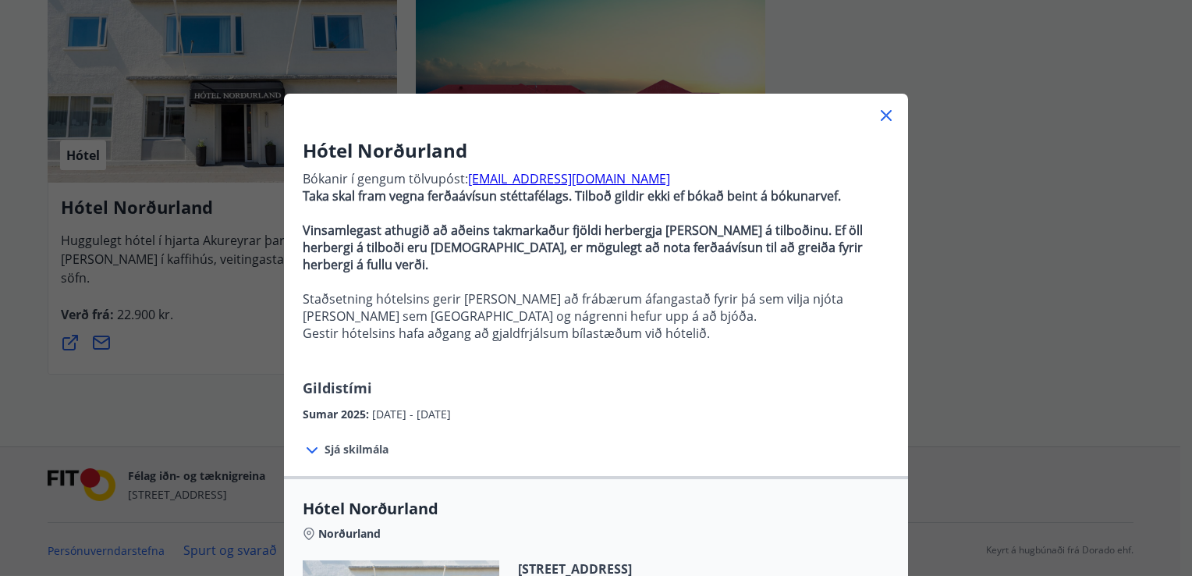
click at [880, 120] on icon at bounding box center [886, 115] width 19 height 19
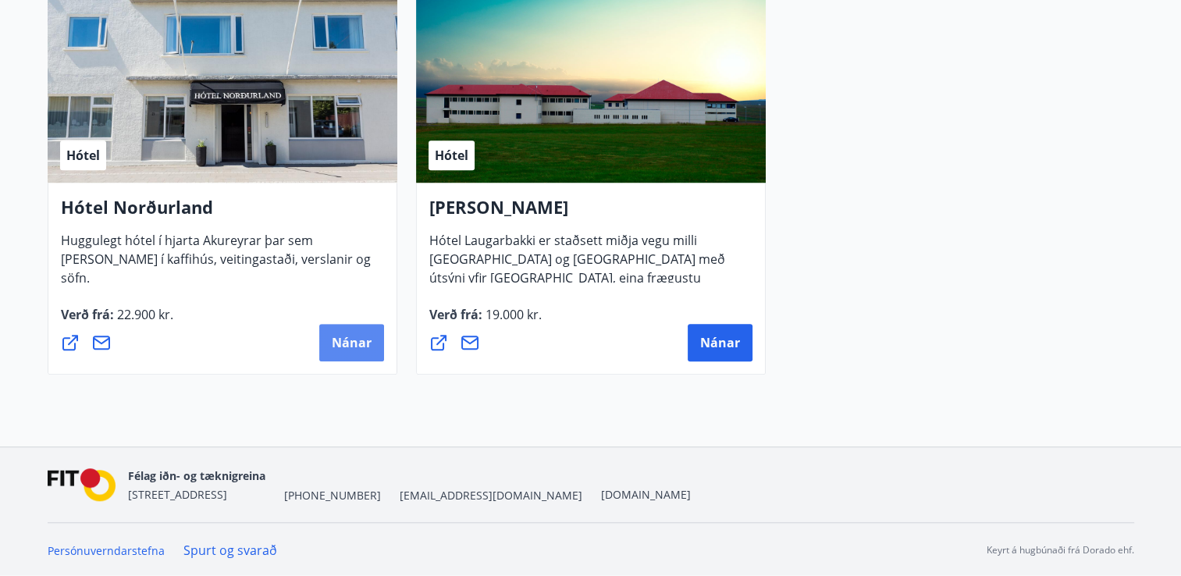
click at [356, 335] on span "Nánar" at bounding box center [352, 342] width 40 height 17
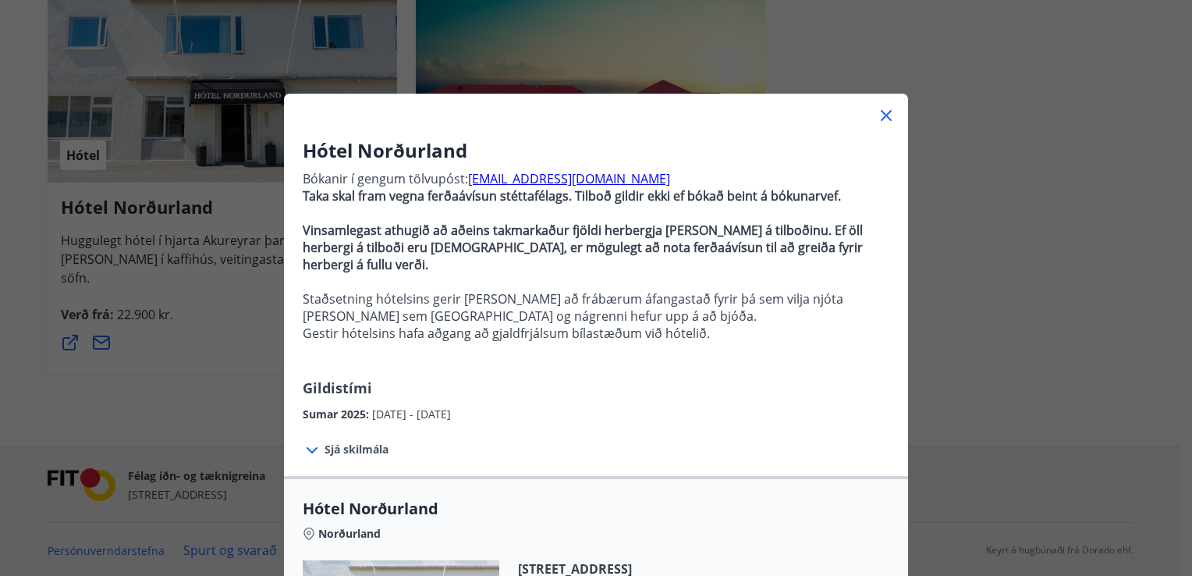
click at [338, 442] on span "Sjá skilmála" at bounding box center [357, 450] width 64 height 16
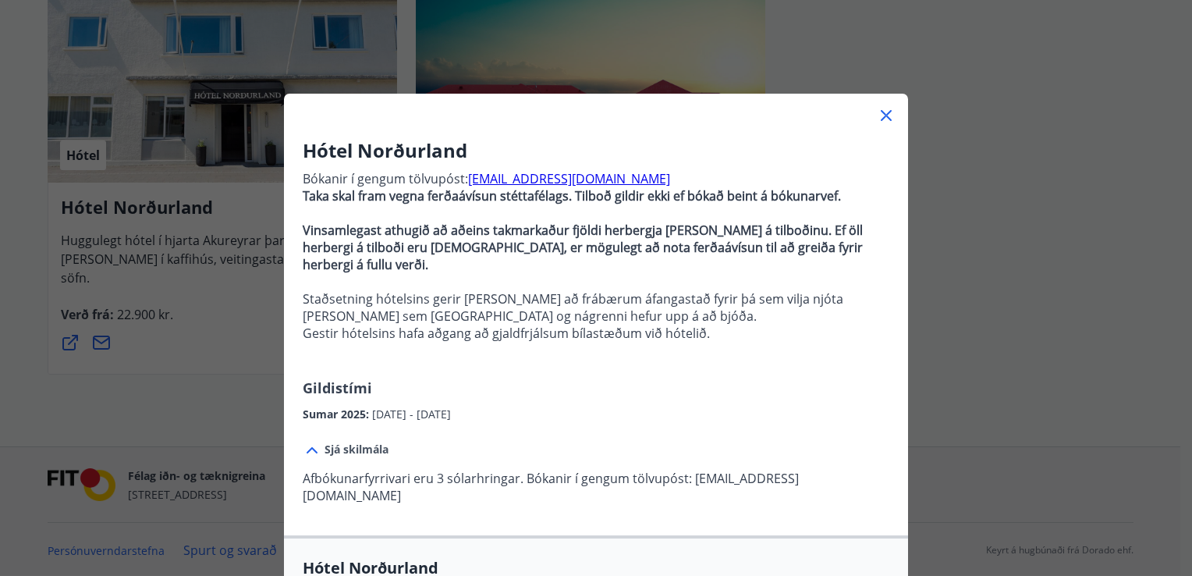
click at [882, 115] on icon at bounding box center [886, 115] width 19 height 19
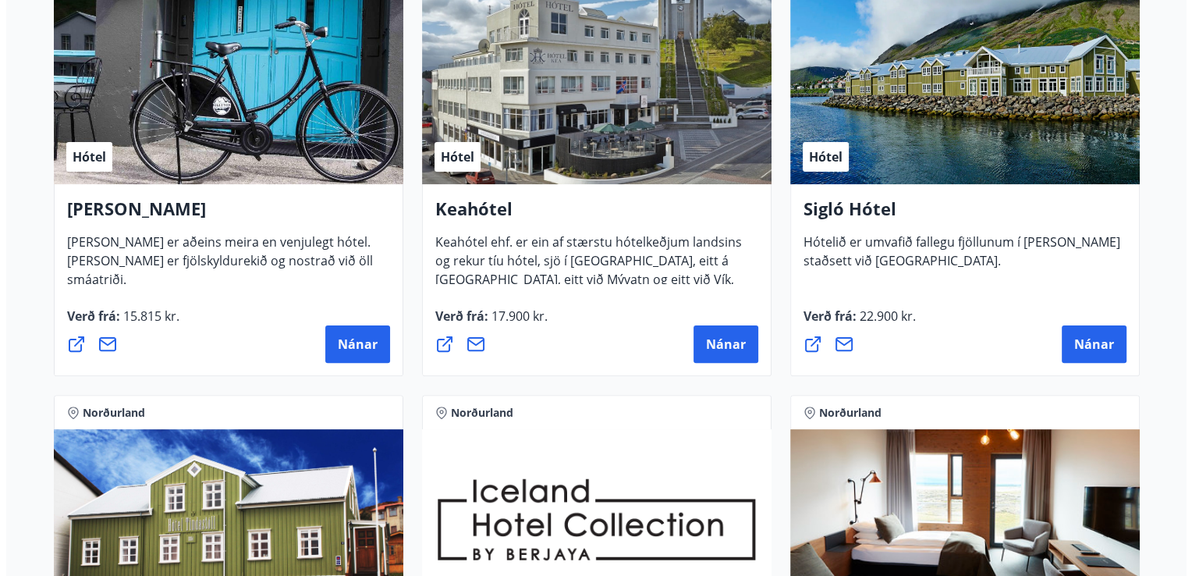
scroll to position [418, 0]
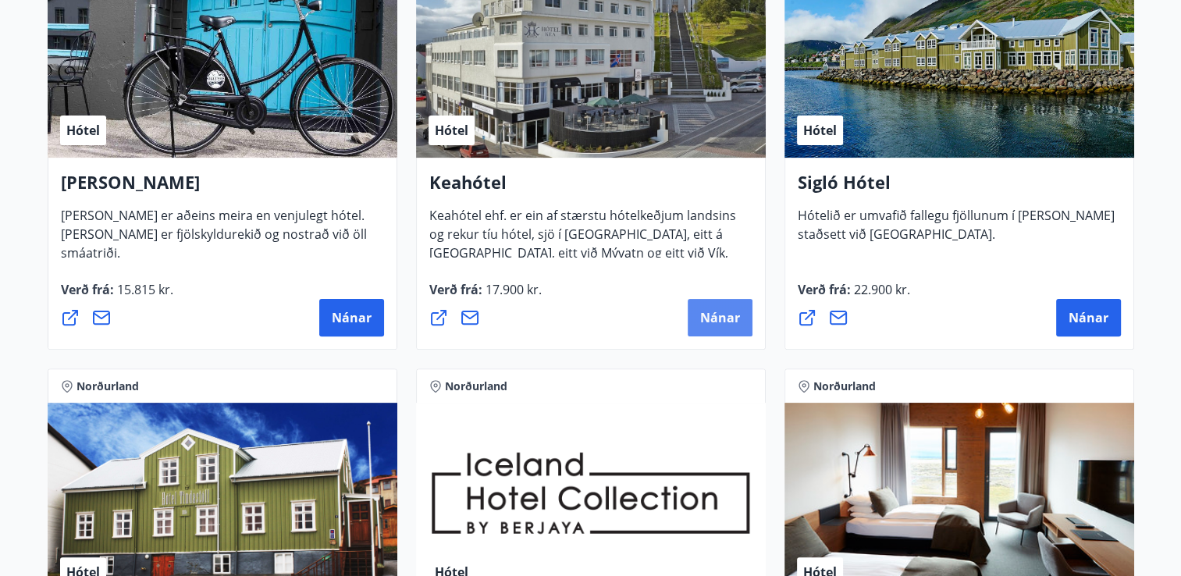
click at [704, 310] on span "Nánar" at bounding box center [720, 317] width 40 height 17
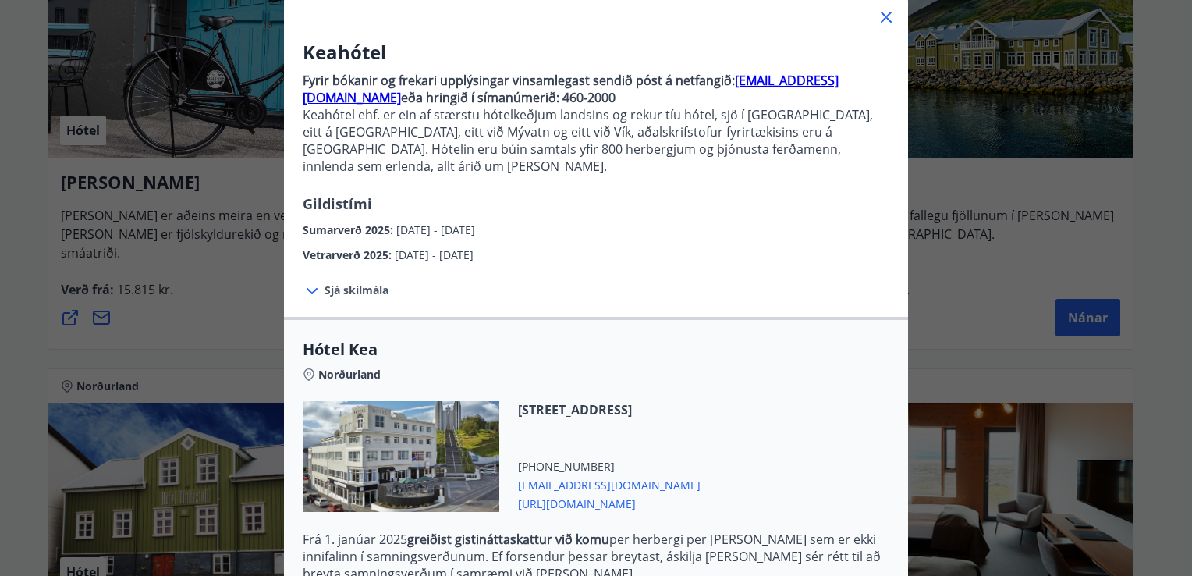
scroll to position [296, 0]
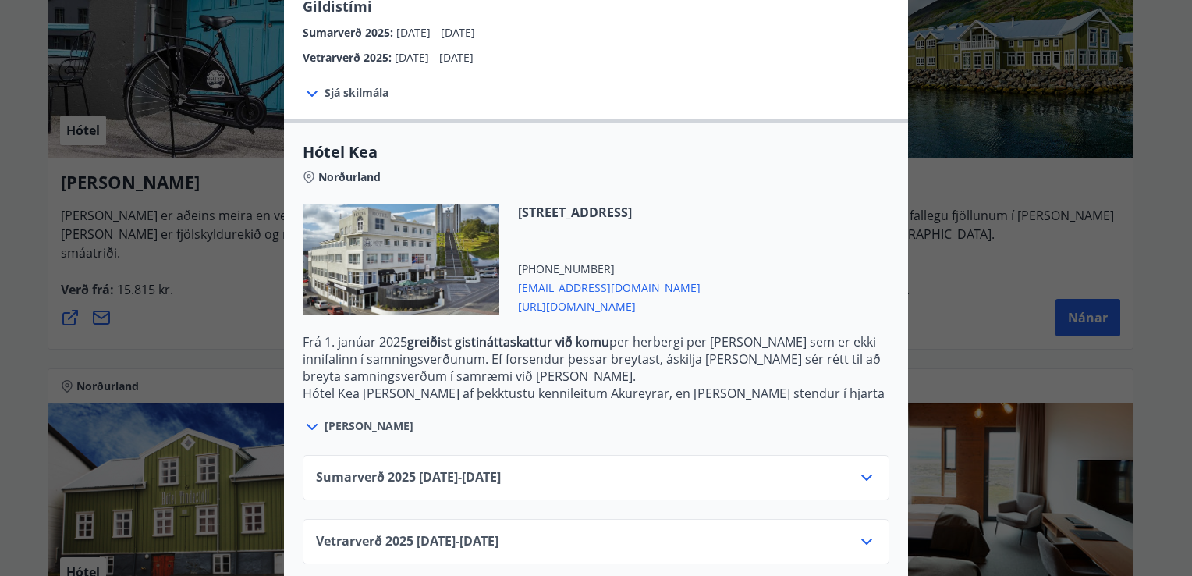
click at [307, 424] on icon at bounding box center [312, 427] width 11 height 6
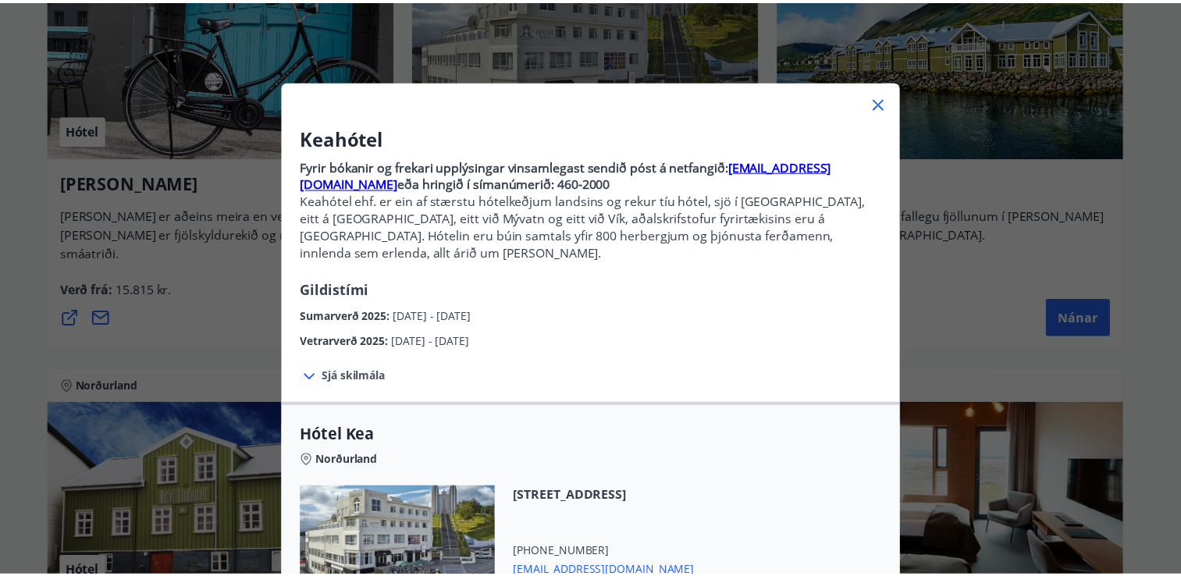
scroll to position [0, 0]
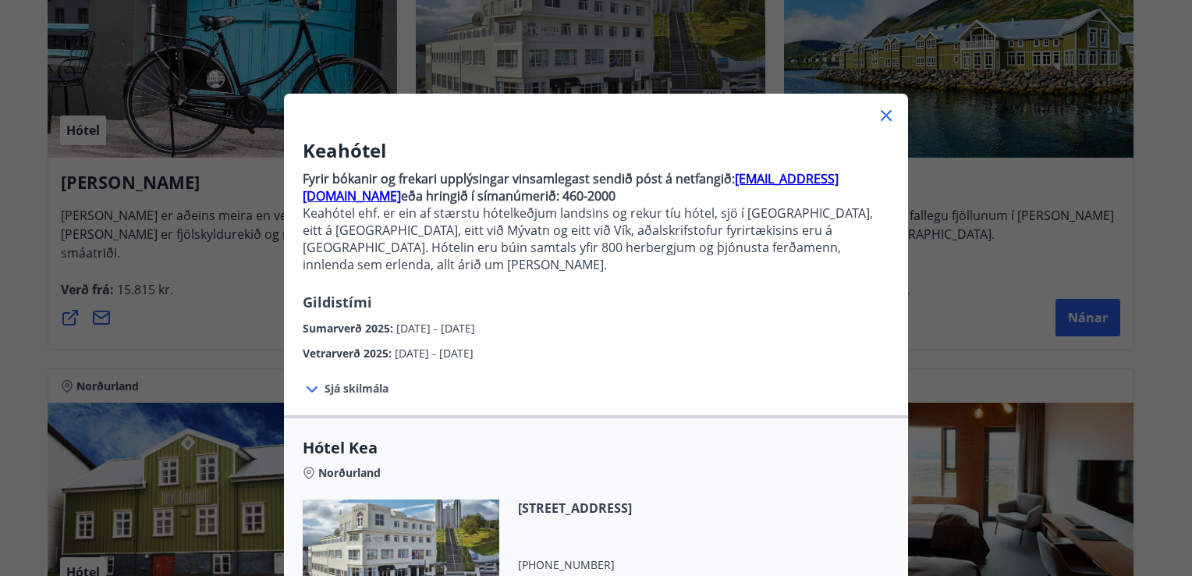
click at [881, 116] on icon at bounding box center [886, 115] width 11 height 11
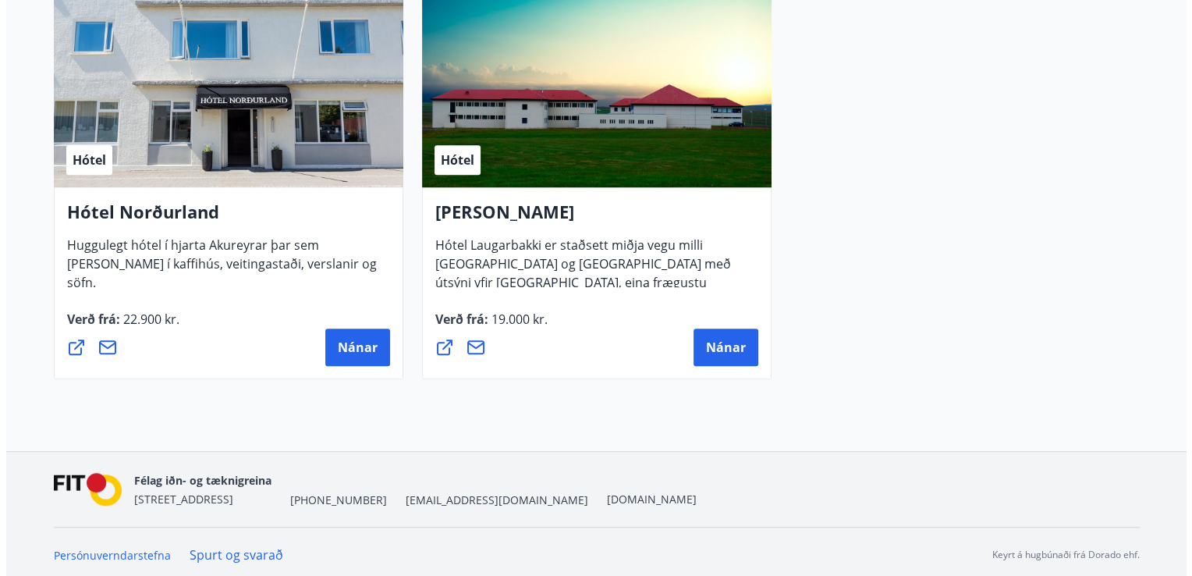
scroll to position [1277, 0]
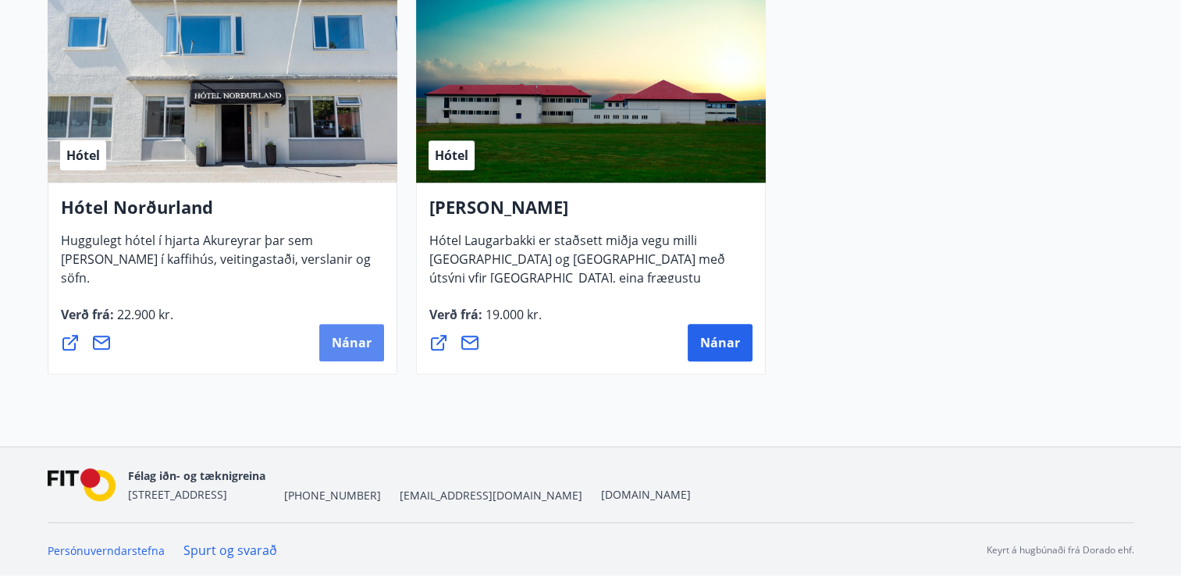
click at [338, 340] on span "Nánar" at bounding box center [352, 342] width 40 height 17
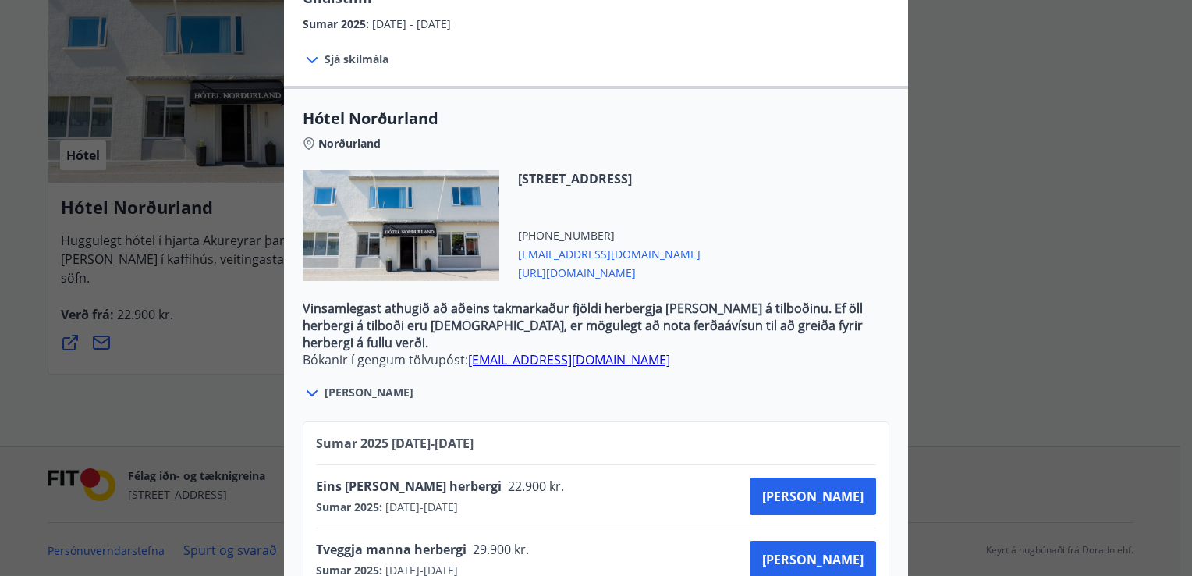
scroll to position [468, 0]
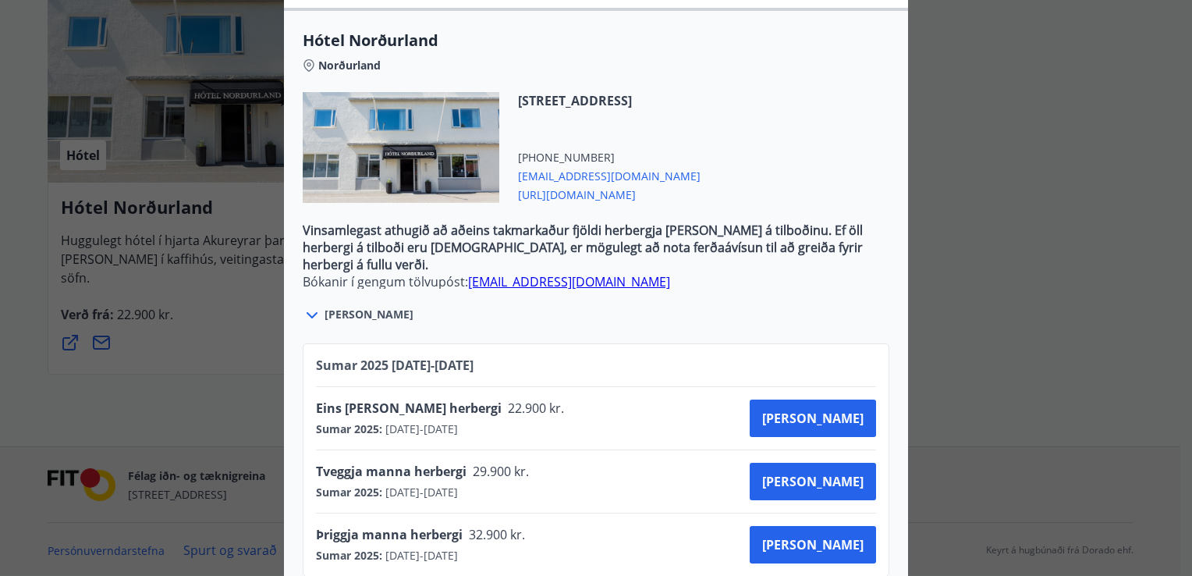
click at [339, 307] on span "Sjá meira" at bounding box center [369, 315] width 89 height 16
click at [315, 306] on icon at bounding box center [312, 315] width 19 height 19
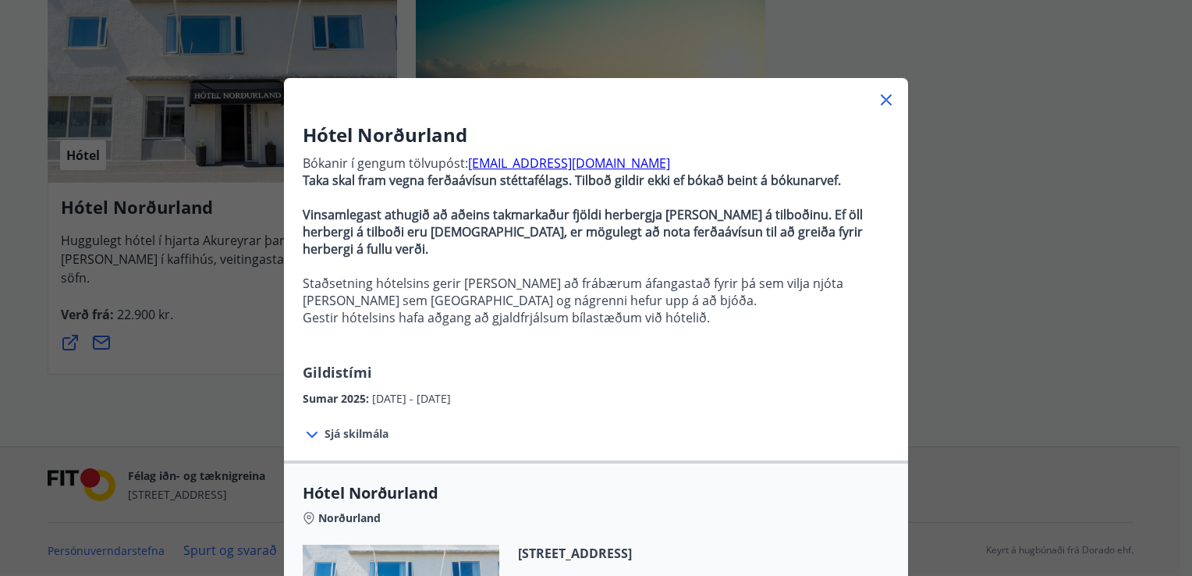
scroll to position [0, 0]
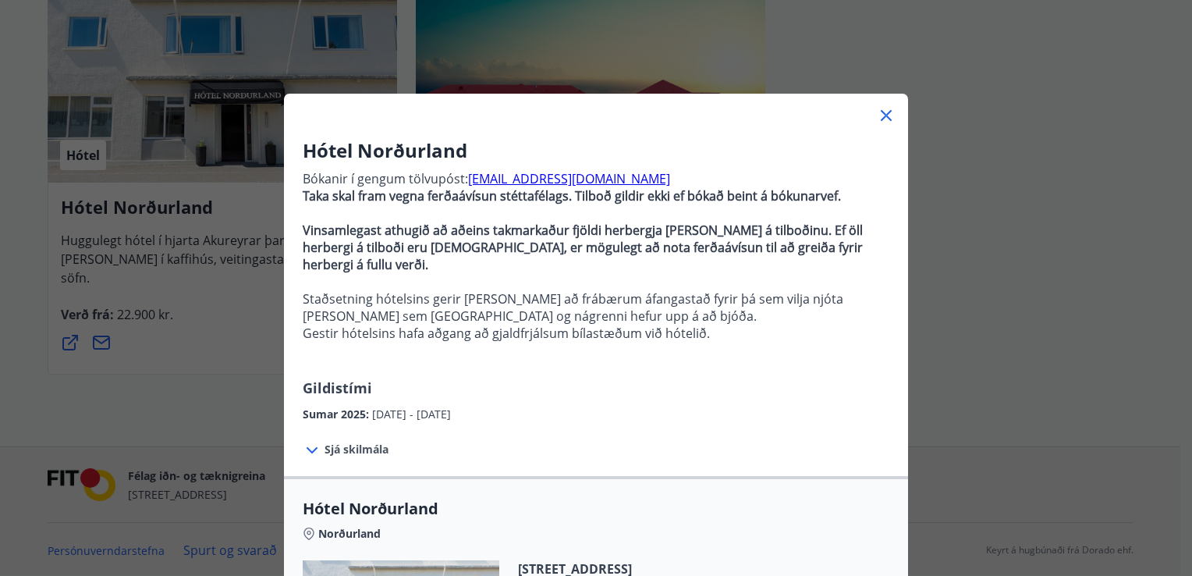
click at [586, 178] on link "booking@hotel-nordurland.is" at bounding box center [569, 178] width 202 height 17
